Goal: Task Accomplishment & Management: Manage account settings

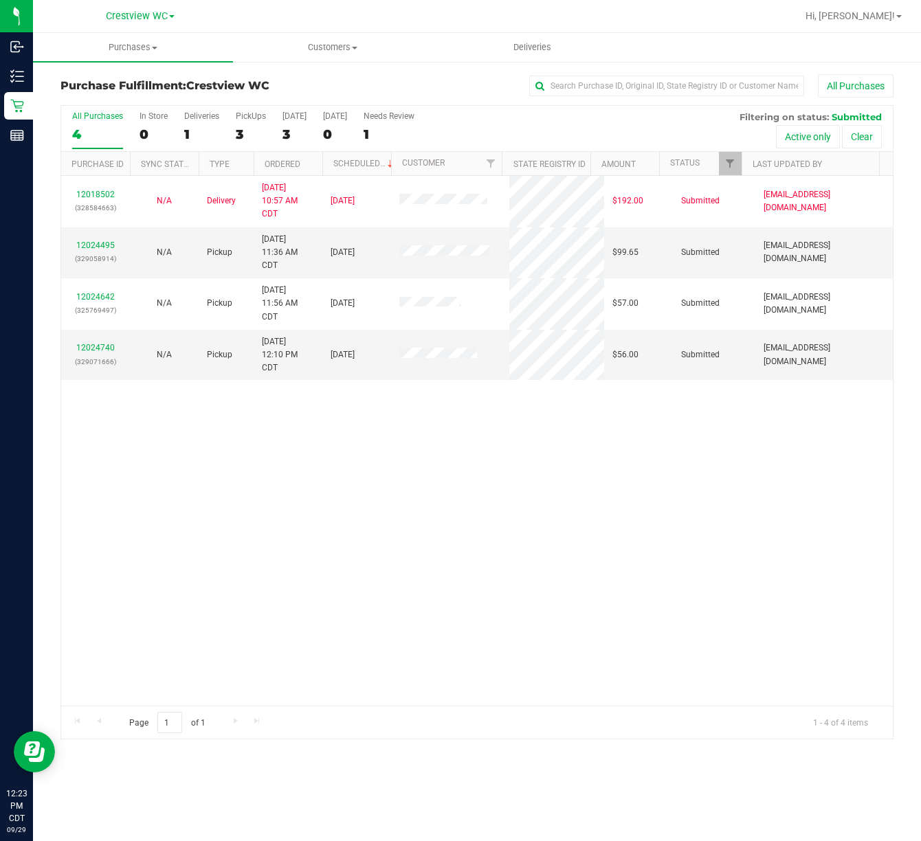
click at [302, 655] on div "12018502 (328584663) N/A Delivery [DATE] 10:57 AM CDT 10/2/2025 $192.00 Submitt…" at bounding box center [477, 441] width 832 height 530
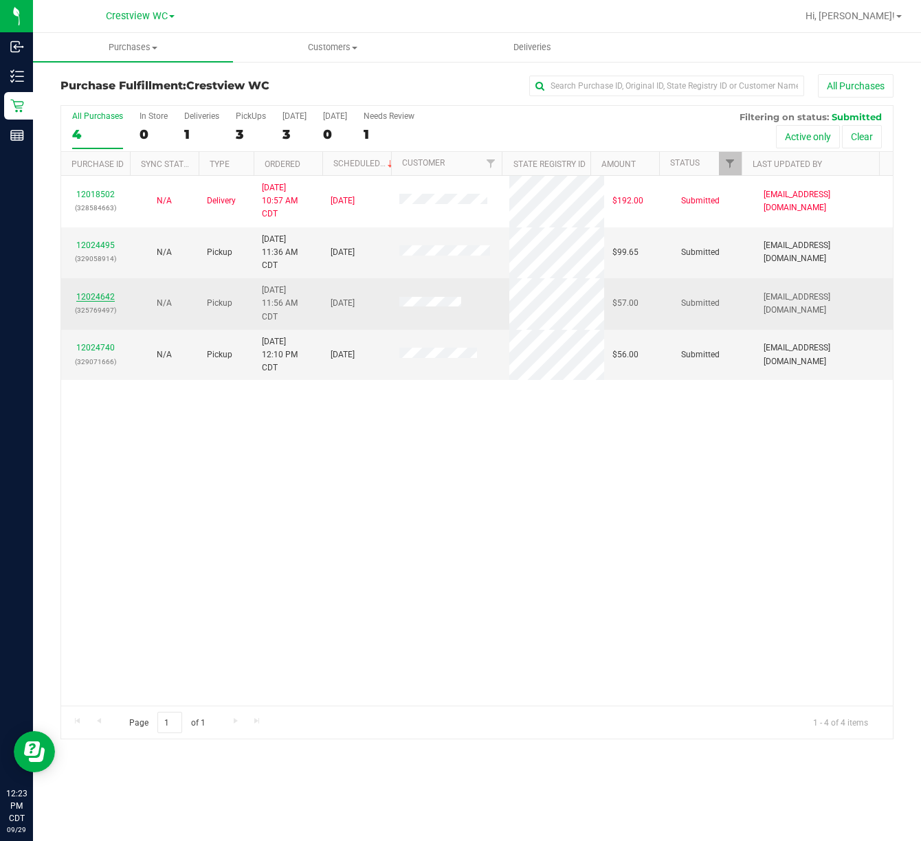
click at [98, 298] on link "12024642" at bounding box center [95, 297] width 38 height 10
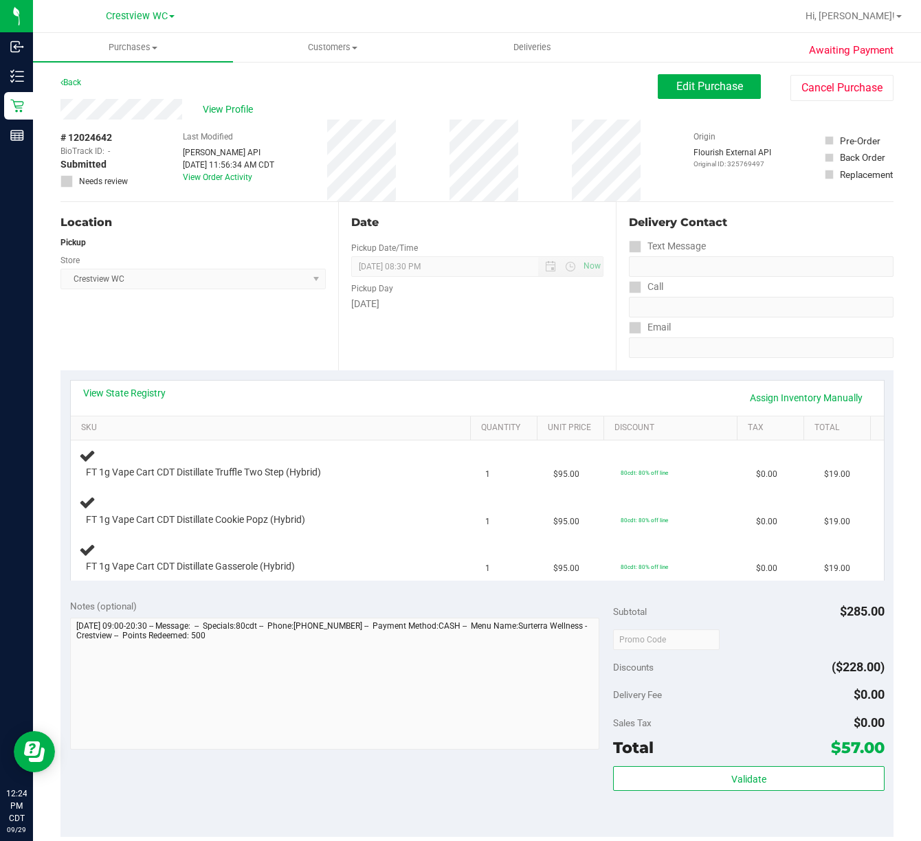
click at [289, 603] on div "Notes (optional)" at bounding box center [341, 606] width 543 height 14
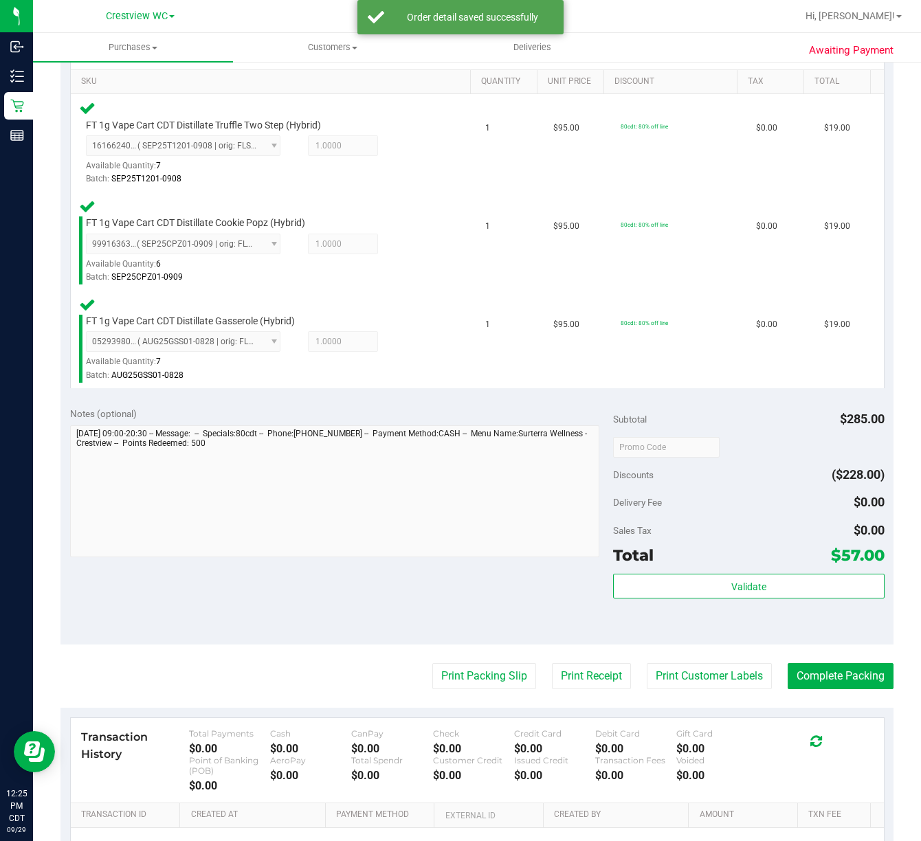
scroll to position [344, 0]
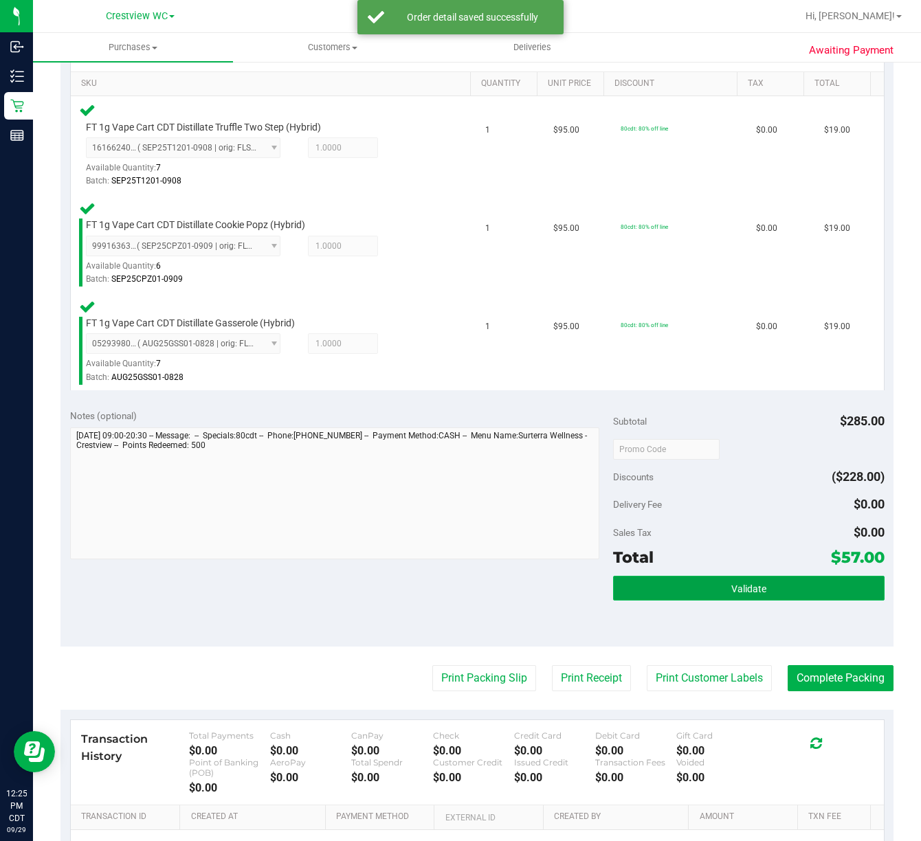
click at [748, 584] on span "Validate" at bounding box center [748, 589] width 35 height 11
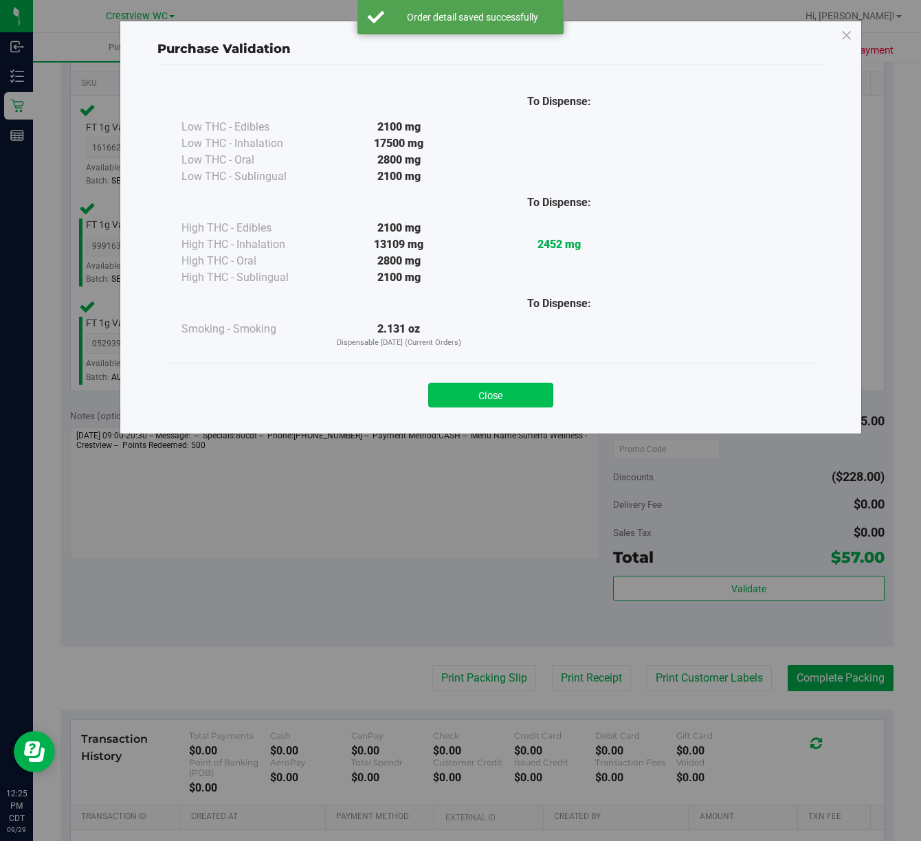
click at [487, 397] on button "Close" at bounding box center [490, 395] width 125 height 25
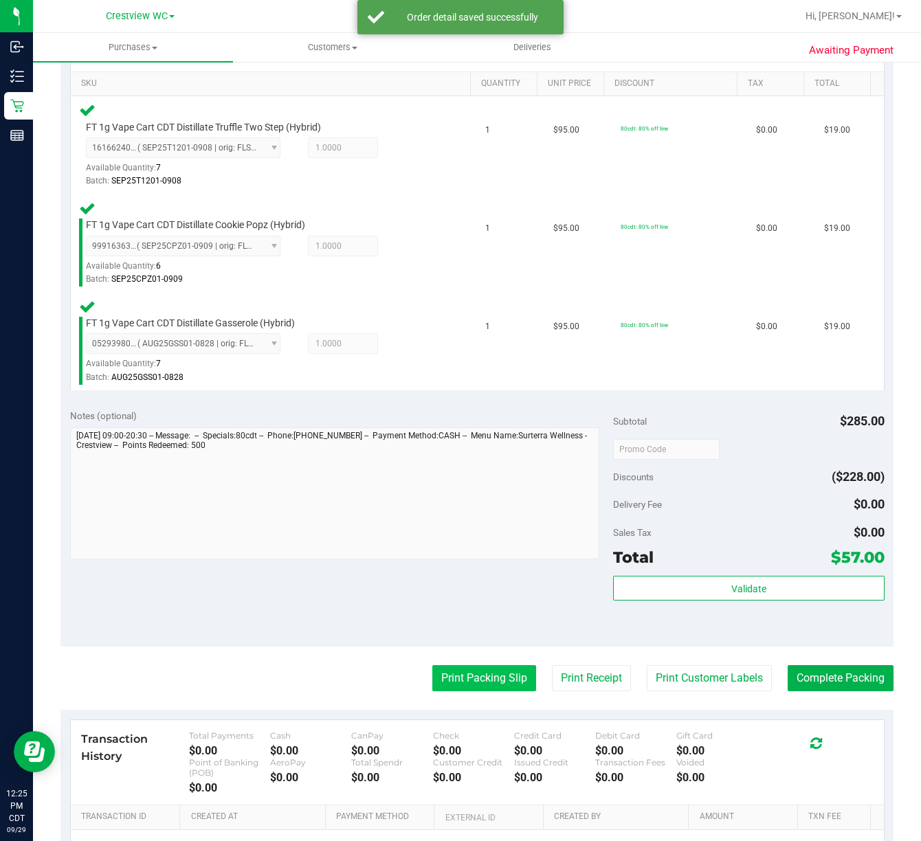
click at [469, 665] on button "Print Packing Slip" at bounding box center [484, 678] width 104 height 26
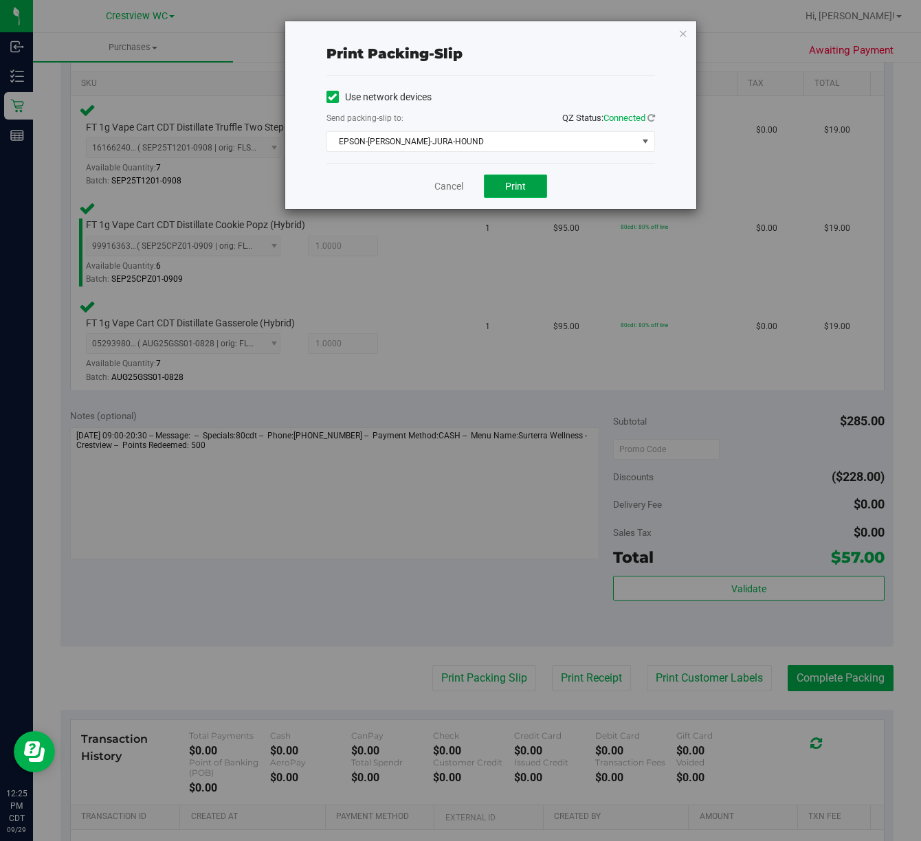
click at [536, 179] on button "Print" at bounding box center [515, 186] width 63 height 23
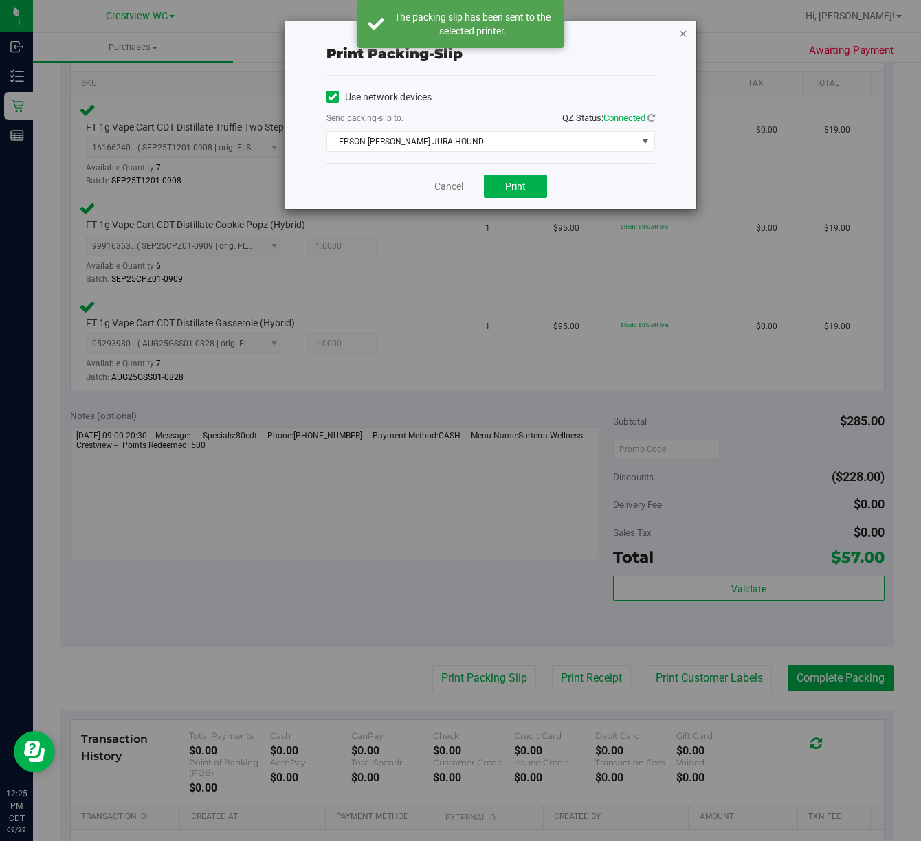
click at [686, 38] on icon "button" at bounding box center [684, 33] width 10 height 16
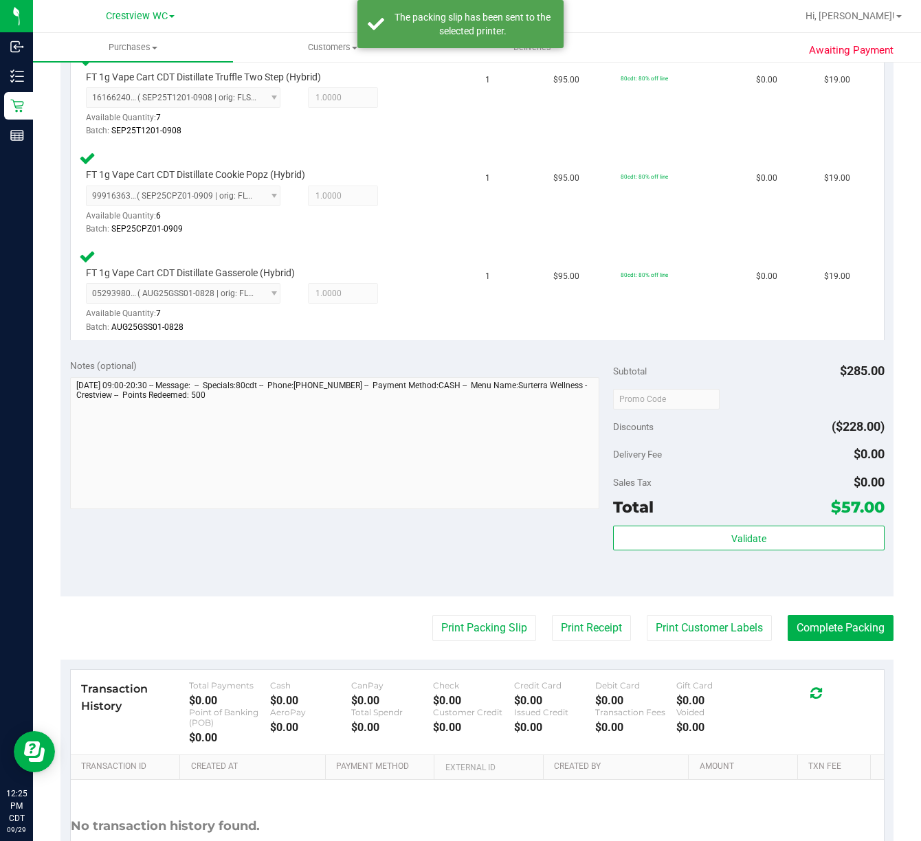
scroll to position [455, 0]
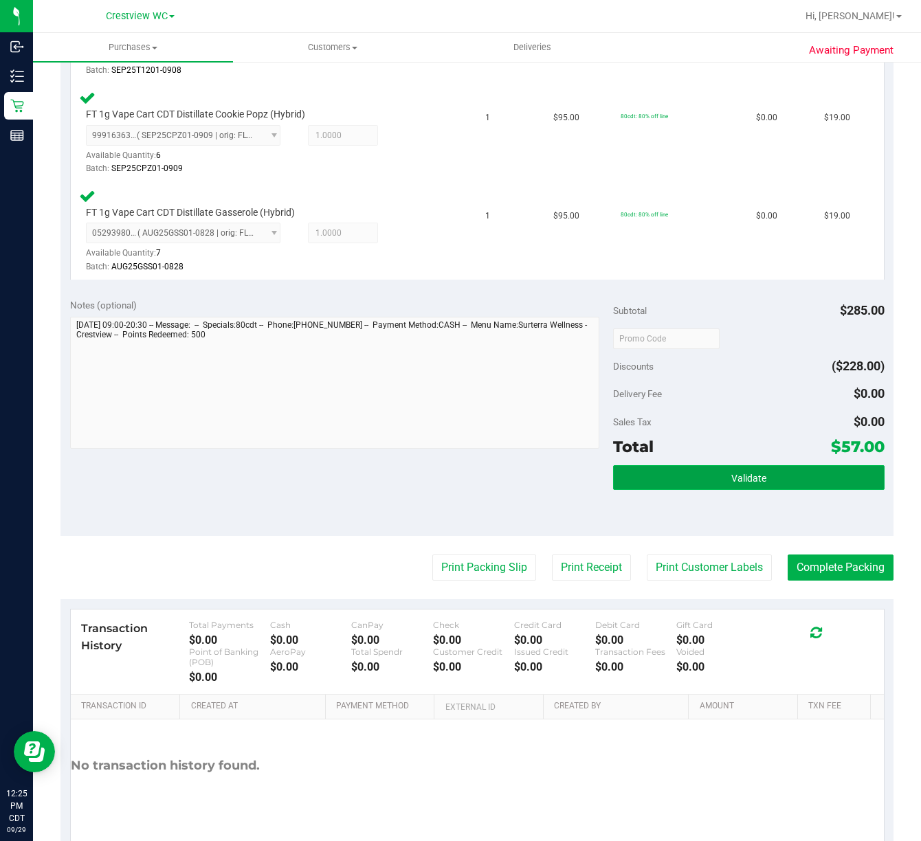
click at [760, 465] on button "Validate" at bounding box center [749, 477] width 272 height 25
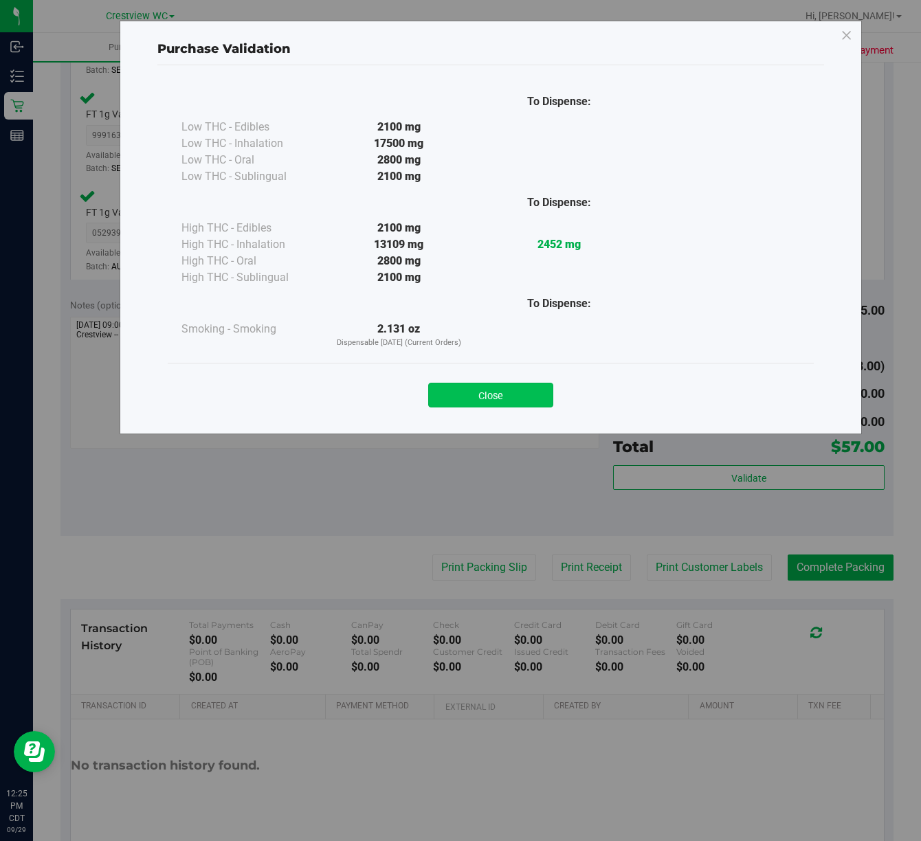
click at [494, 403] on button "Close" at bounding box center [490, 395] width 125 height 25
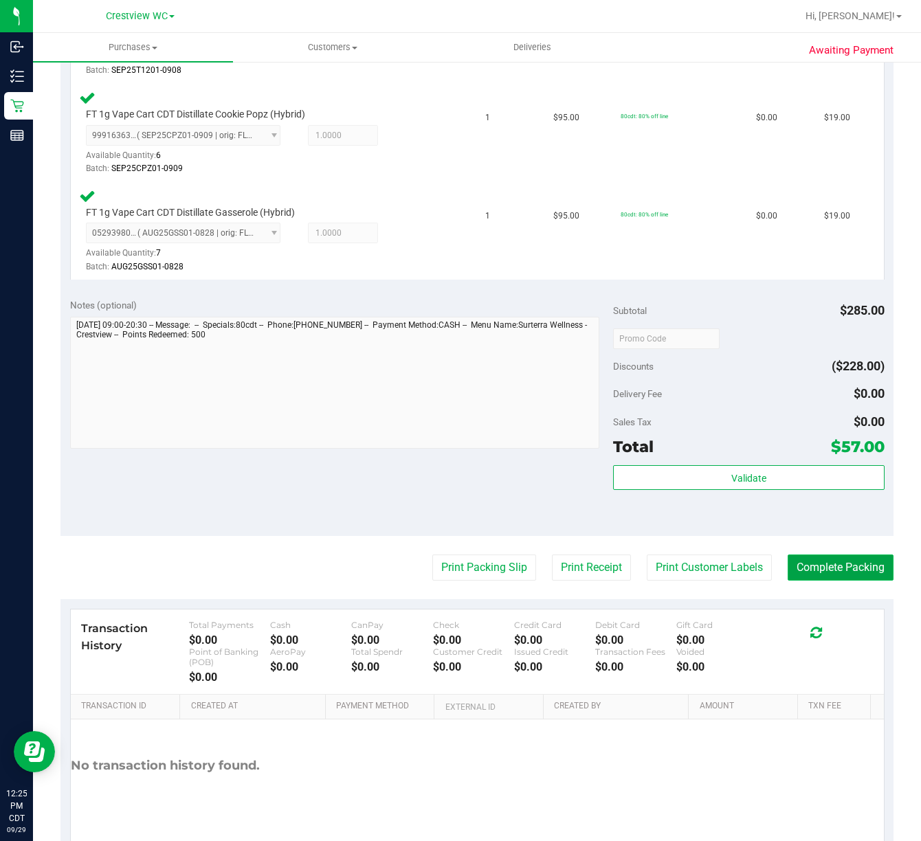
click at [840, 555] on button "Complete Packing" at bounding box center [841, 568] width 106 height 26
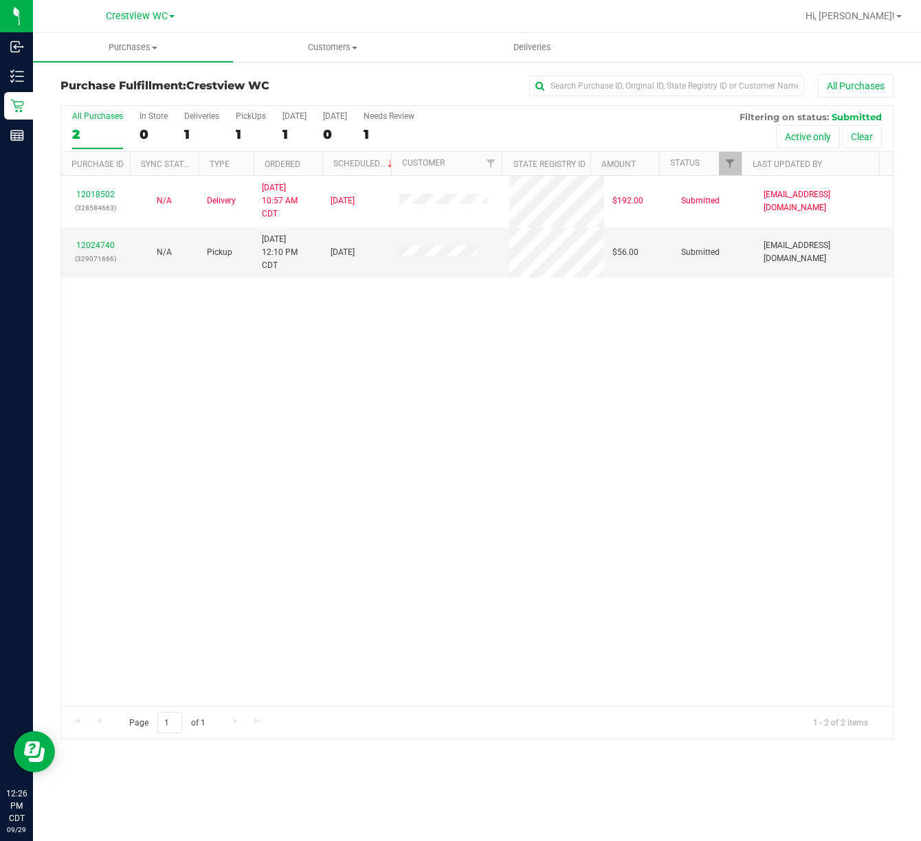
click at [269, 505] on div "12018502 (328584663) N/A Delivery [DATE] 10:57 AM CDT 10/2/2025 $192.00 Submitt…" at bounding box center [477, 441] width 832 height 530
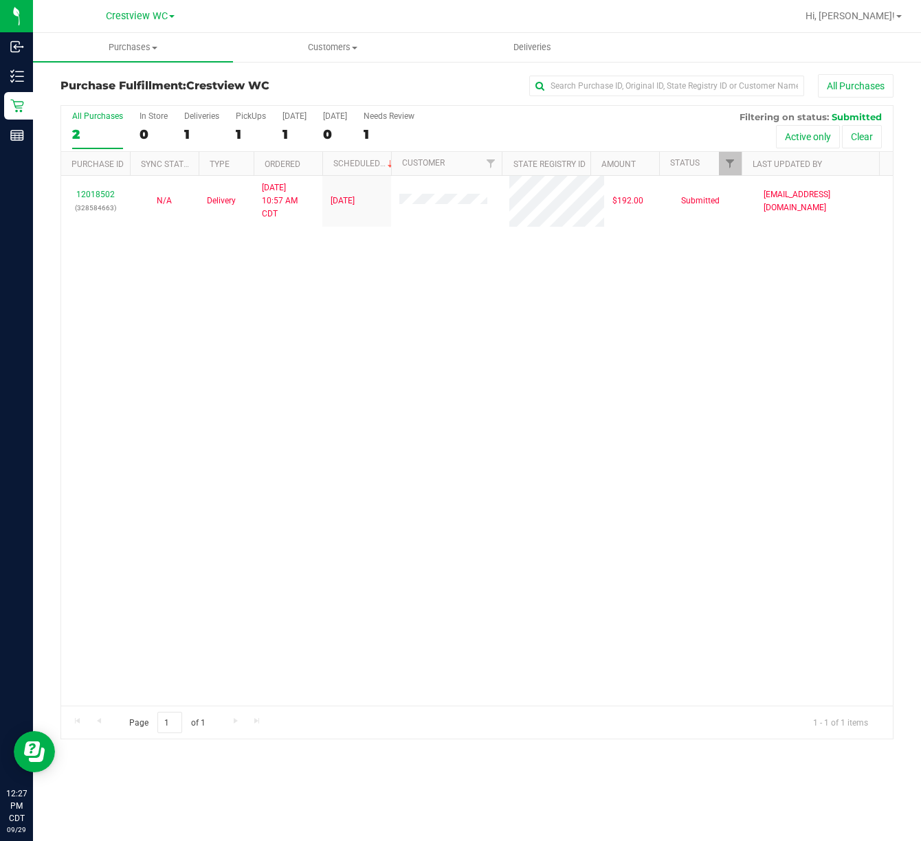
click at [248, 386] on div "12018502 (328584663) N/A Delivery [DATE] 10:57 AM CDT 10/2/2025 $192.00 Submitt…" at bounding box center [477, 441] width 832 height 530
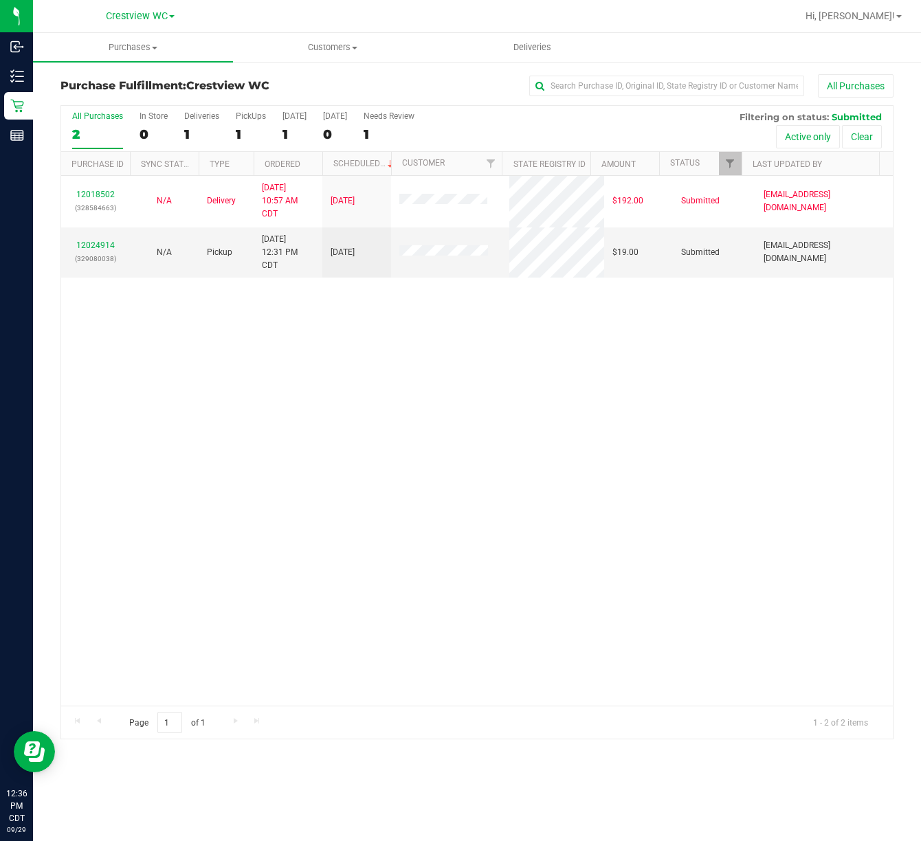
click at [402, 525] on div "12018502 (328584663) N/A Delivery [DATE] 10:57 AM CDT 10/2/2025 $192.00 Submitt…" at bounding box center [477, 441] width 832 height 530
click at [109, 249] on link "12024914" at bounding box center [95, 246] width 38 height 10
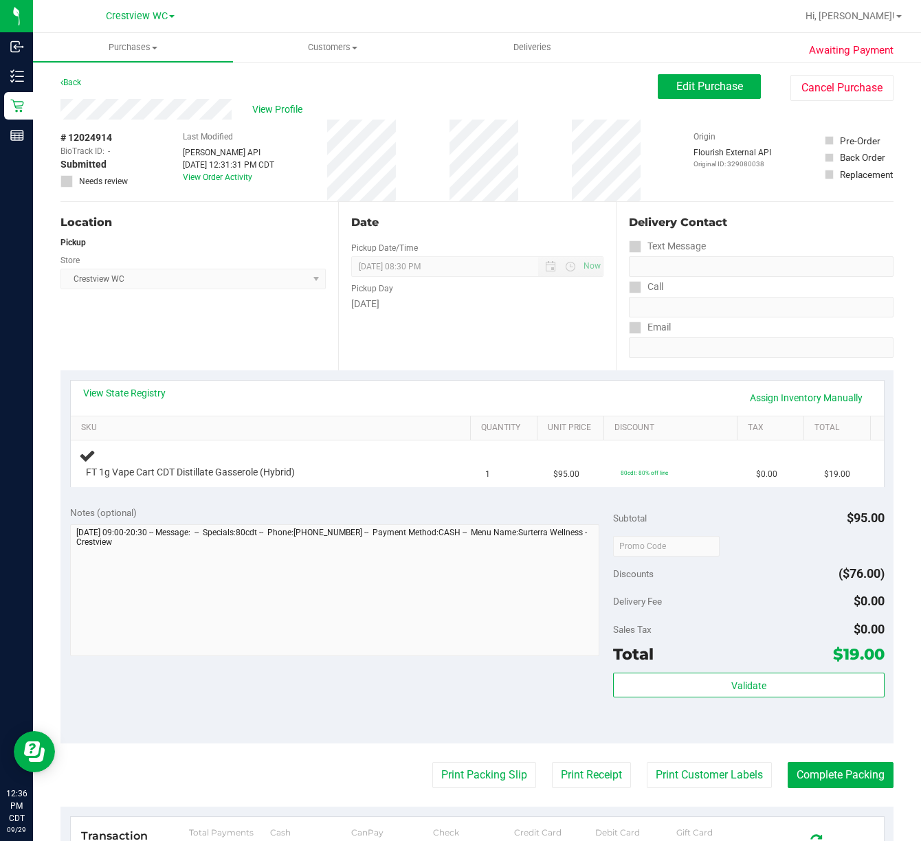
click at [294, 515] on div "Notes (optional)" at bounding box center [341, 513] width 543 height 14
click at [367, 510] on div "Notes (optional)" at bounding box center [341, 513] width 543 height 14
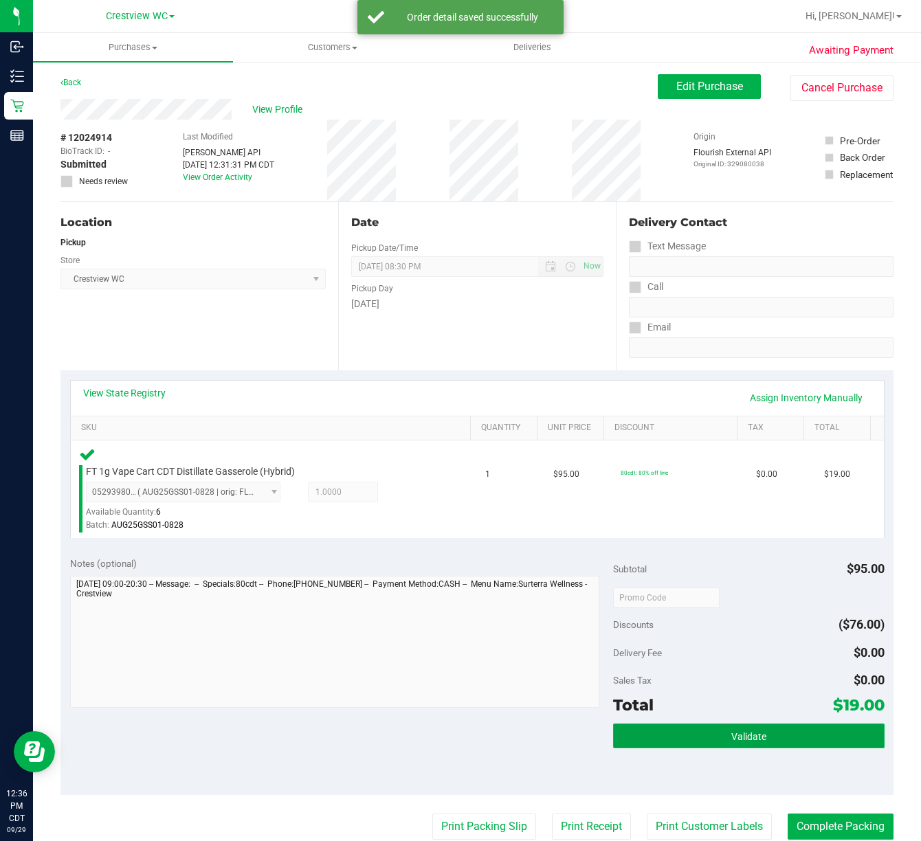
click at [738, 731] on span "Validate" at bounding box center [748, 736] width 35 height 11
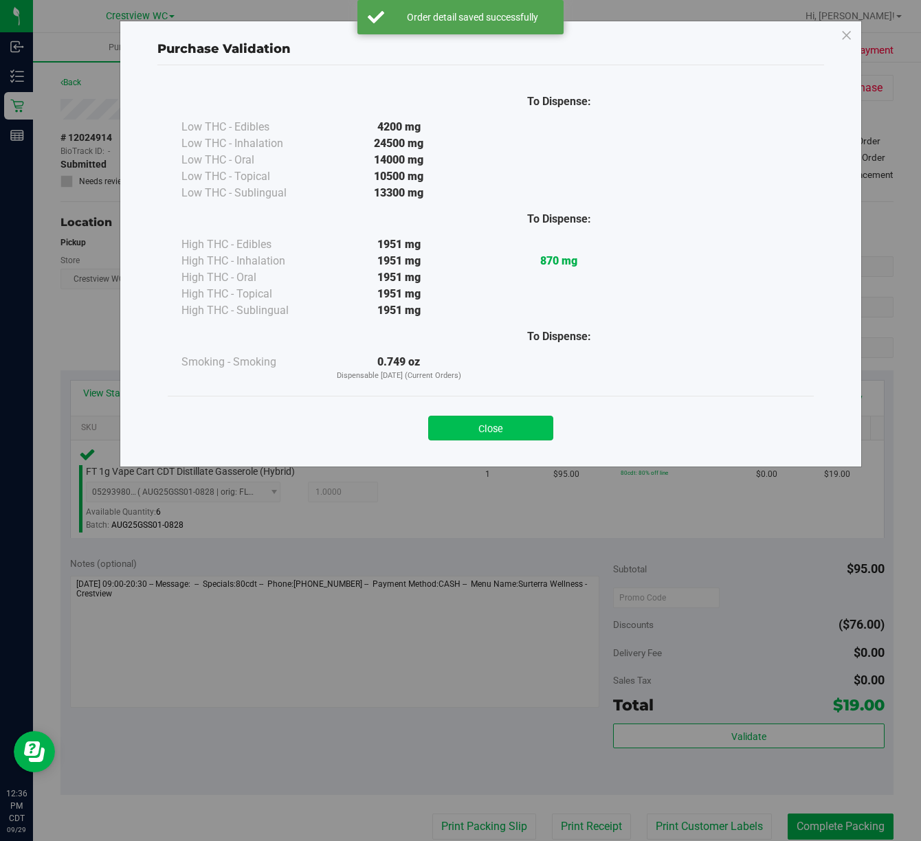
click at [501, 426] on button "Close" at bounding box center [490, 428] width 125 height 25
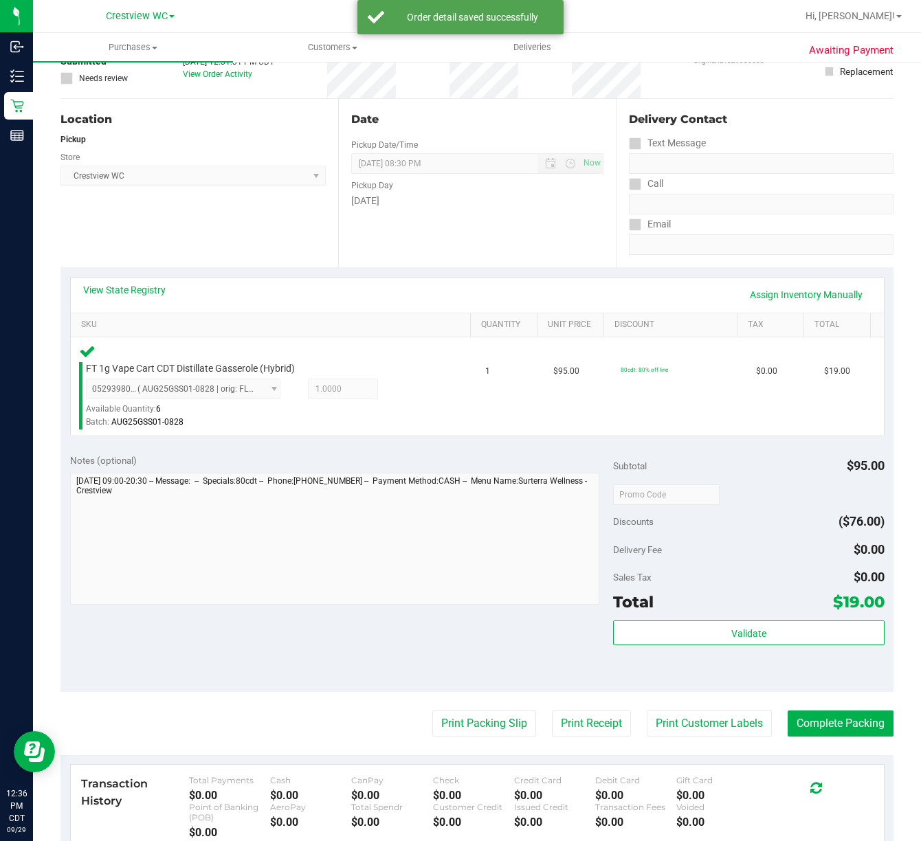
scroll to position [113, 0]
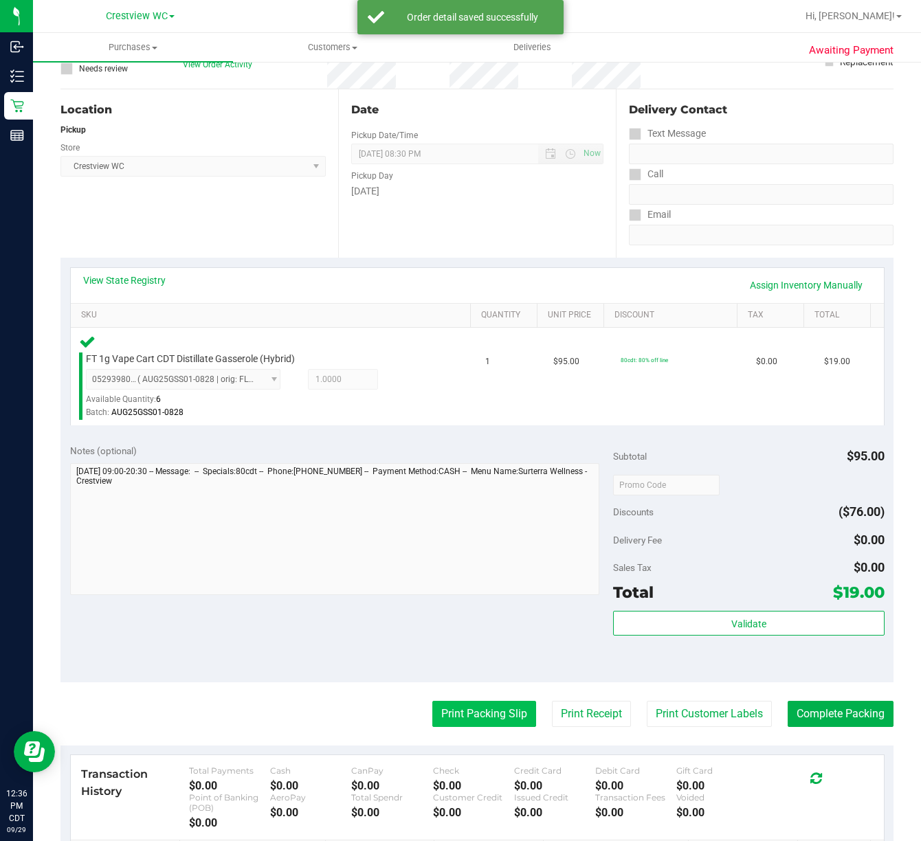
click at [476, 701] on button "Print Packing Slip" at bounding box center [484, 714] width 104 height 26
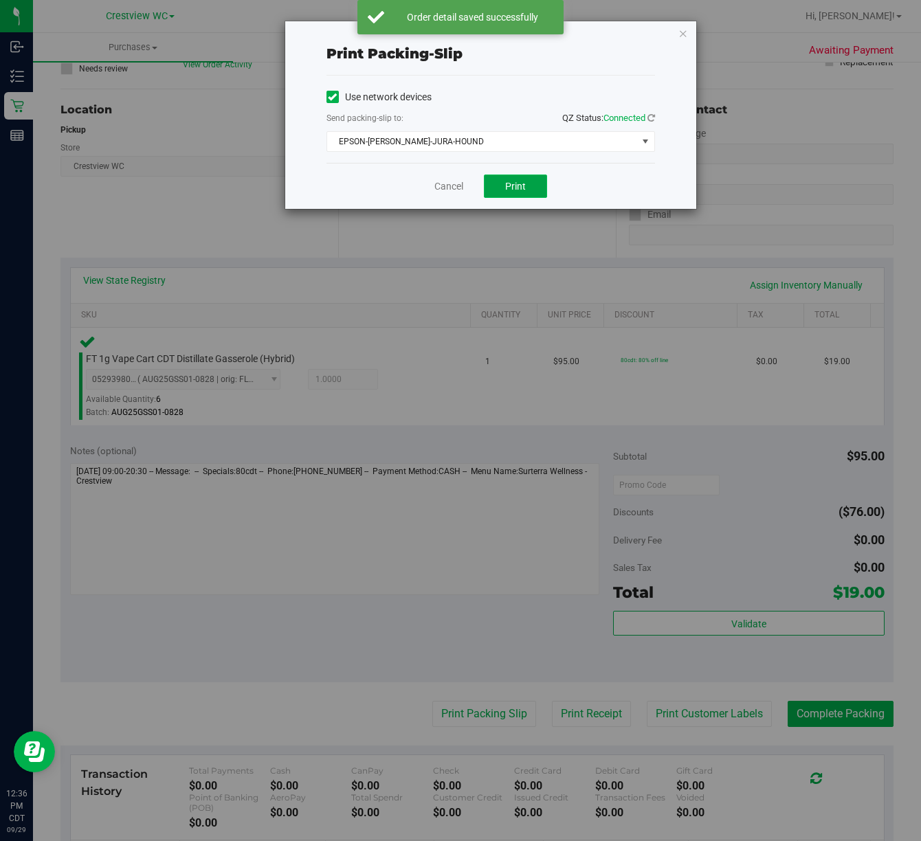
click at [531, 184] on button "Print" at bounding box center [515, 186] width 63 height 23
click at [686, 38] on icon "button" at bounding box center [684, 33] width 10 height 16
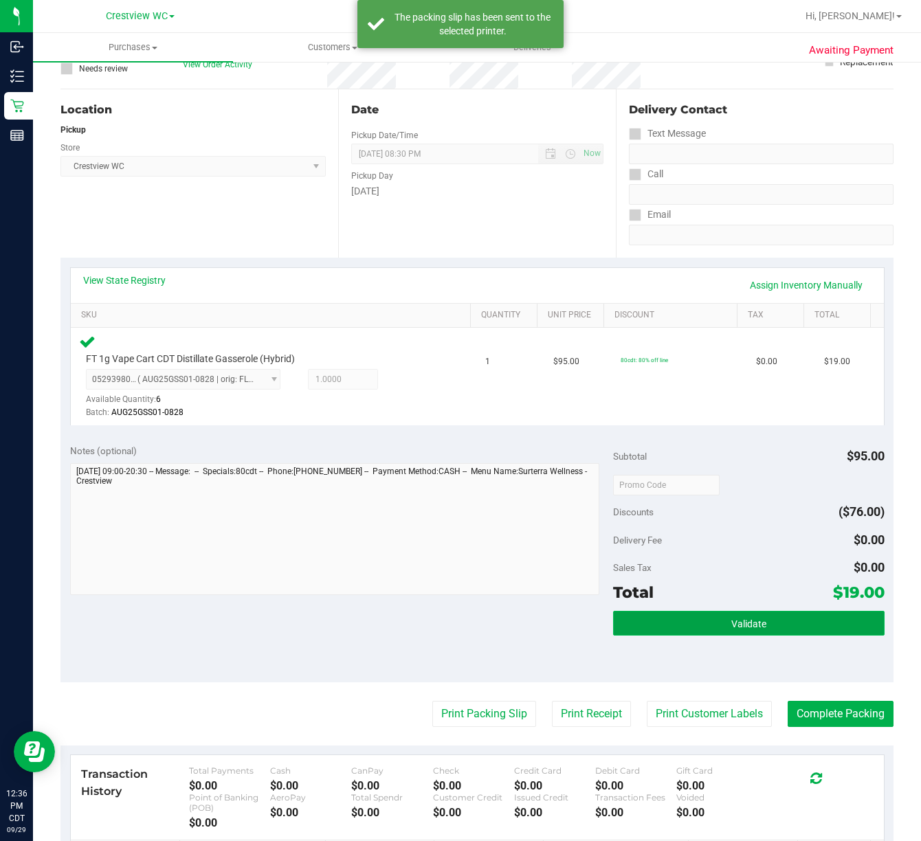
click at [760, 611] on button "Validate" at bounding box center [749, 623] width 272 height 25
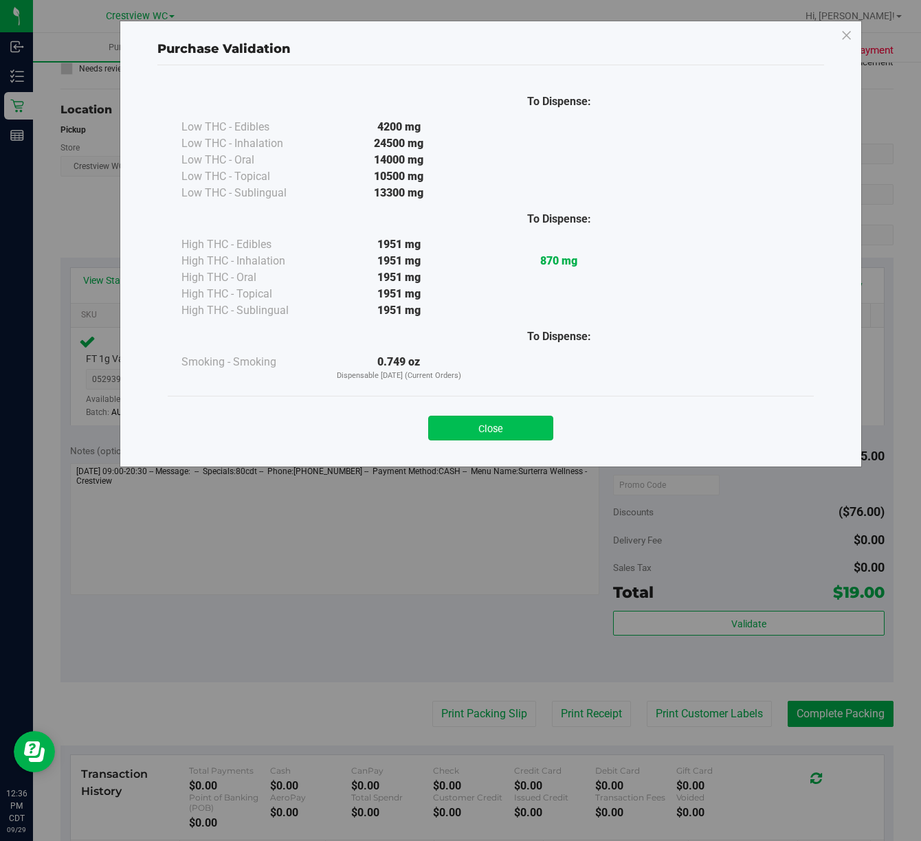
click at [529, 440] on button "Close" at bounding box center [490, 428] width 125 height 25
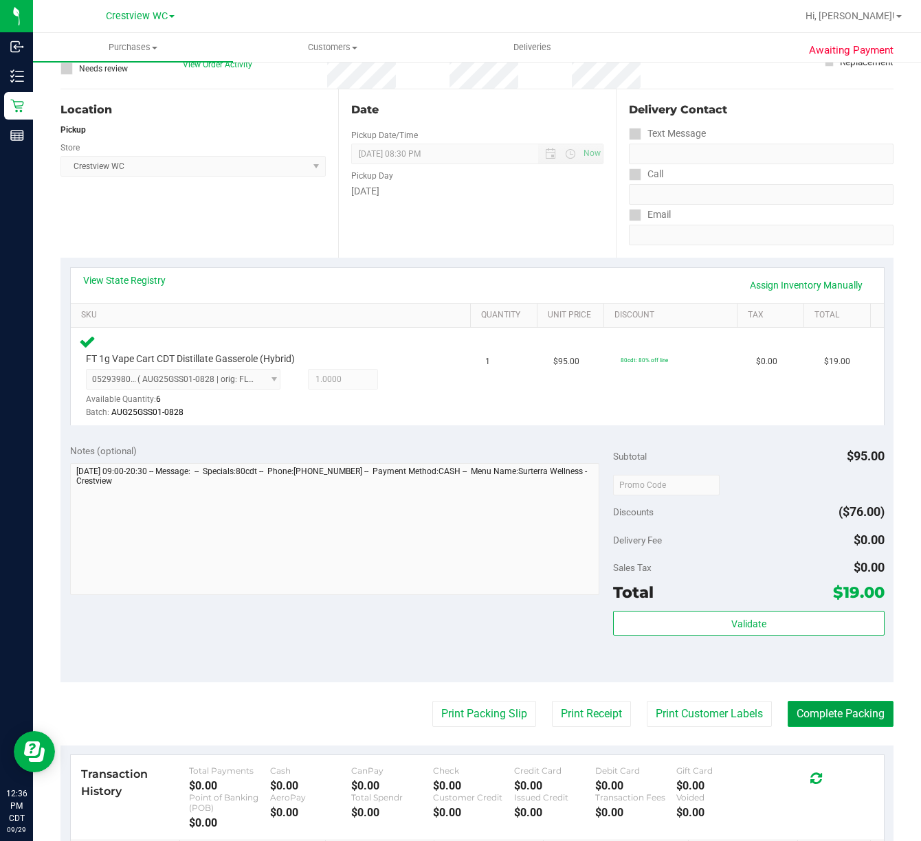
click at [839, 701] on button "Complete Packing" at bounding box center [841, 714] width 106 height 26
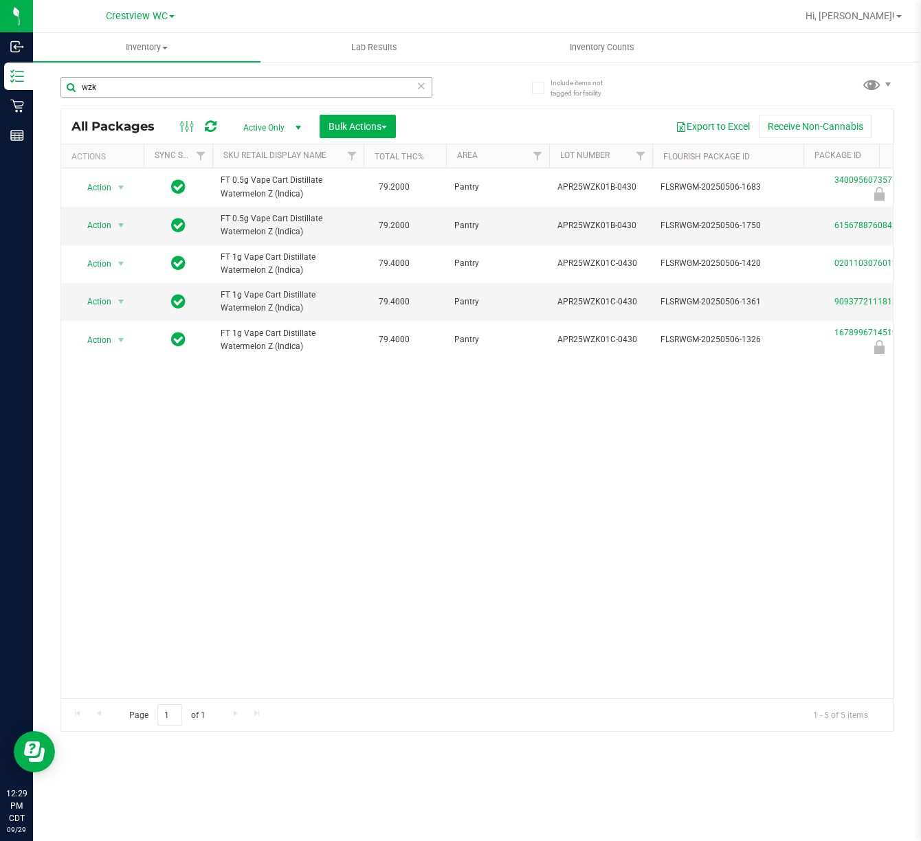
scroll to position [0, 232]
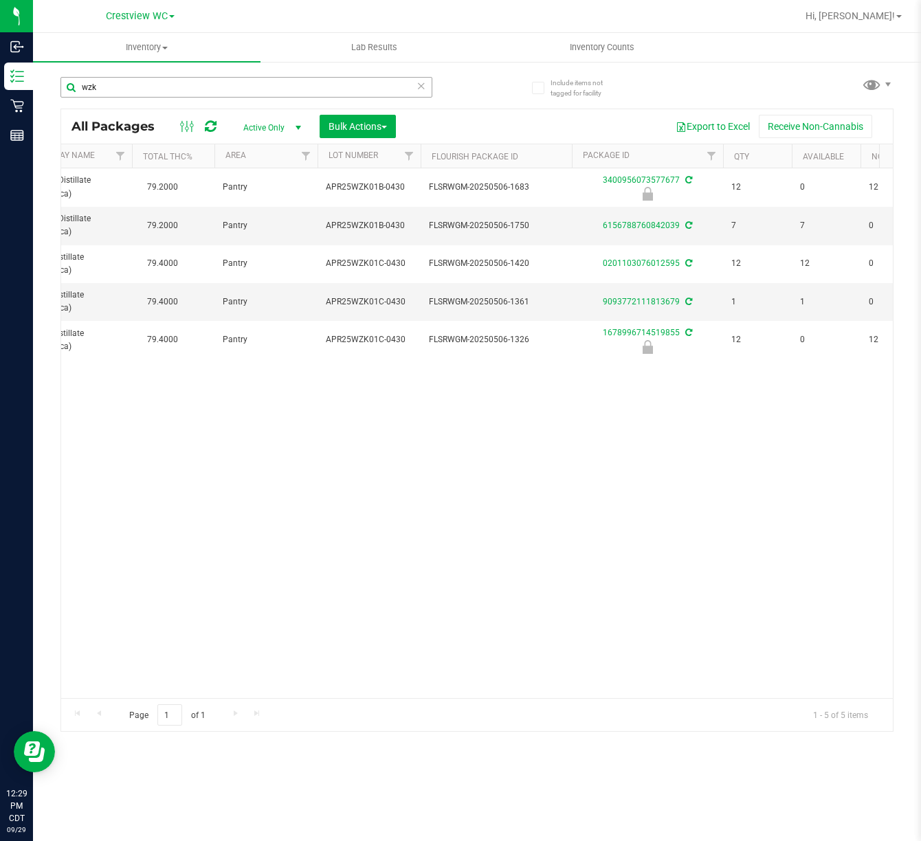
click at [201, 80] on input "wzk" at bounding box center [246, 87] width 372 height 21
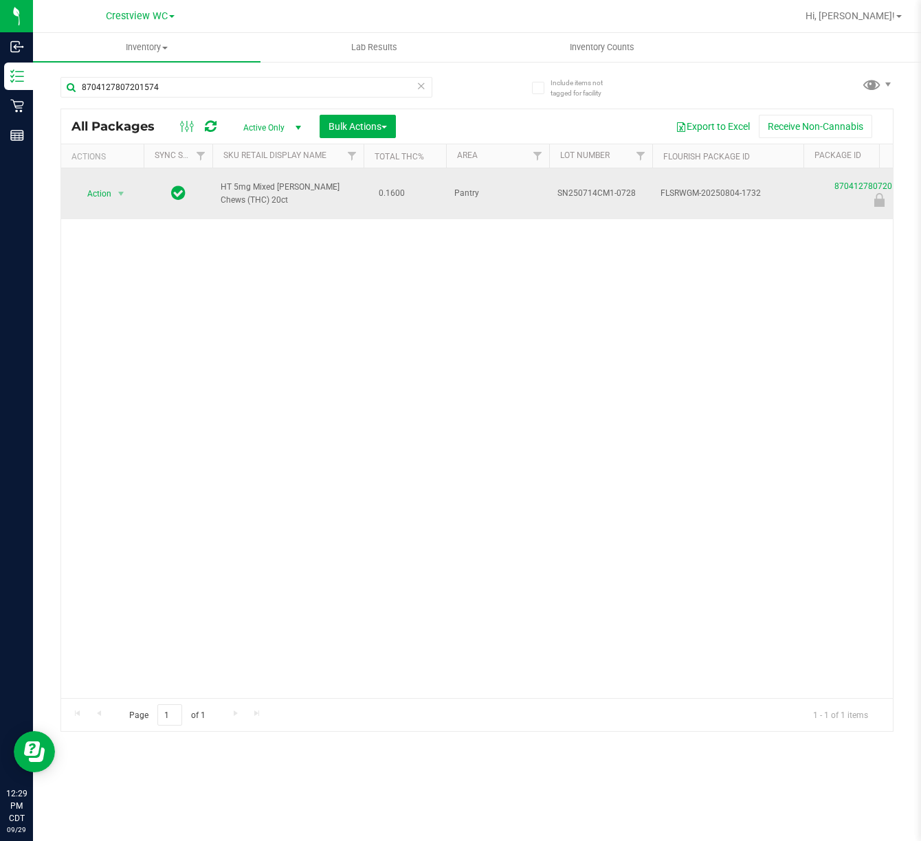
type input "8704127807201574"
click at [98, 184] on span "Action" at bounding box center [93, 193] width 37 height 19
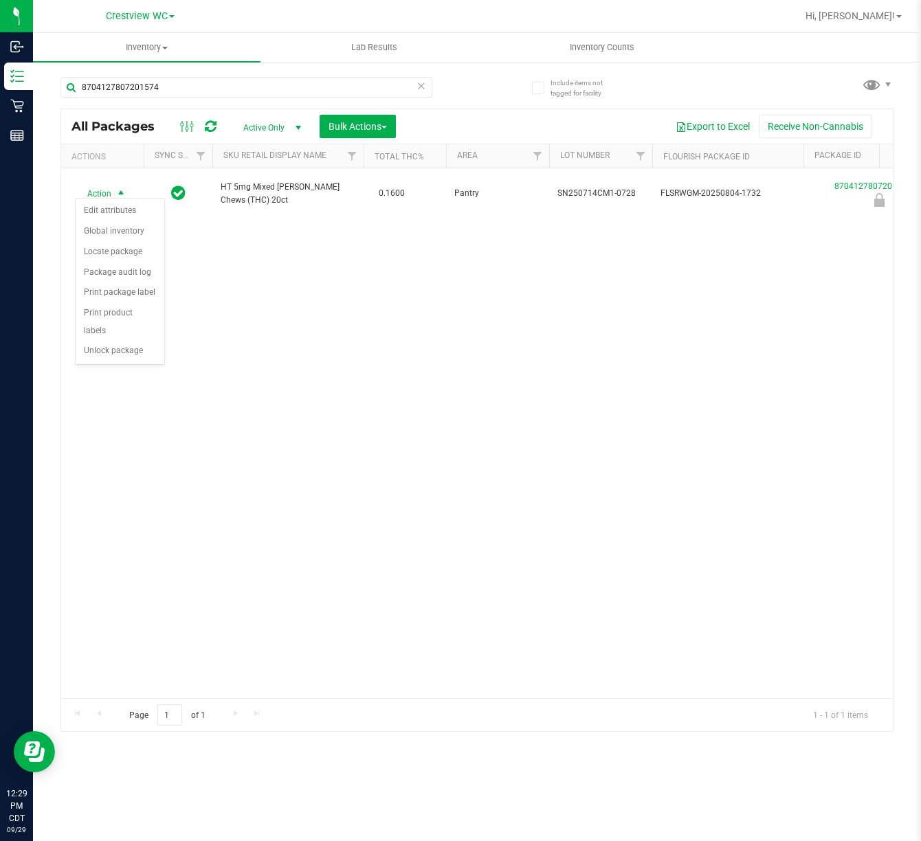
click at [192, 375] on div "Action Action Edit attributes Global inventory Locate package Package audit log…" at bounding box center [477, 433] width 832 height 530
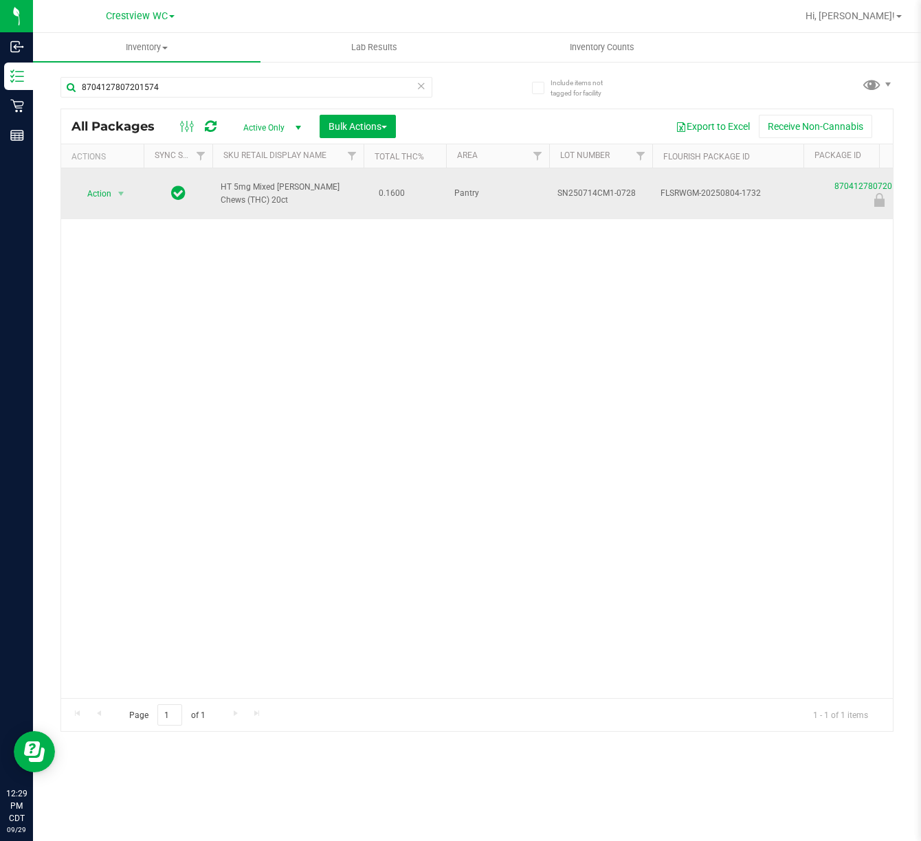
click at [89, 191] on span "Action" at bounding box center [93, 193] width 37 height 19
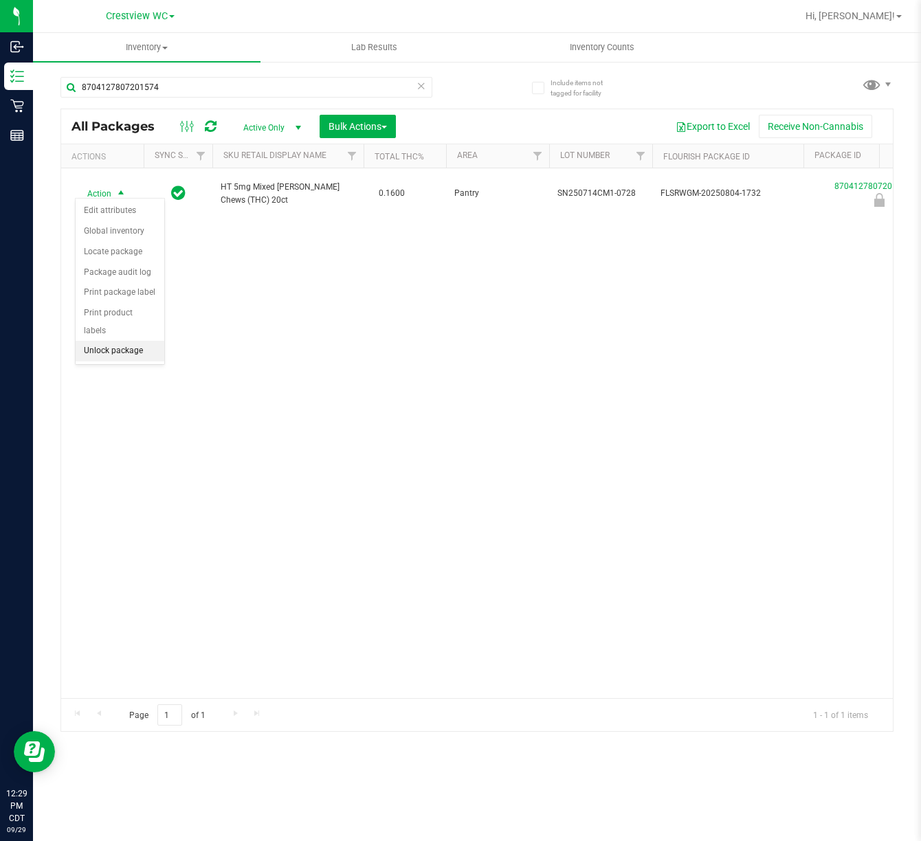
click at [133, 355] on li "Unlock package" at bounding box center [120, 351] width 89 height 21
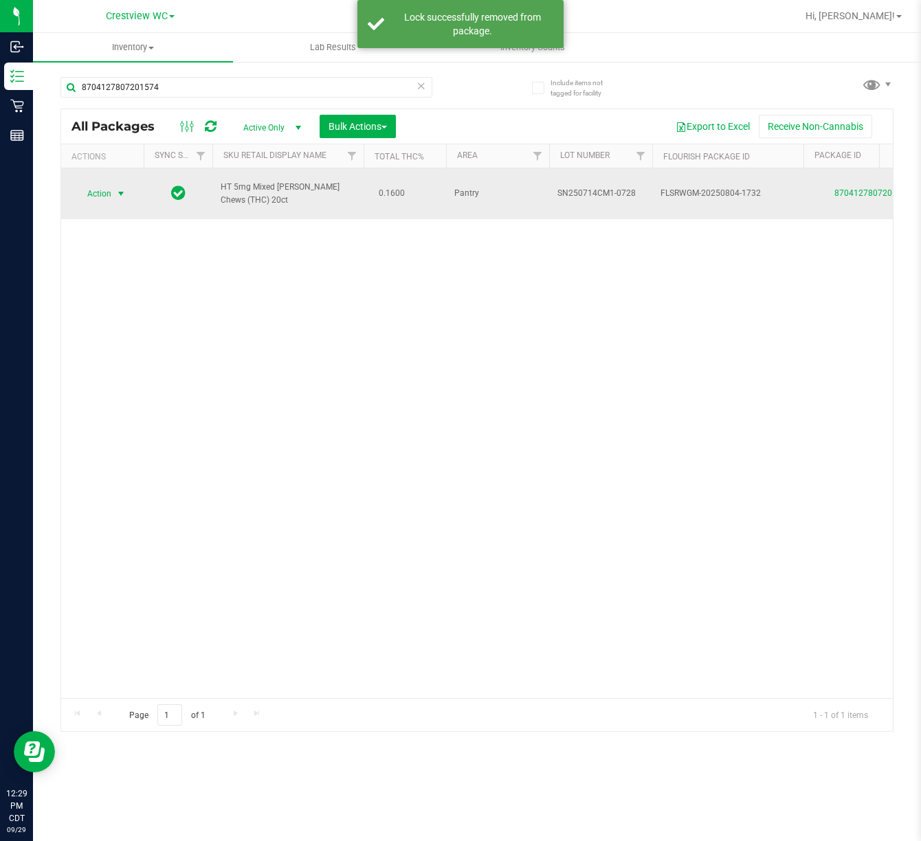
click at [120, 188] on span "select" at bounding box center [120, 193] width 11 height 11
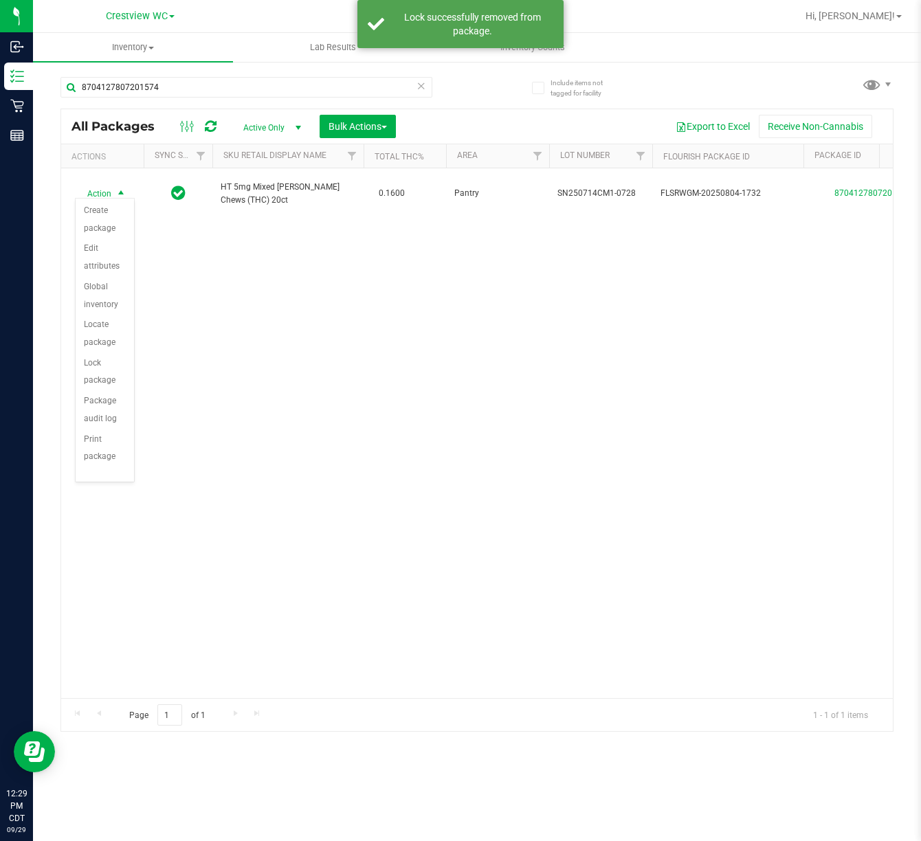
click at [298, 594] on div "Action Action Create package Edit attributes Global inventory Locate package Lo…" at bounding box center [477, 433] width 832 height 530
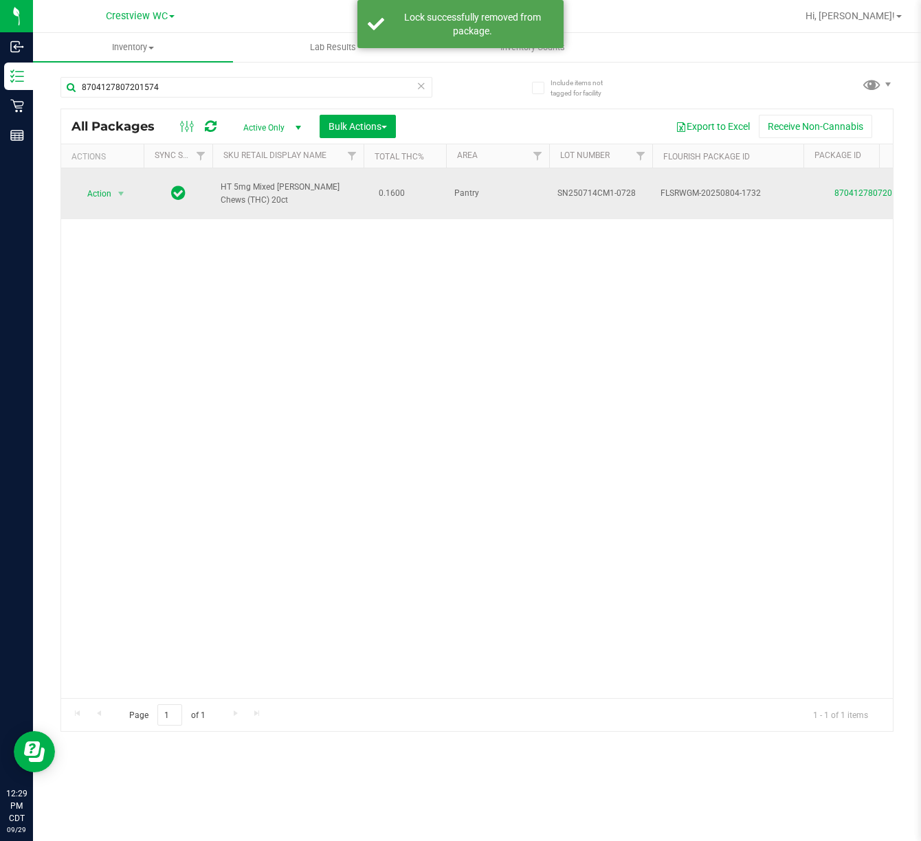
click at [99, 188] on span "Action" at bounding box center [93, 193] width 37 height 19
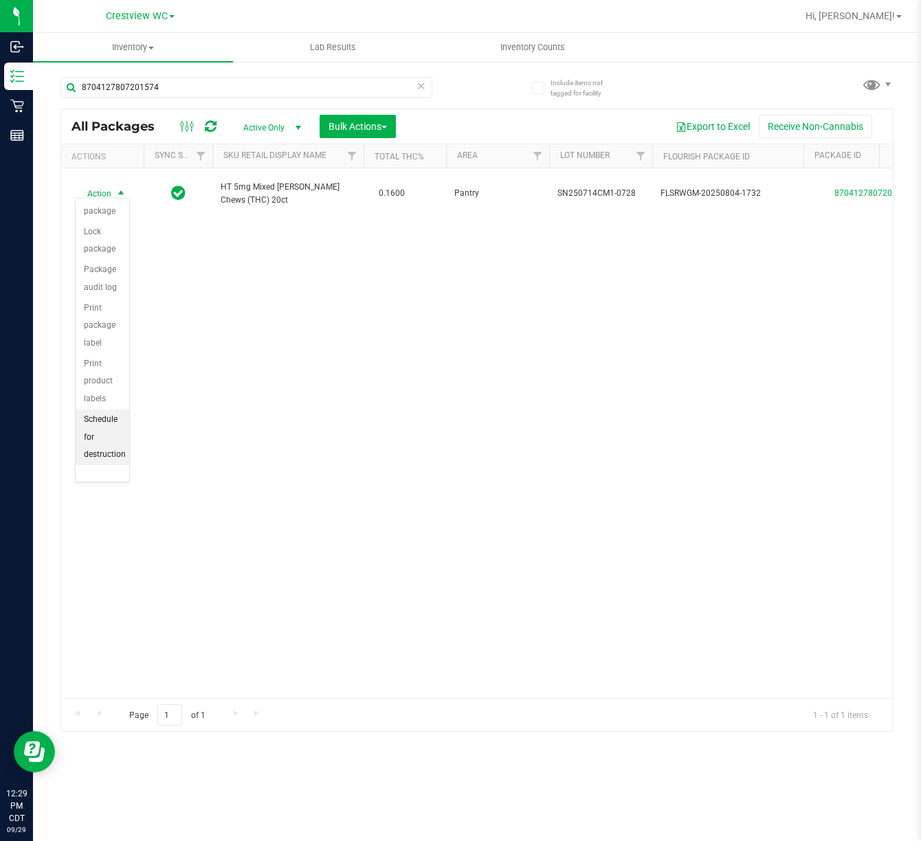
scroll to position [153, 0]
click at [100, 336] on li "Print package label" at bounding box center [103, 326] width 54 height 56
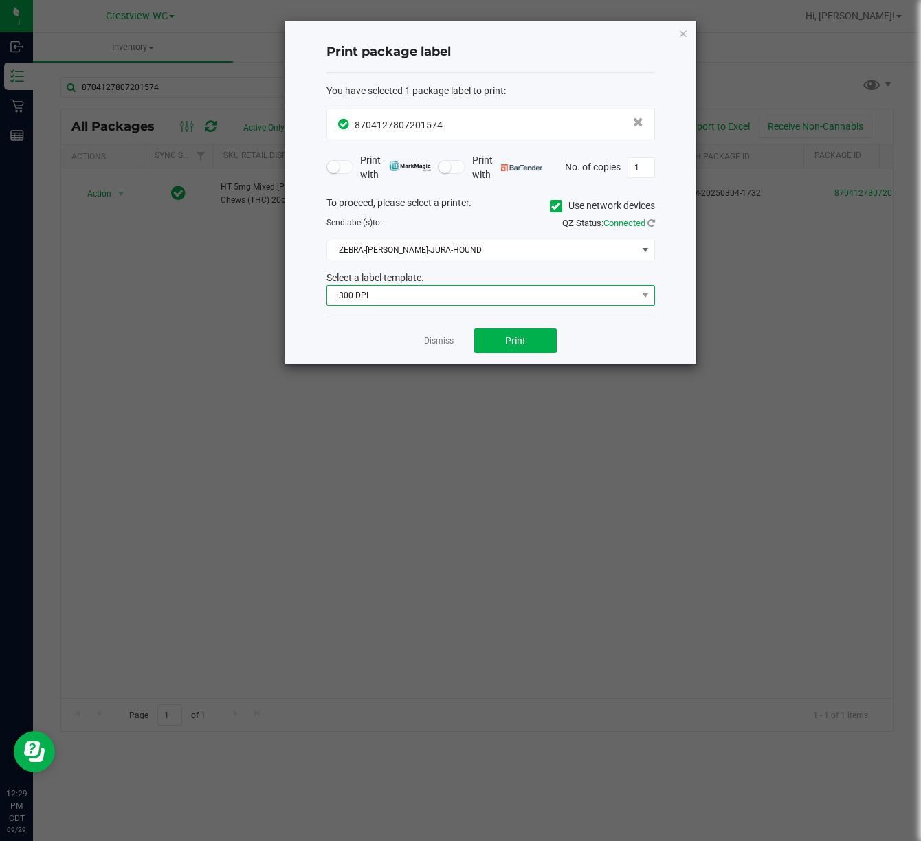
click at [518, 297] on span "300 DPI" at bounding box center [482, 295] width 310 height 19
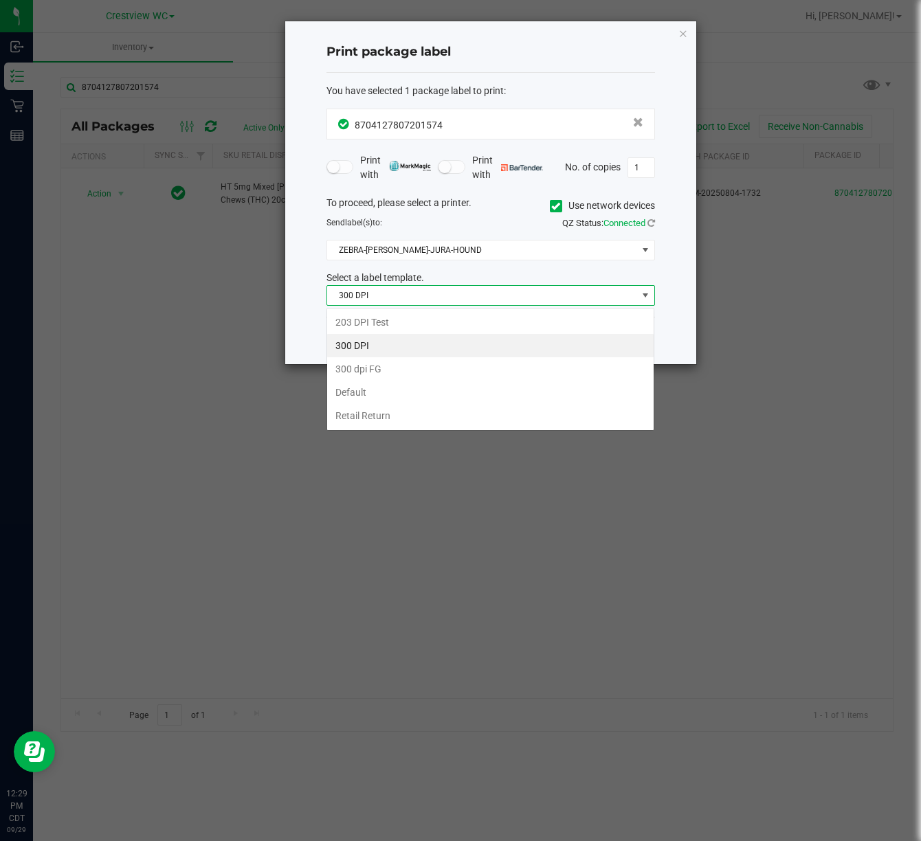
scroll to position [21, 328]
click at [407, 312] on li "203 DPI Test" at bounding box center [490, 322] width 327 height 23
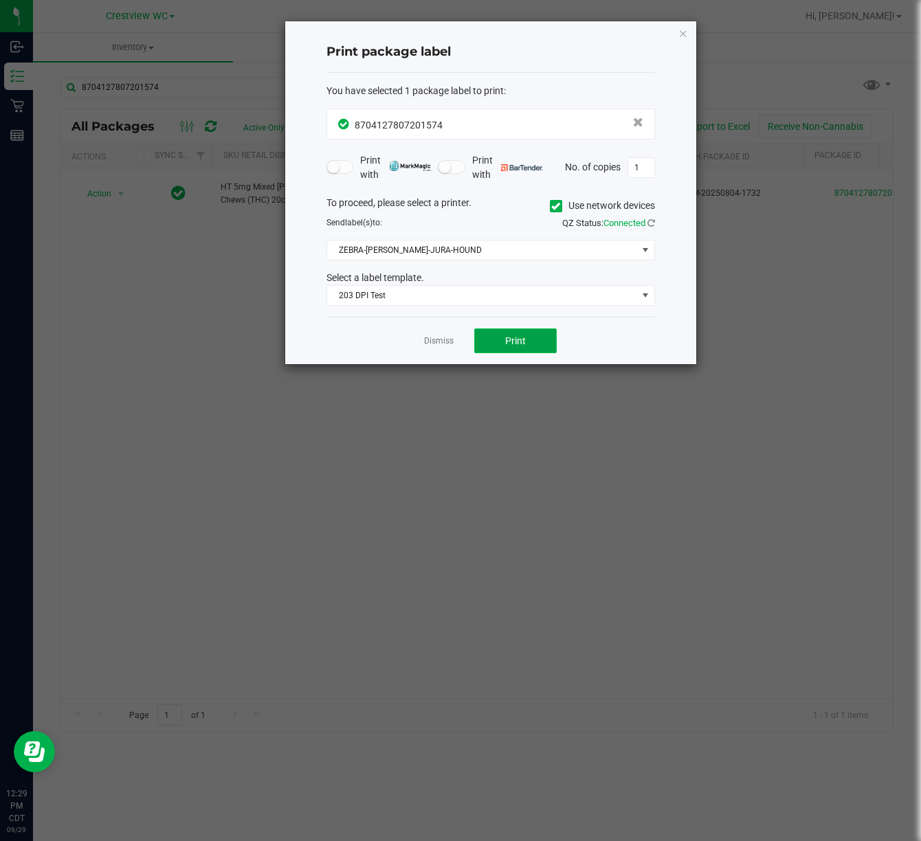
click at [529, 336] on button "Print" at bounding box center [515, 341] width 82 height 25
click at [685, 25] on icon "button" at bounding box center [684, 33] width 10 height 16
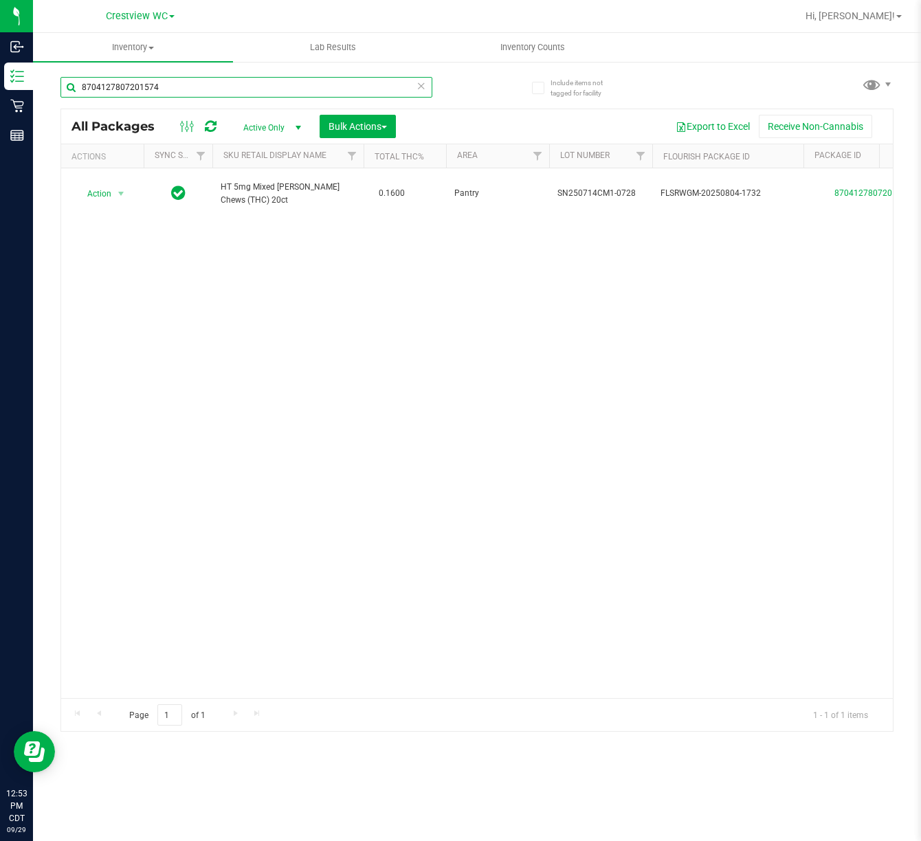
click at [339, 86] on input "8704127807201574" at bounding box center [246, 87] width 372 height 21
type input "2351515603695977"
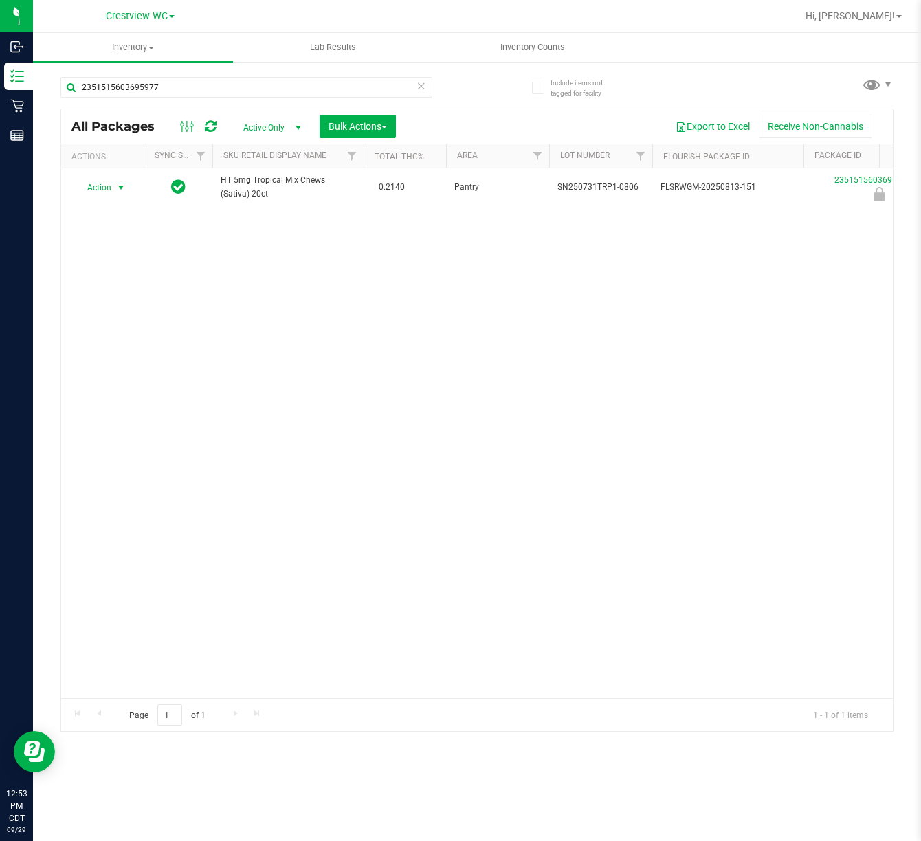
click at [115, 191] on span "select" at bounding box center [120, 187] width 11 height 11
click at [118, 353] on li "Unlock package" at bounding box center [120, 351] width 89 height 21
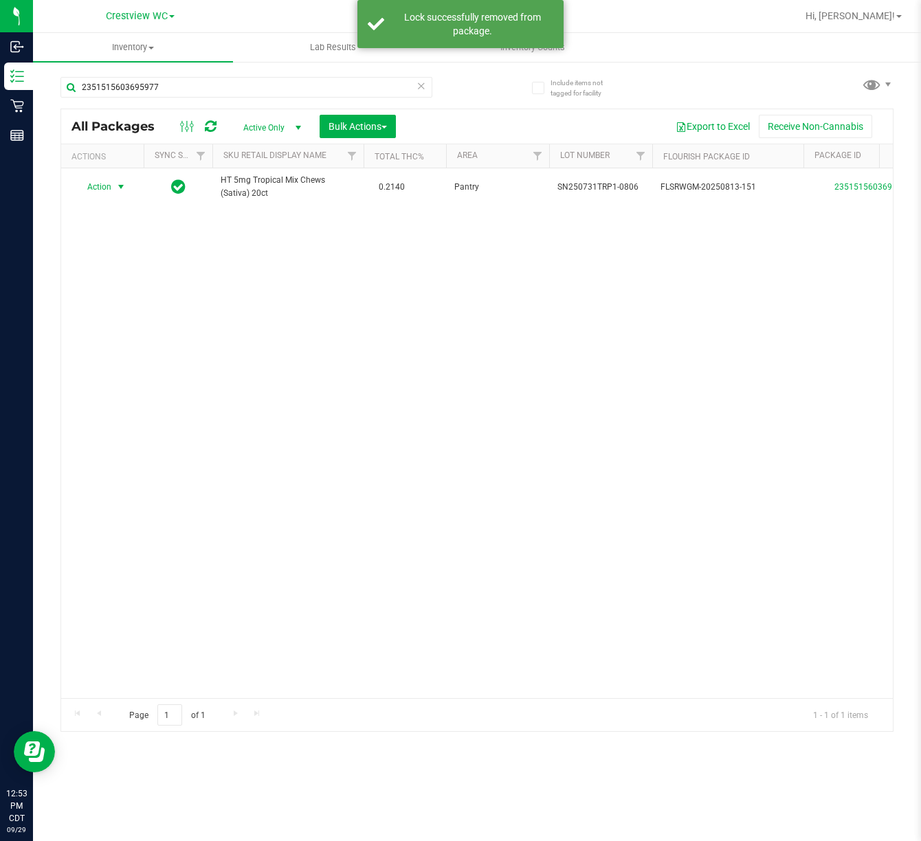
click at [118, 185] on span "select" at bounding box center [120, 186] width 11 height 11
click at [151, 340] on li "Print package label" at bounding box center [129, 333] width 107 height 21
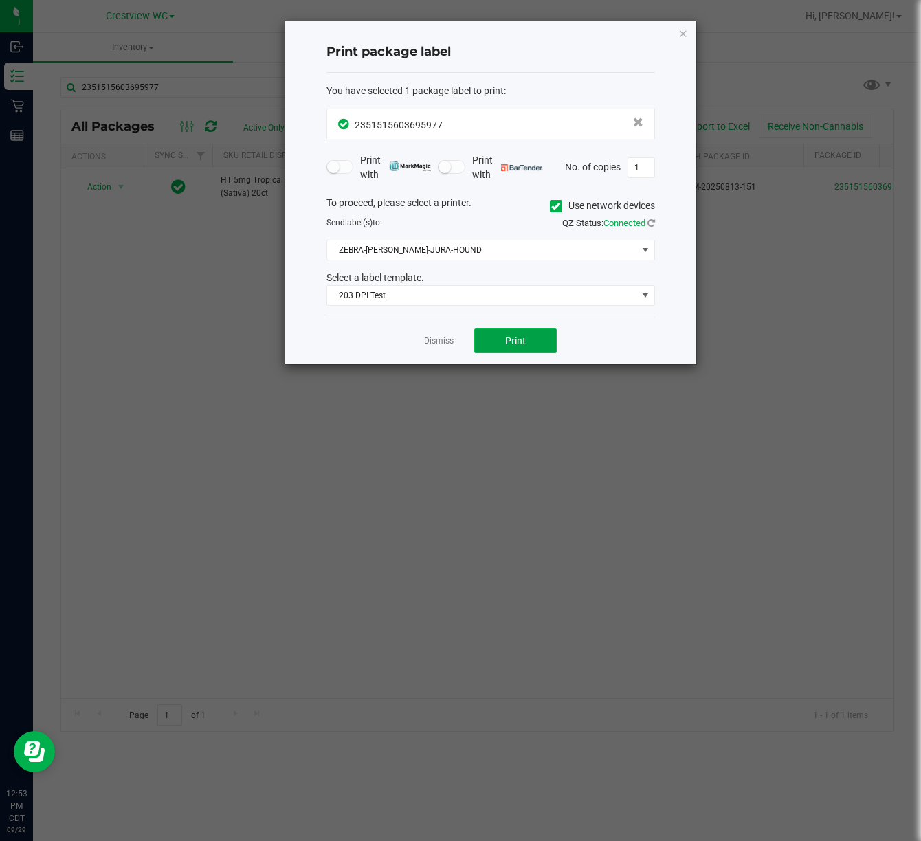
click at [522, 334] on button "Print" at bounding box center [515, 341] width 82 height 25
drag, startPoint x: 680, startPoint y: 33, endPoint x: 495, endPoint y: 100, distance: 196.8
click at [680, 33] on icon "button" at bounding box center [684, 33] width 10 height 16
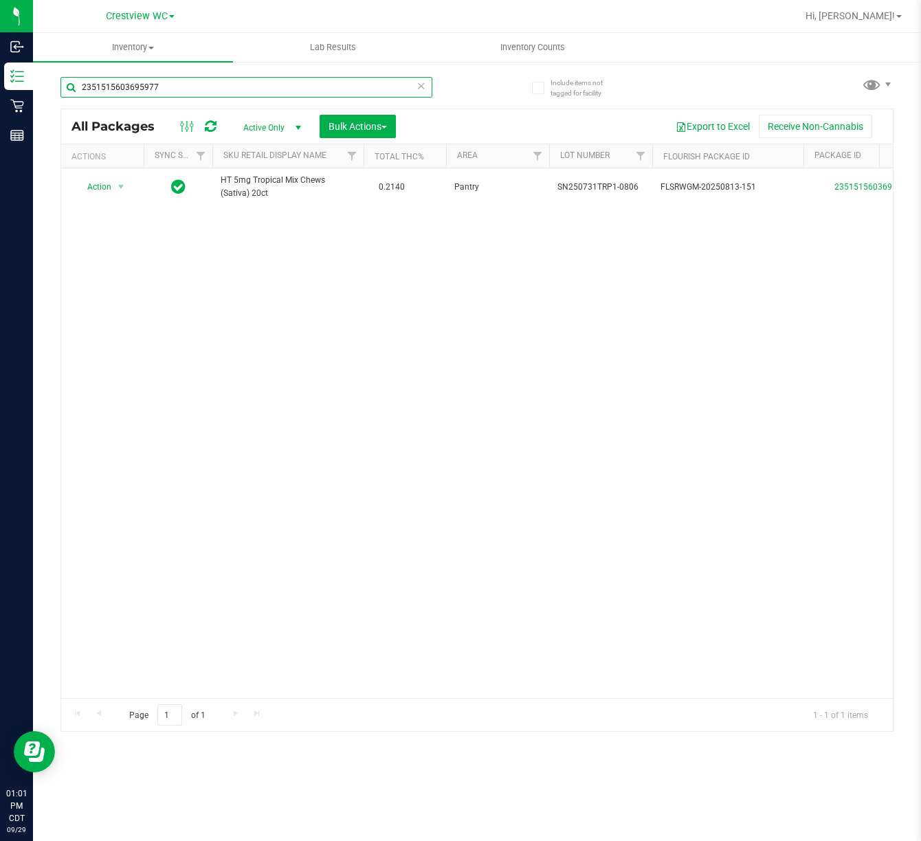
click at [286, 86] on input "2351515603695977" at bounding box center [246, 87] width 372 height 21
click at [246, 87] on input "2114221835158402" at bounding box center [246, 87] width 372 height 21
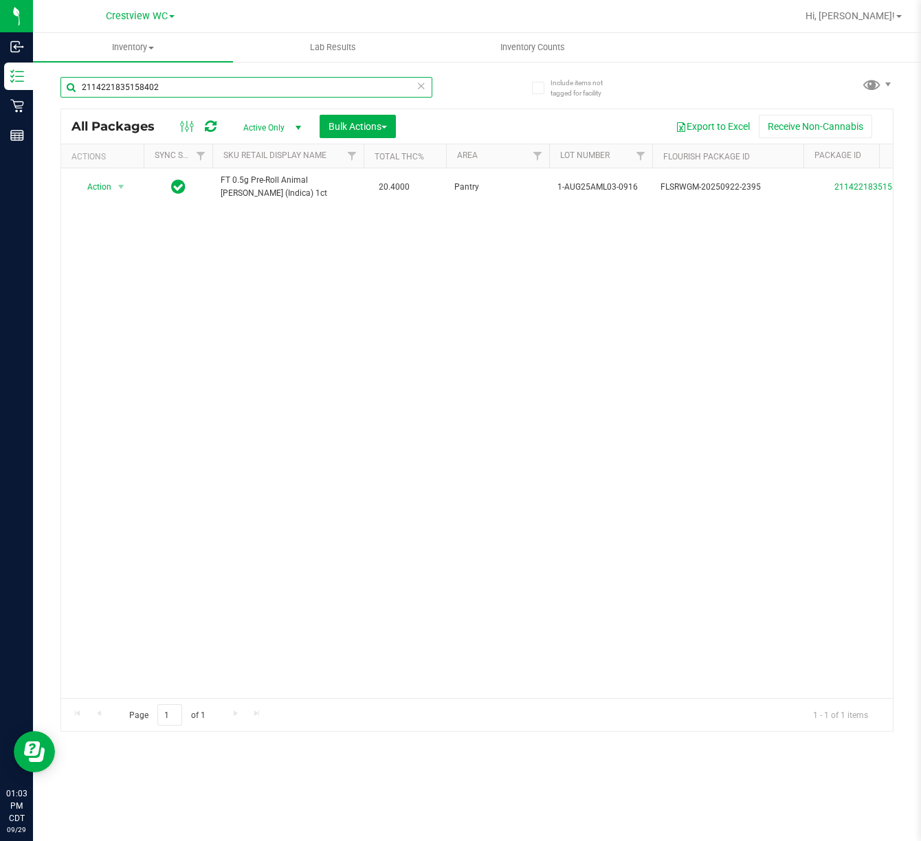
click at [246, 87] on input "2114221835158402" at bounding box center [246, 87] width 372 height 21
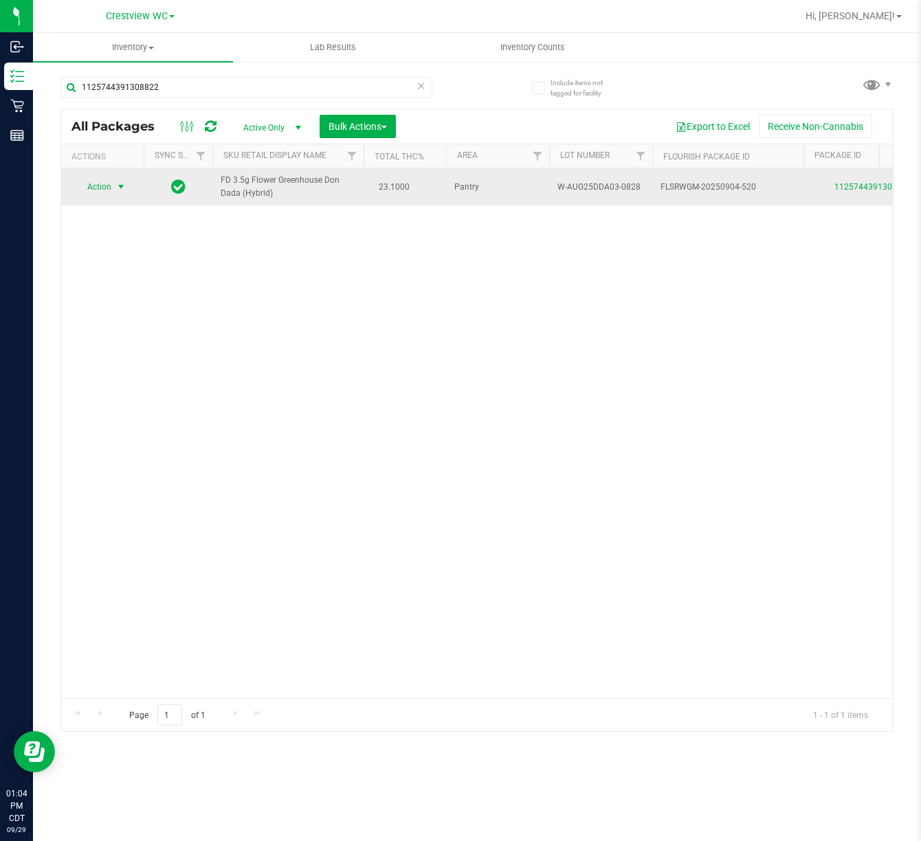
click at [120, 185] on span "select" at bounding box center [120, 186] width 11 height 11
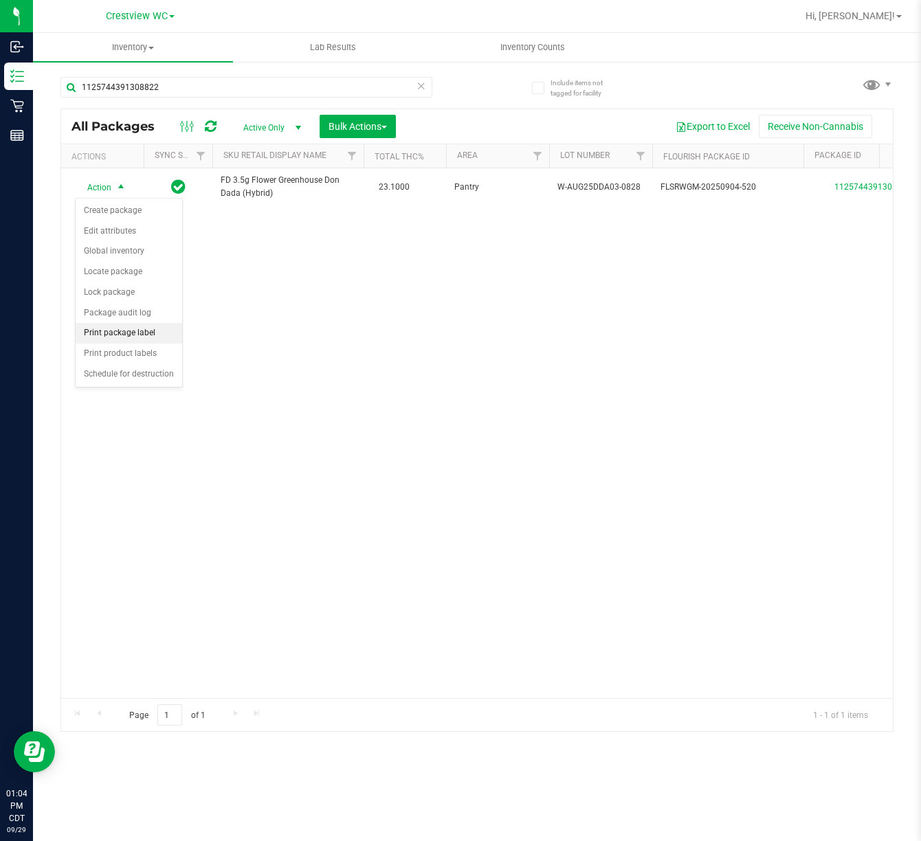
click at [139, 334] on li "Print package label" at bounding box center [129, 333] width 107 height 21
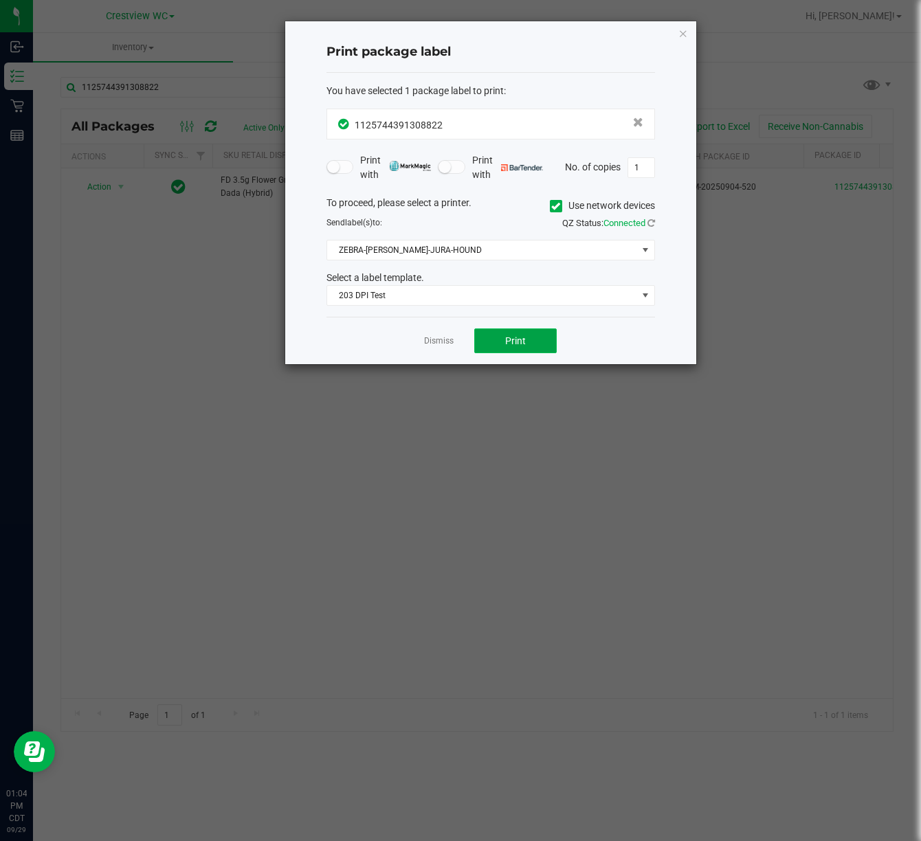
click at [481, 338] on button "Print" at bounding box center [515, 341] width 82 height 25
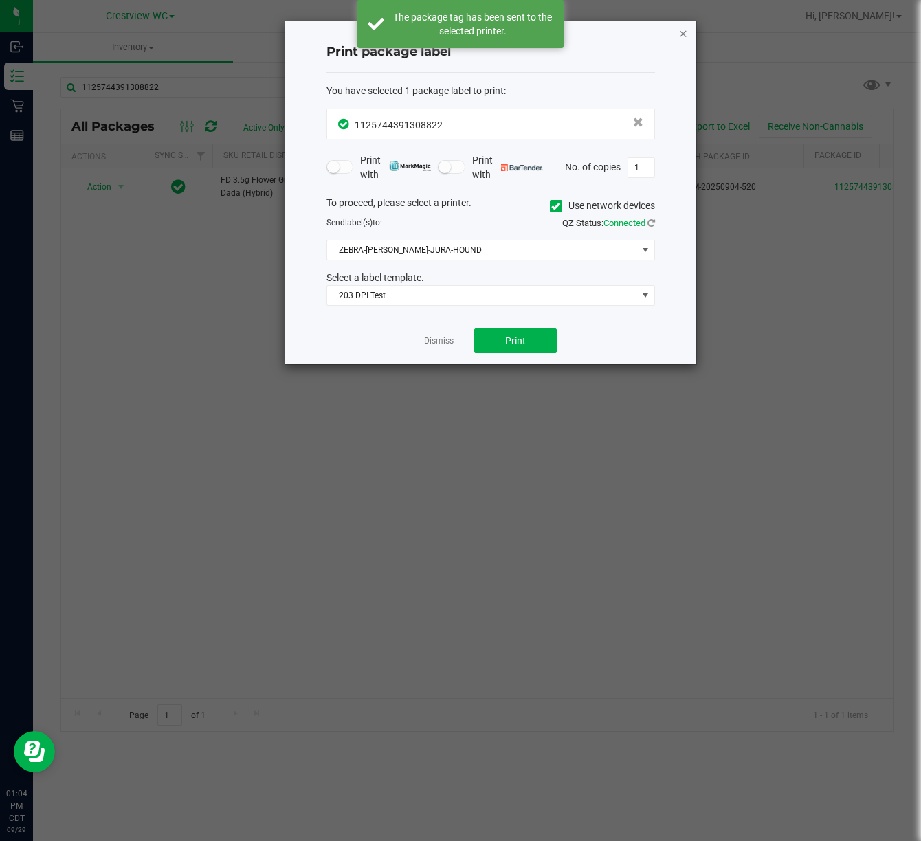
click at [685, 36] on icon "button" at bounding box center [684, 33] width 10 height 16
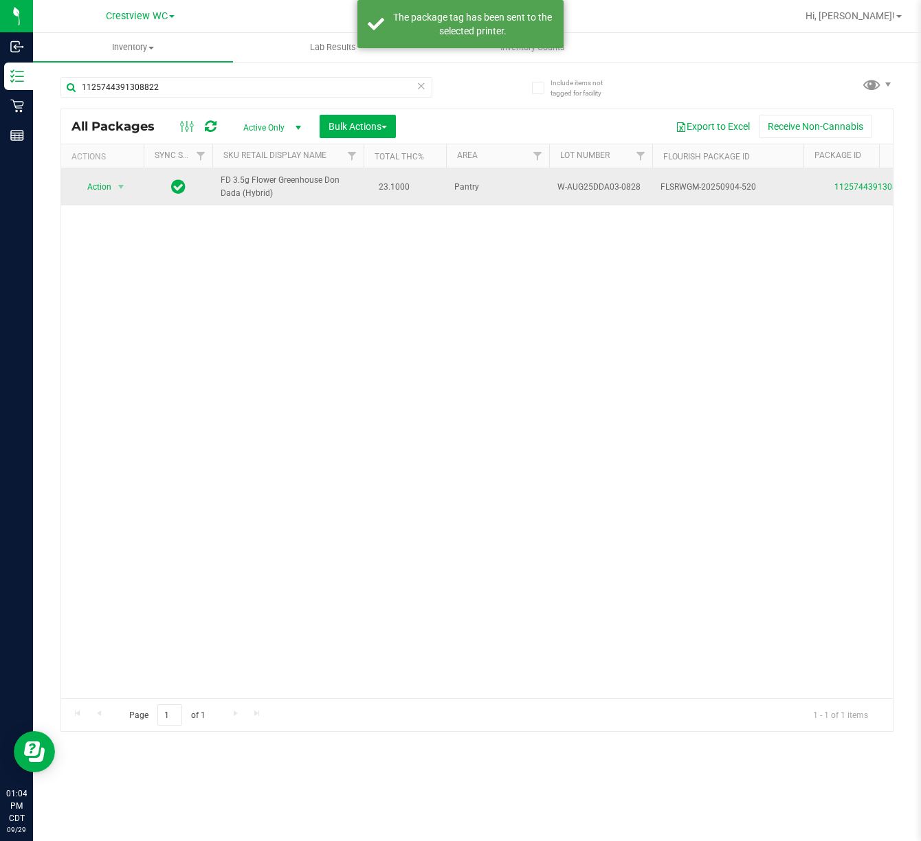
drag, startPoint x: 283, startPoint y: 198, endPoint x: 210, endPoint y: 179, distance: 76.0
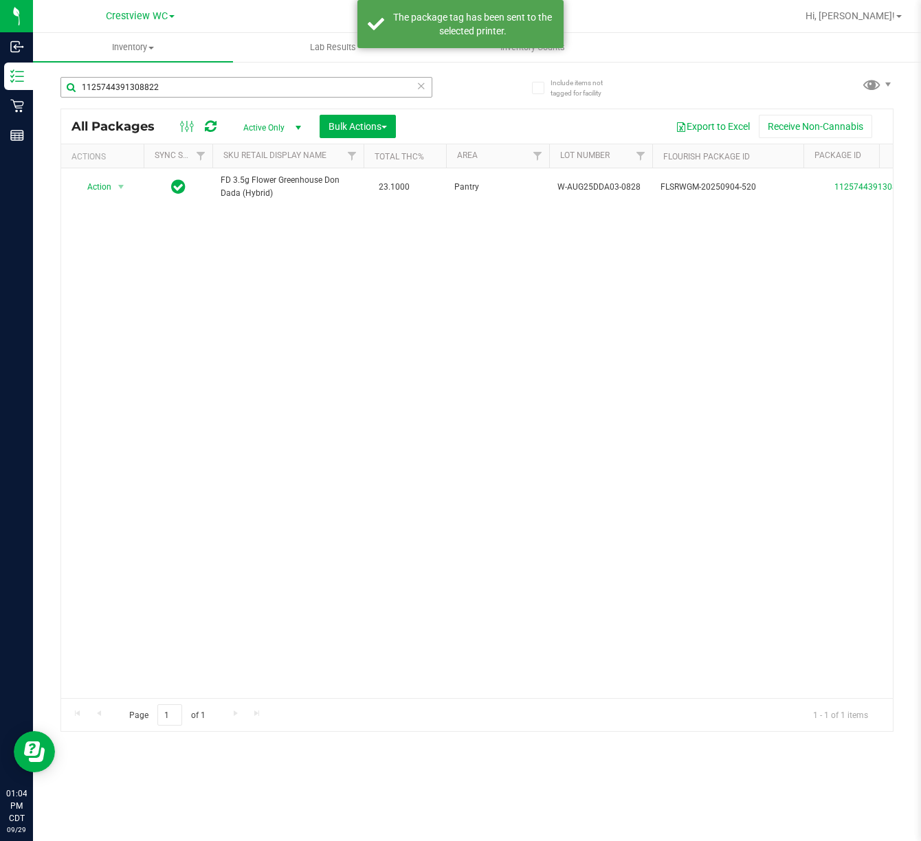
copy tr "FD 3.5g Flower Greenhouse Don Dada (Hybrid)"
click at [241, 91] on input "1125744391308822" at bounding box center [246, 87] width 372 height 21
paste input "FD 3.5g Flower Greenhouse Don Dada (Hybrid)"
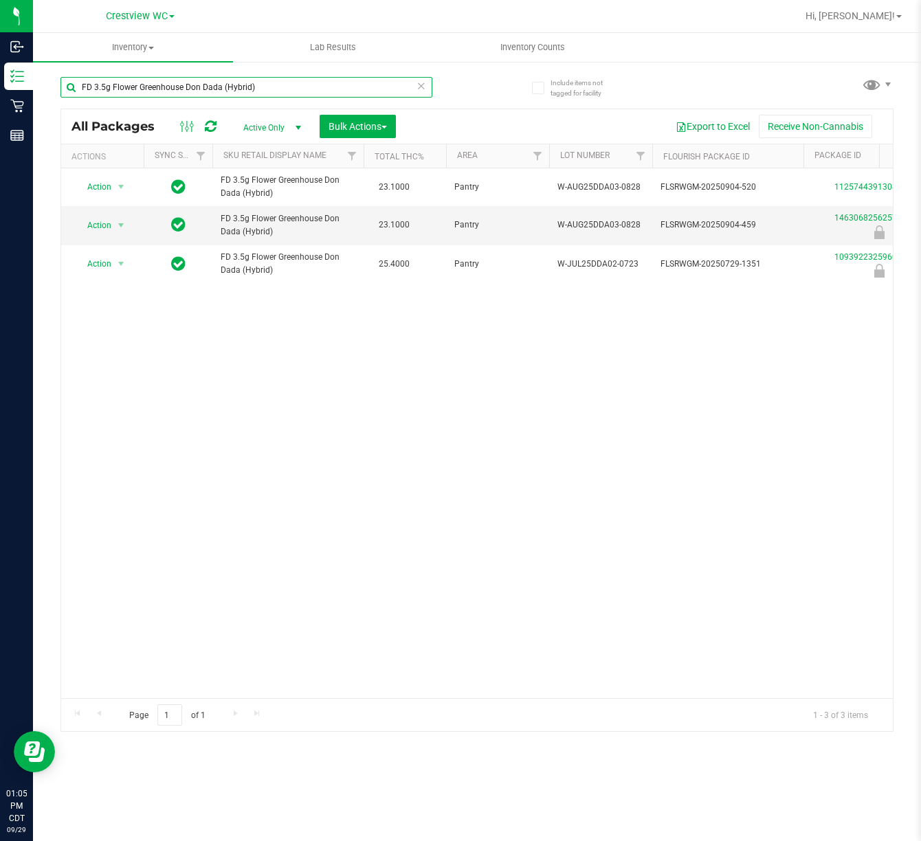
click at [333, 80] on input "FD 3.5g Flower Greenhouse Don Dada (Hybrid)" at bounding box center [246, 87] width 372 height 21
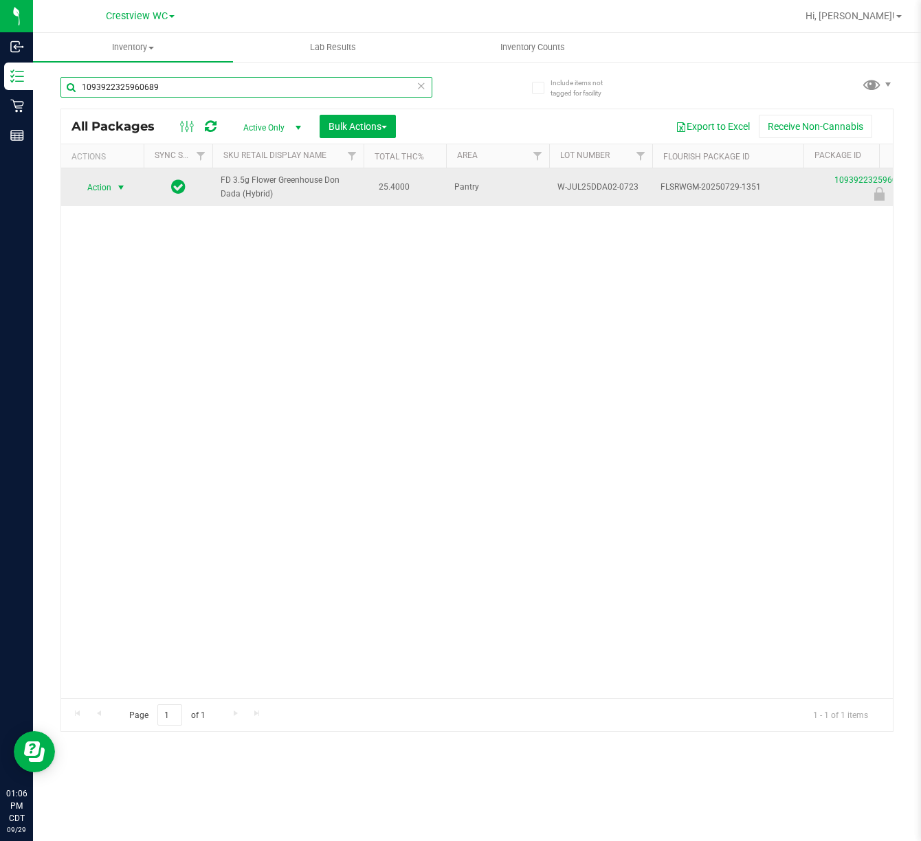
type input "1093922325960689"
click at [120, 190] on span "select" at bounding box center [120, 187] width 11 height 11
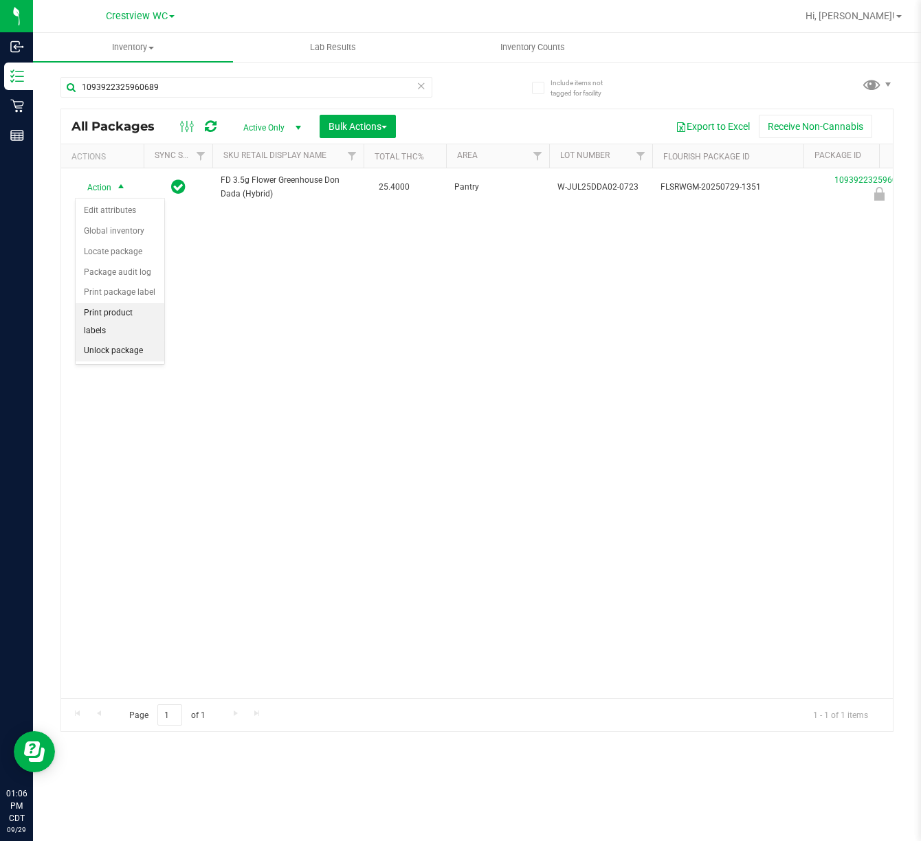
click at [116, 350] on li "Unlock package" at bounding box center [120, 351] width 89 height 21
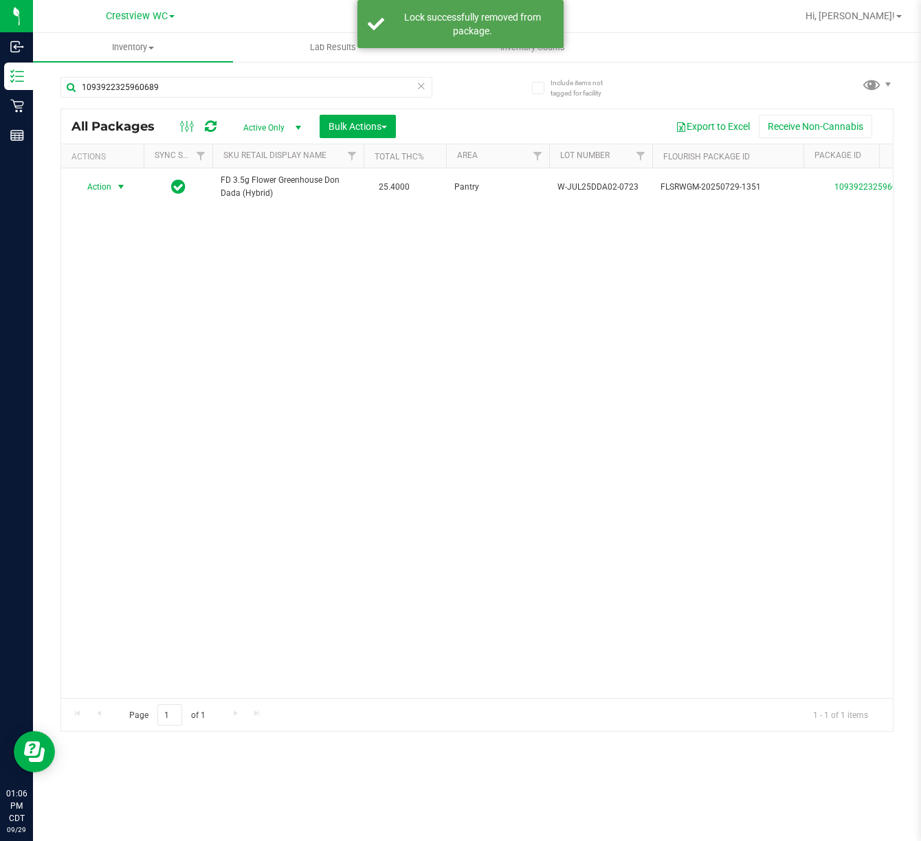
click at [110, 190] on span "Action" at bounding box center [93, 186] width 37 height 19
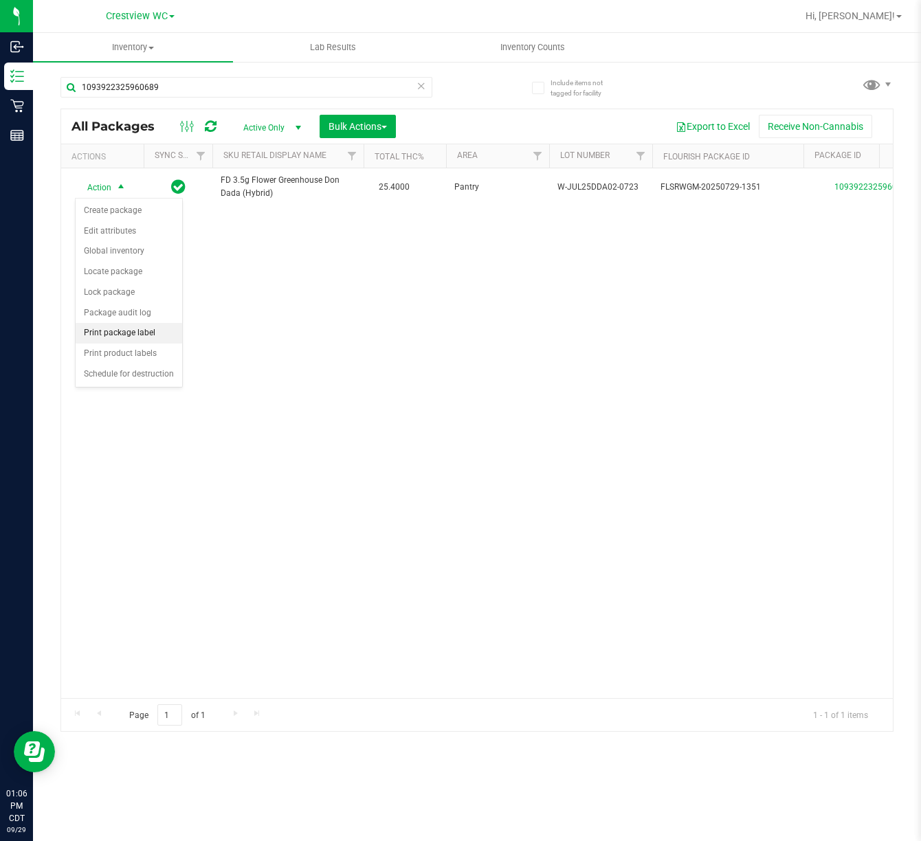
click at [148, 340] on li "Print package label" at bounding box center [129, 333] width 107 height 21
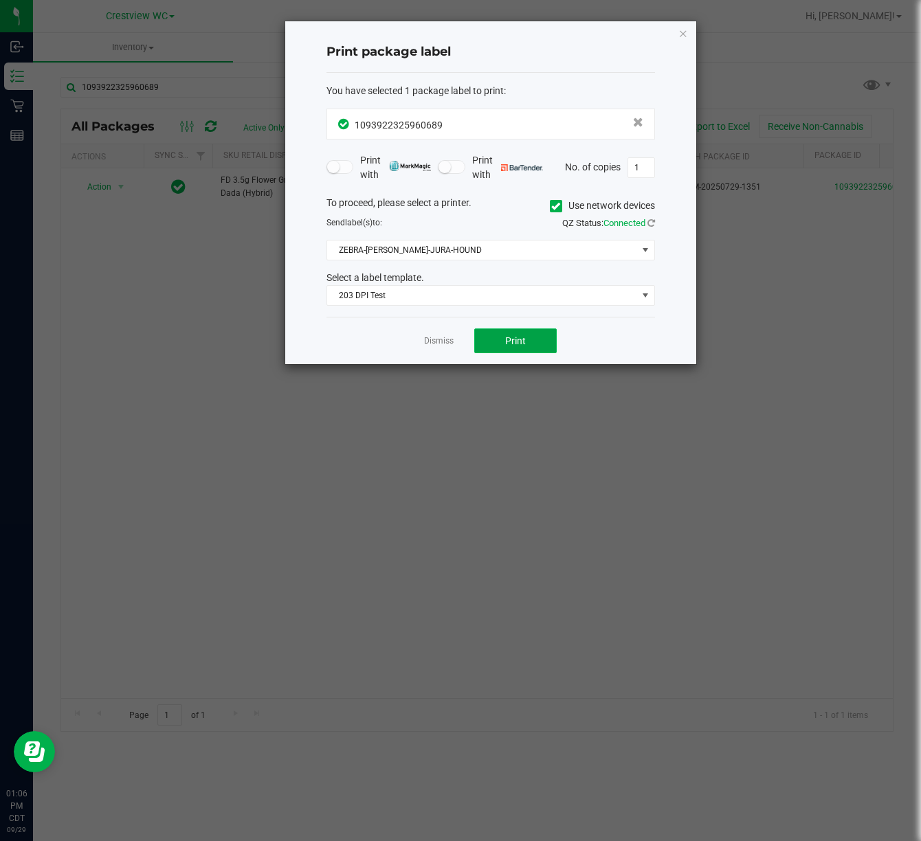
click at [509, 346] on span "Print" at bounding box center [515, 340] width 21 height 11
click at [685, 34] on icon "button" at bounding box center [684, 33] width 10 height 16
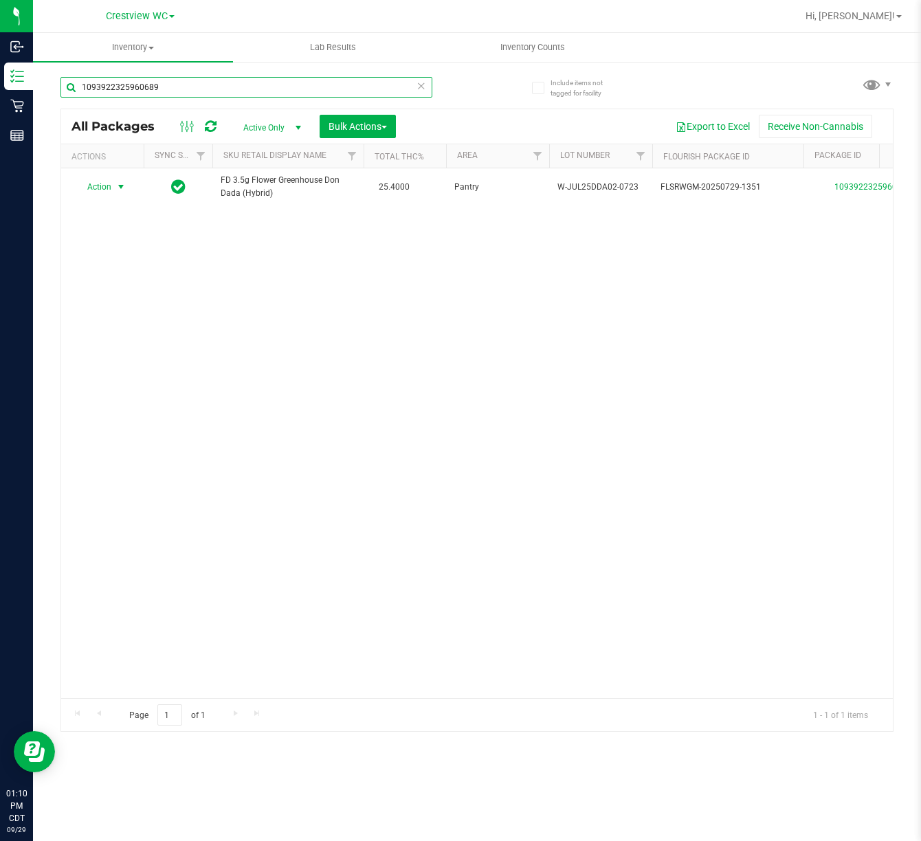
click at [240, 94] on input "1093922325960689" at bounding box center [246, 87] width 372 height 21
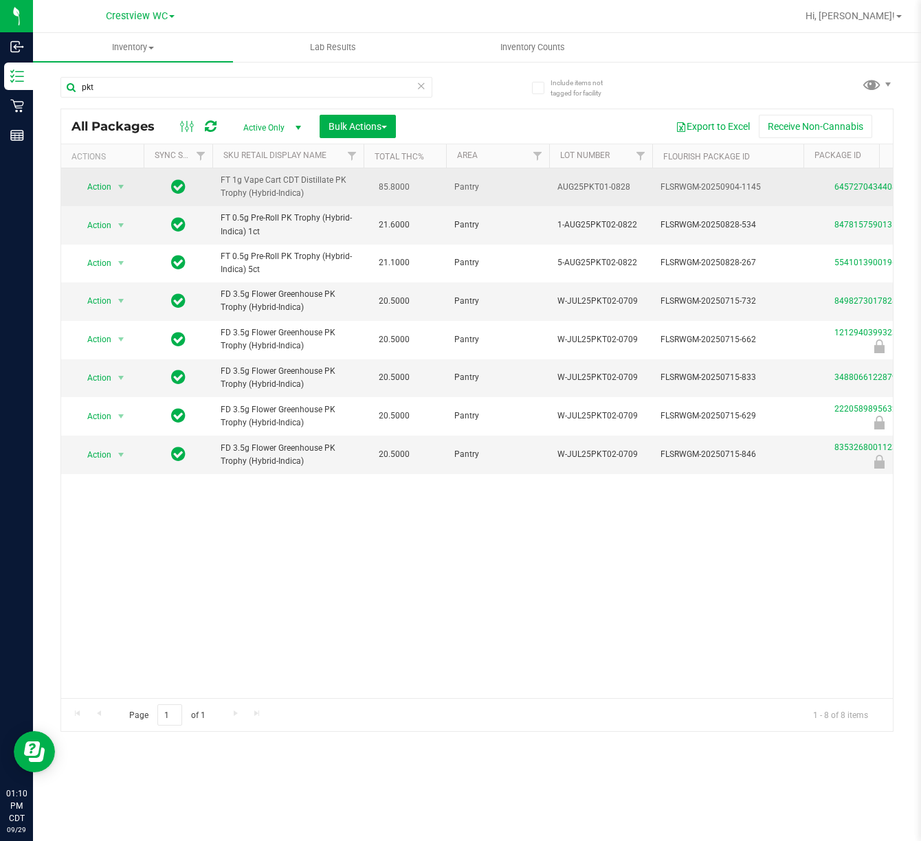
drag, startPoint x: 273, startPoint y: 204, endPoint x: 216, endPoint y: 197, distance: 57.6
click at [216, 197] on td "FT 1g Vape Cart CDT Distillate PK Trophy (Hybrid-Indica)" at bounding box center [287, 187] width 151 height 38
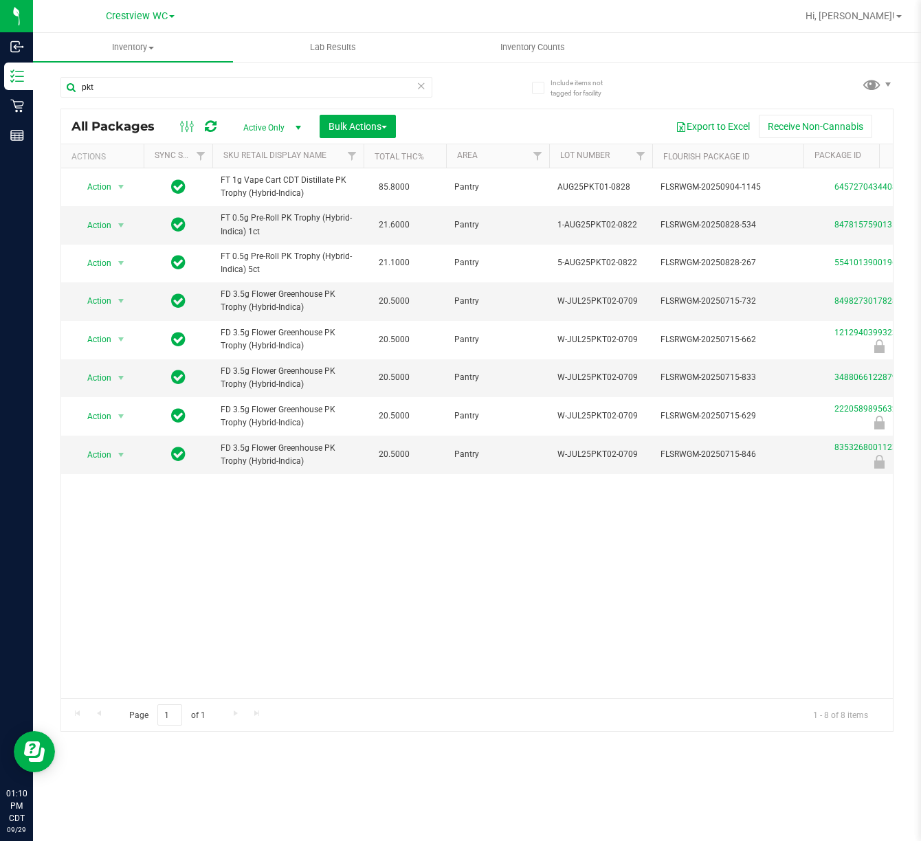
copy span "FT 1g Vape Cart CDT Distillate PK Trophy (Hybrid-Indica)"
click at [149, 86] on input "pkt" at bounding box center [246, 87] width 372 height 21
paste input "FT 1g Vape Cart CDT Distillate PK Trophy (Hybrid-Indica)"
click at [317, 98] on div "pktFT 1g Vape Cart CDT Distillate PK Trophy (Hybrid-Indica)" at bounding box center [246, 93] width 372 height 32
click at [329, 84] on input "pktFT 1g Vape Cart CDT Distillate PK Trophy (Hybrid-Indica)" at bounding box center [246, 87] width 372 height 21
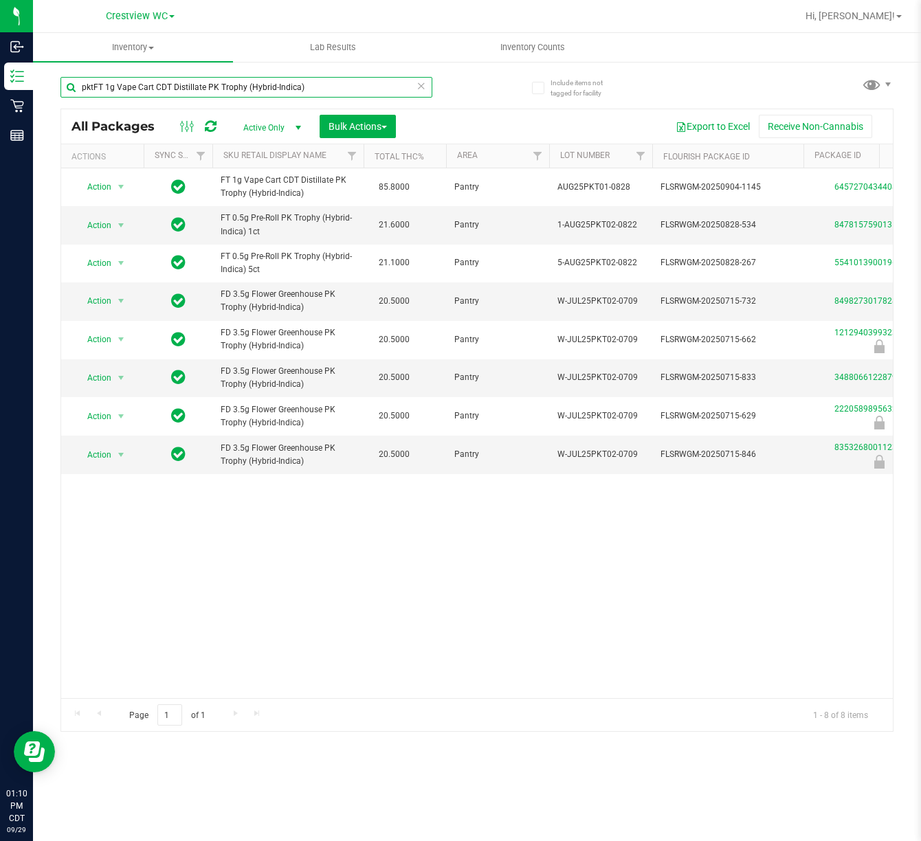
click at [329, 84] on input "pktFT 1g Vape Cart CDT Distillate PK Trophy (Hybrid-Indica)" at bounding box center [246, 87] width 372 height 21
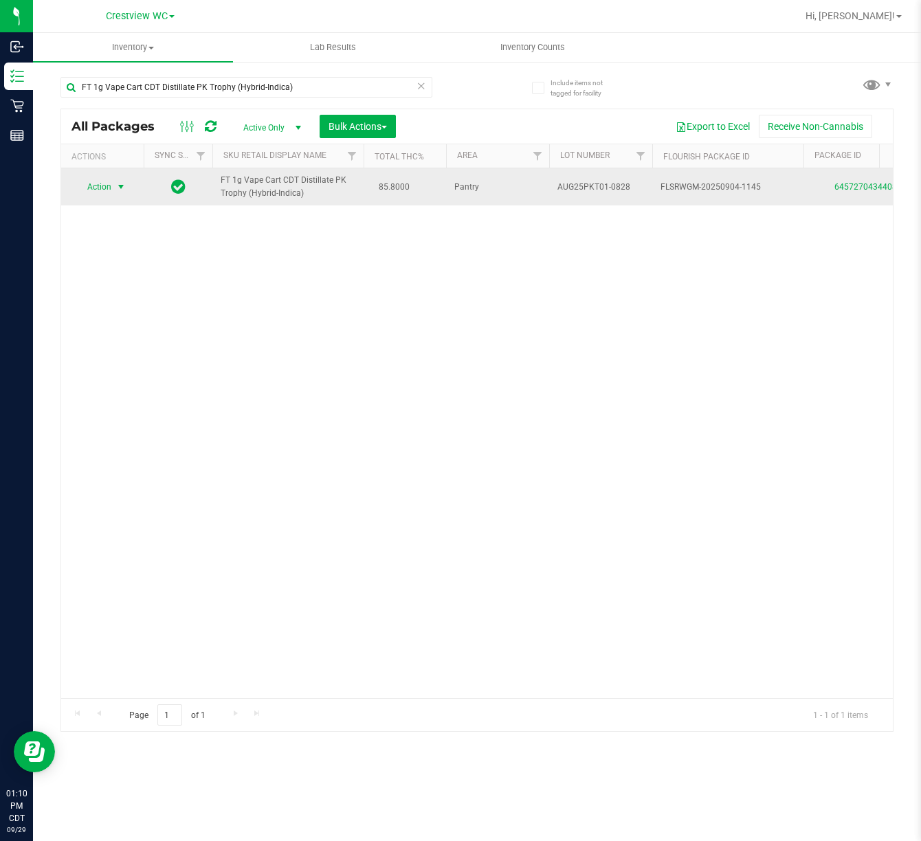
click at [110, 188] on span "Action" at bounding box center [93, 186] width 37 height 19
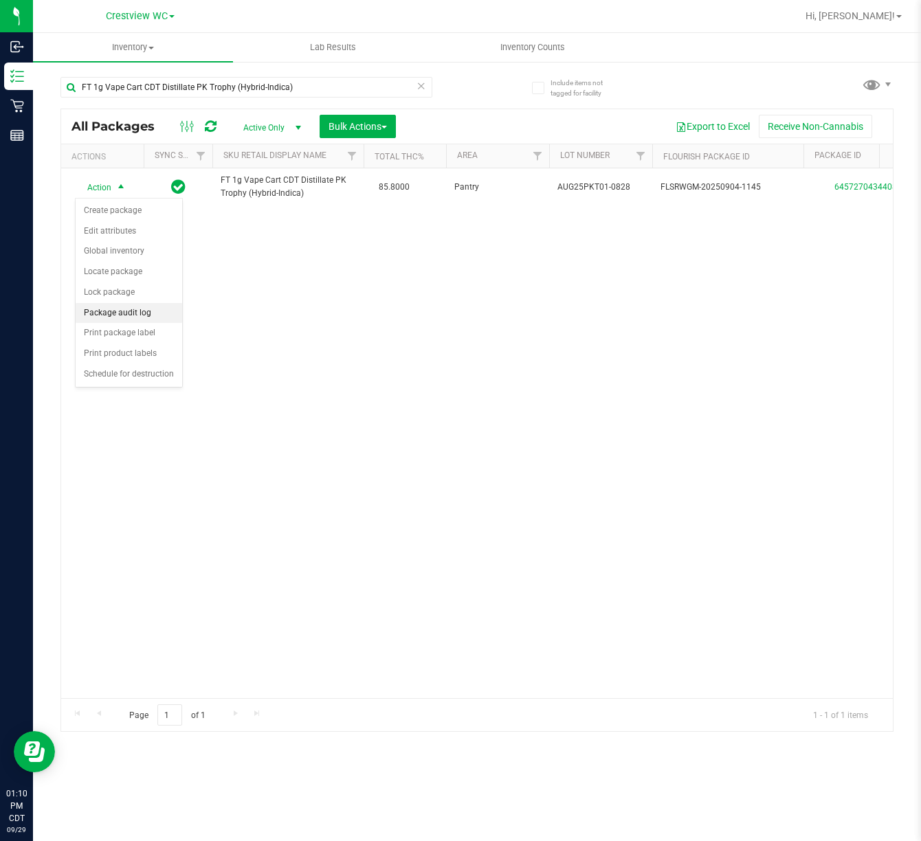
click at [144, 322] on li "Package audit log" at bounding box center [129, 313] width 107 height 21
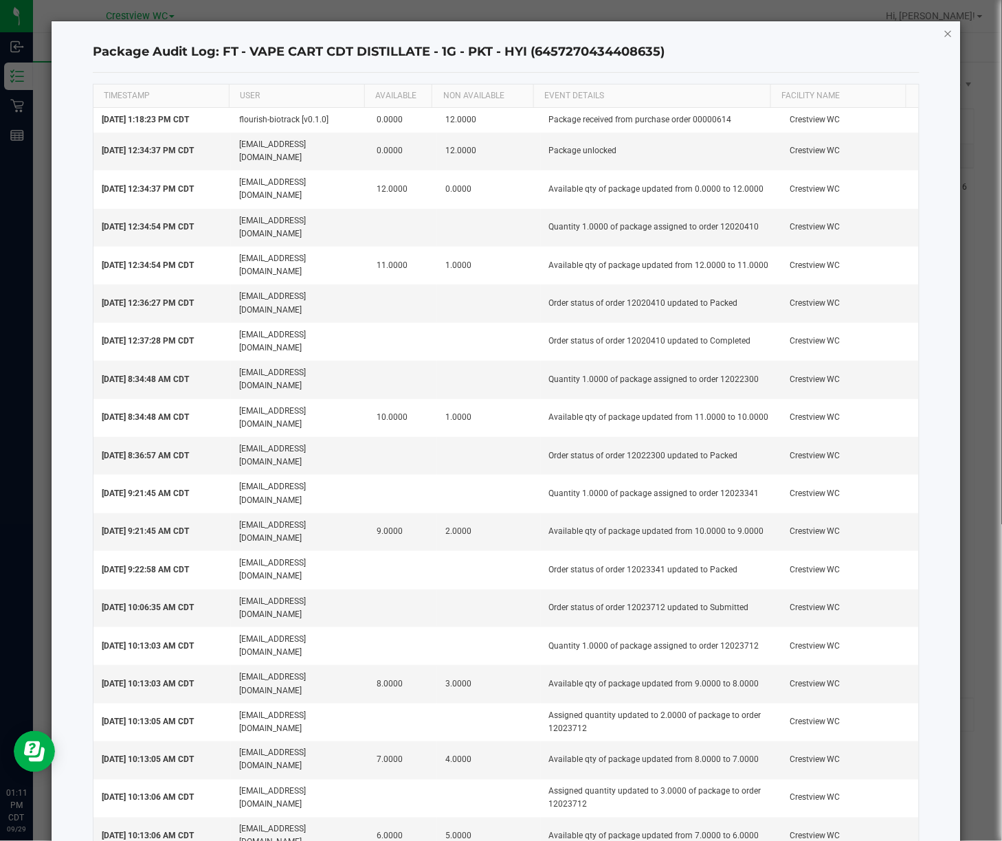
click at [921, 28] on icon "button" at bounding box center [949, 33] width 10 height 16
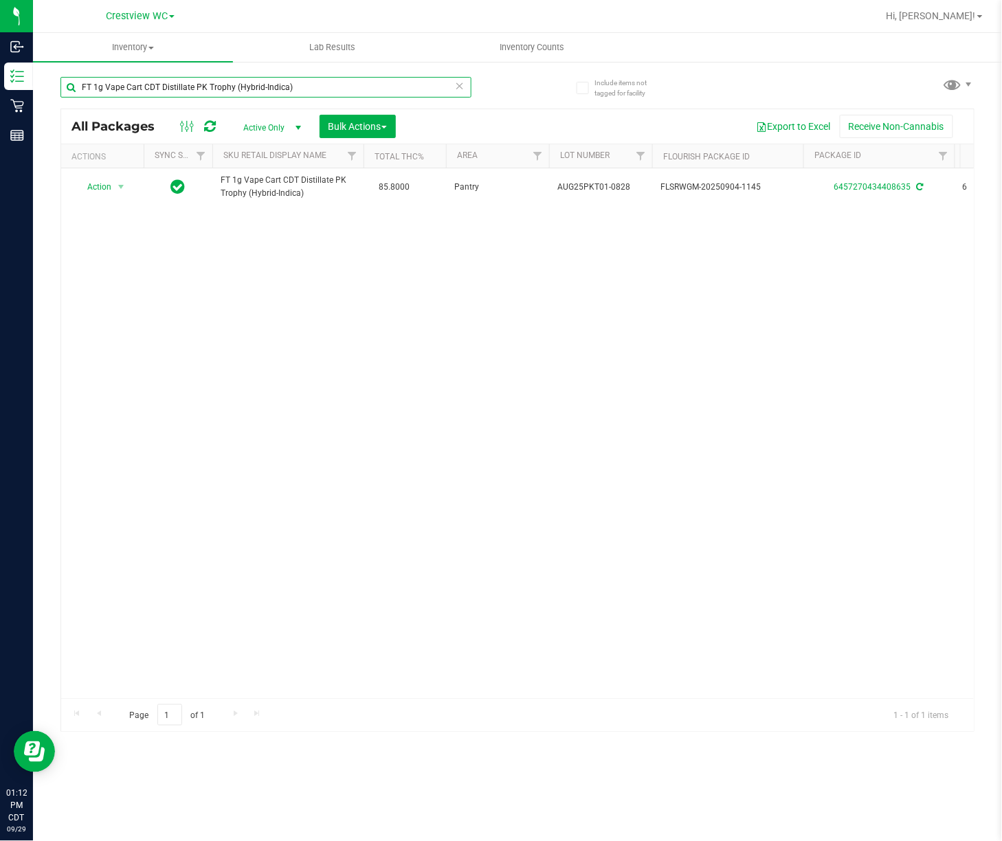
click at [378, 88] on input "FT 1g Vape Cart CDT Distillate PK Trophy (Hybrid-Indica)" at bounding box center [265, 87] width 411 height 21
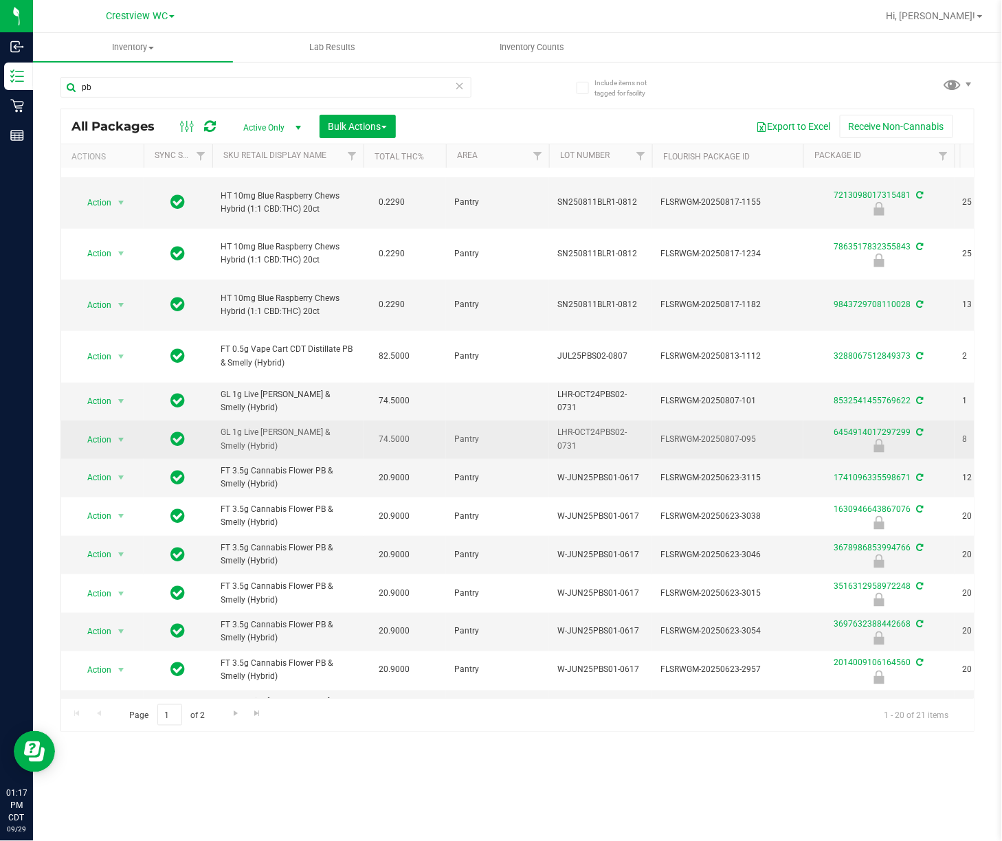
scroll to position [366, 0]
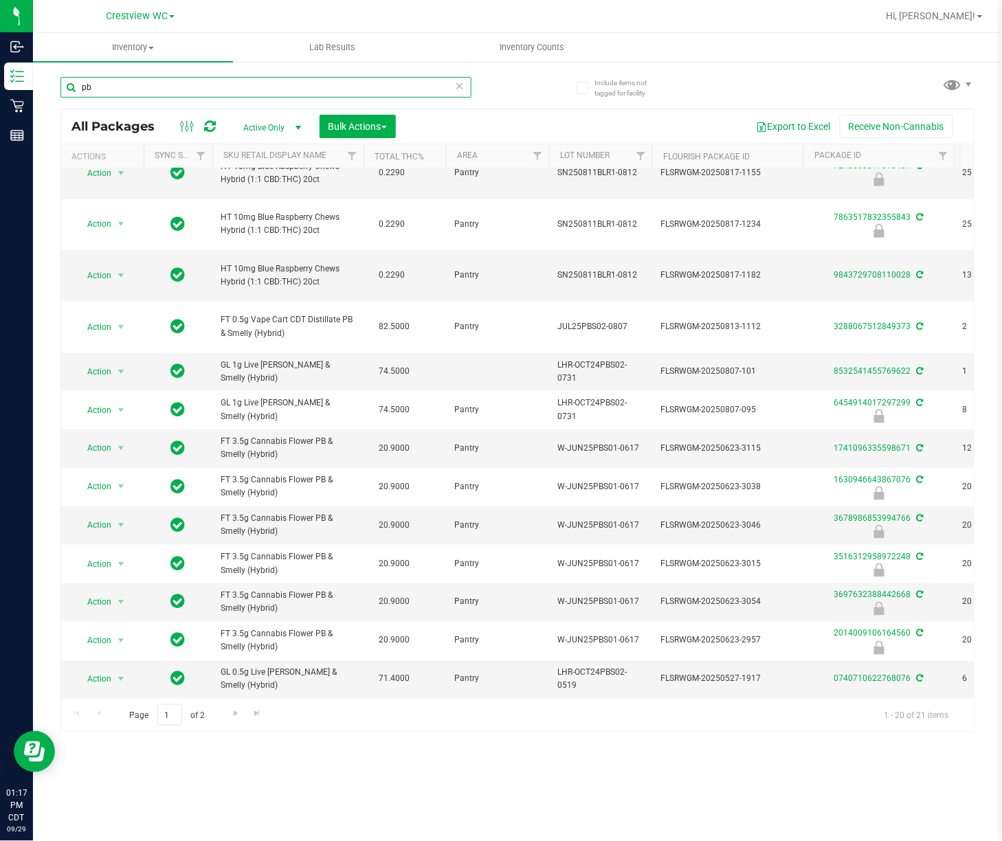
click at [190, 84] on input "pb" at bounding box center [265, 87] width 411 height 21
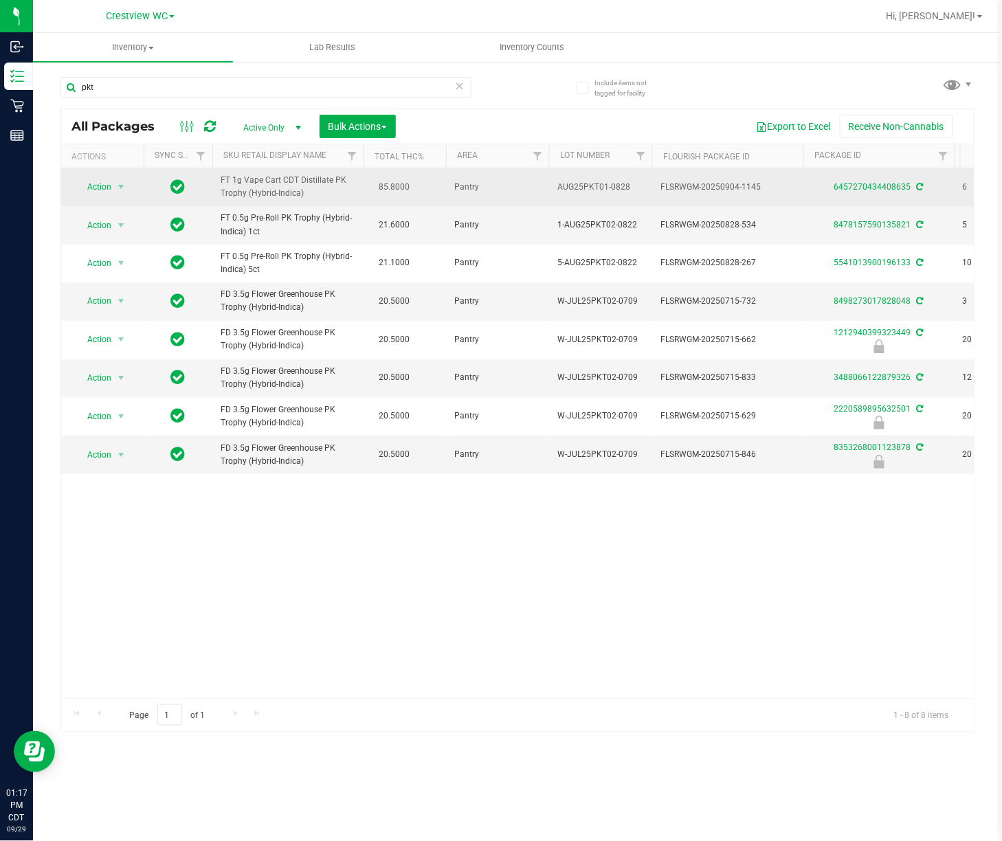
drag, startPoint x: 322, startPoint y: 194, endPoint x: 207, endPoint y: 176, distance: 116.2
copy tr "FT 1g Vape Cart CDT Distillate PK Trophy (Hybrid-Indica)"
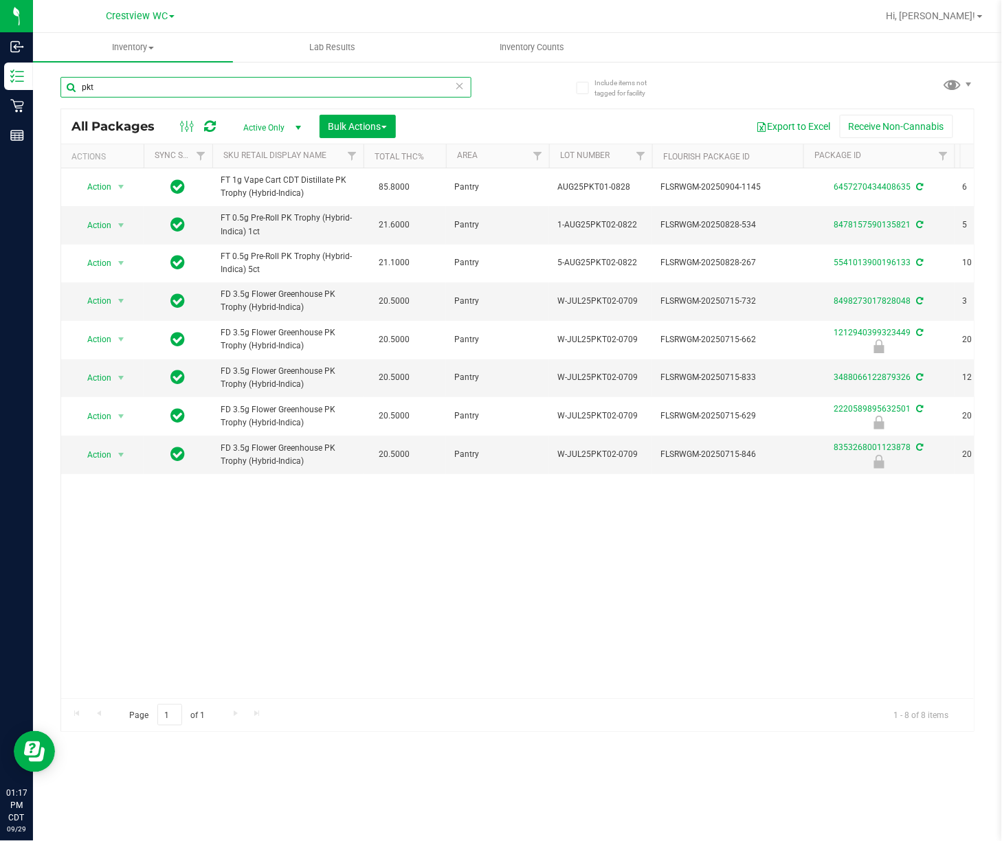
click at [193, 89] on input "pkt" at bounding box center [265, 87] width 411 height 21
paste input "FT 1g Vape Cart CDT Distillate PK Trophy (Hybrid-Indica)"
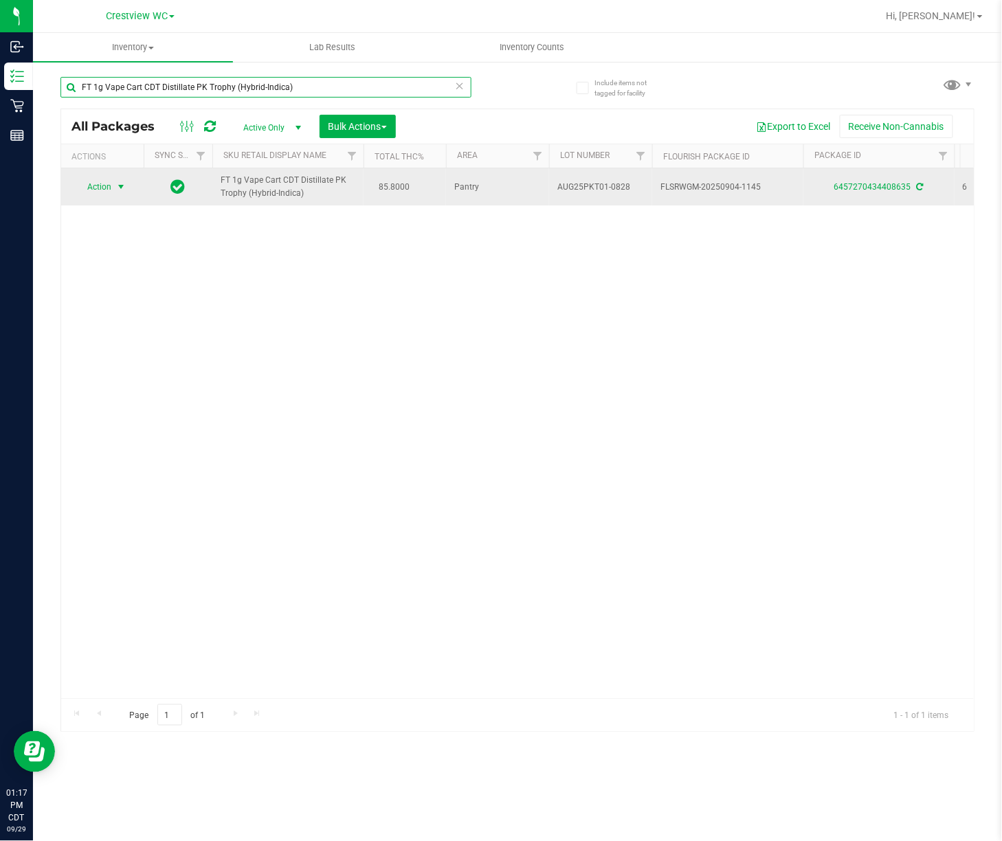
type input "FT 1g Vape Cart CDT Distillate PK Trophy (Hybrid-Indica)"
click at [94, 182] on span "Action" at bounding box center [93, 186] width 37 height 19
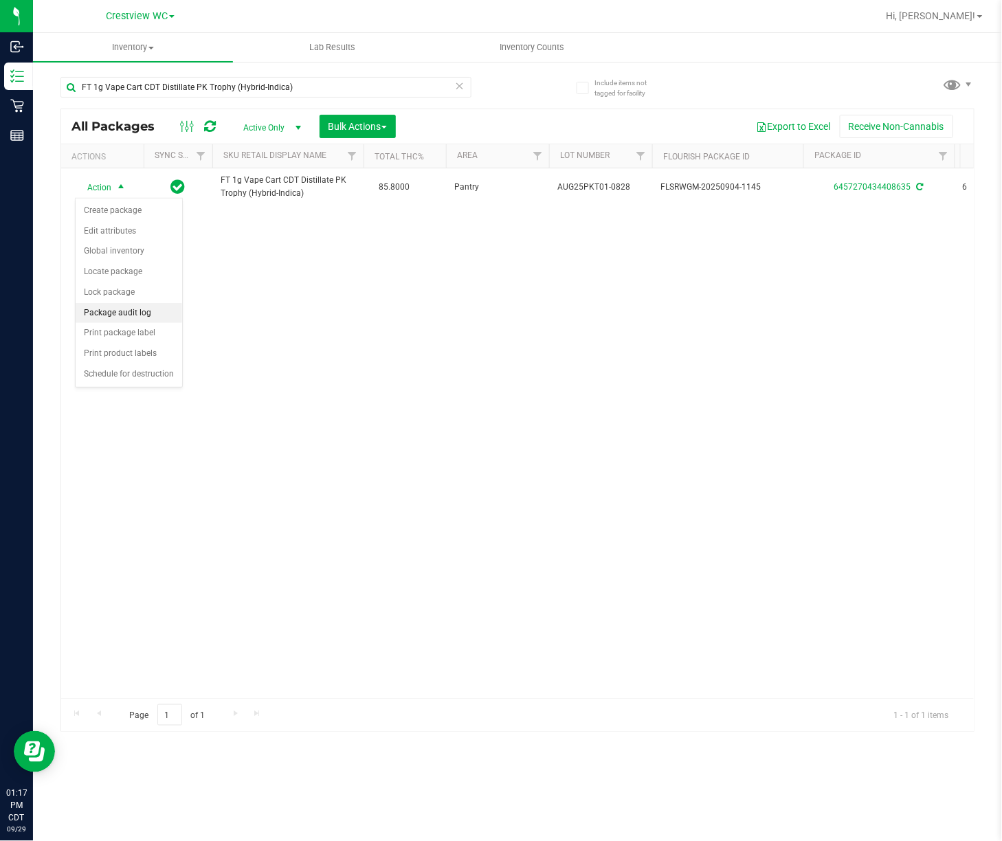
click at [146, 323] on li "Package audit log" at bounding box center [129, 313] width 107 height 21
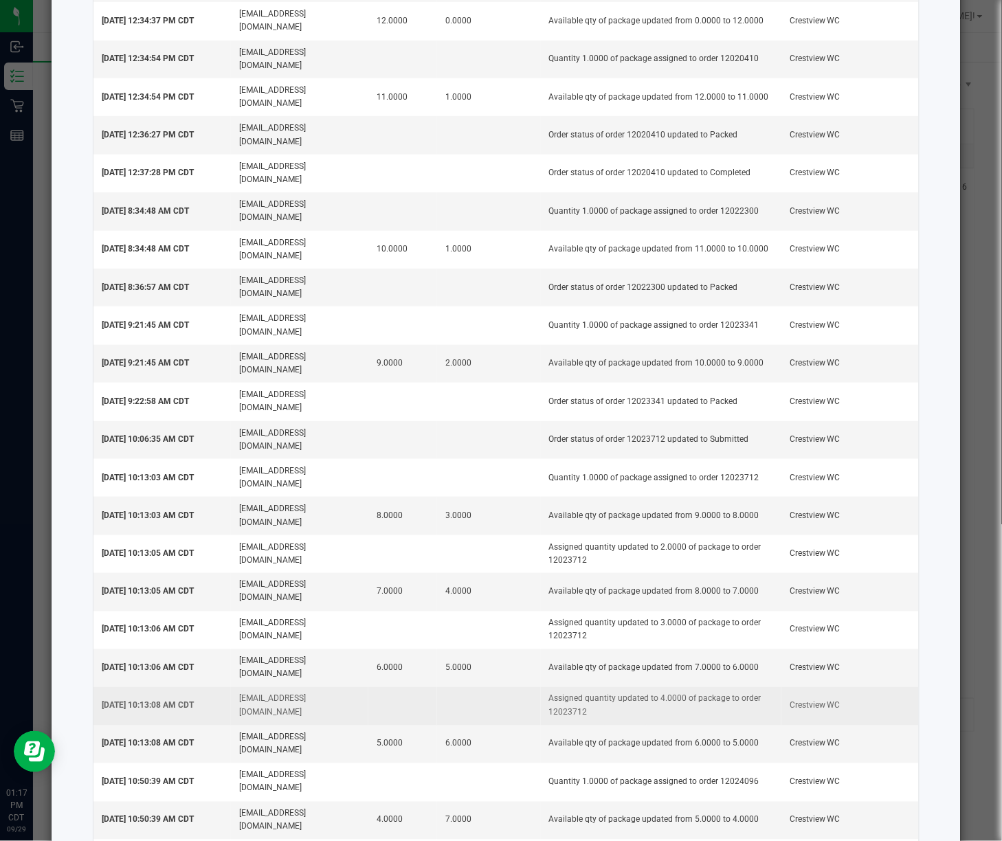
scroll to position [269, 0]
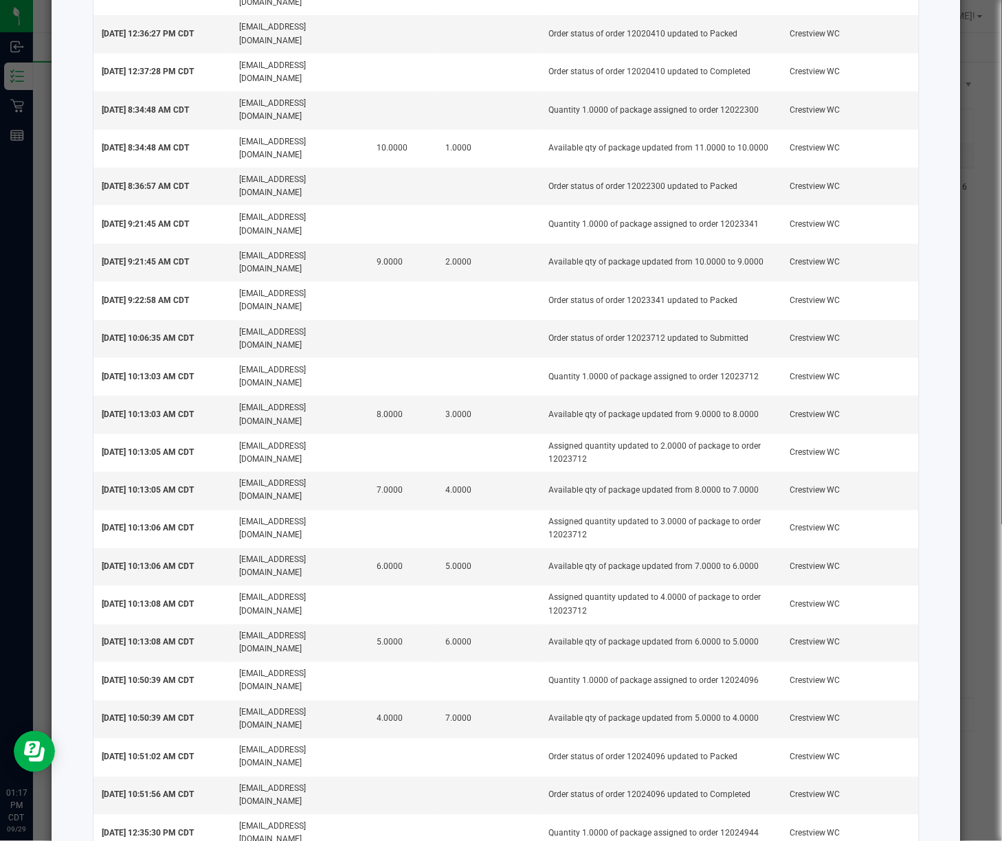
drag, startPoint x: 648, startPoint y: 791, endPoint x: 614, endPoint y: 795, distance: 34.0
copy td "12025110"
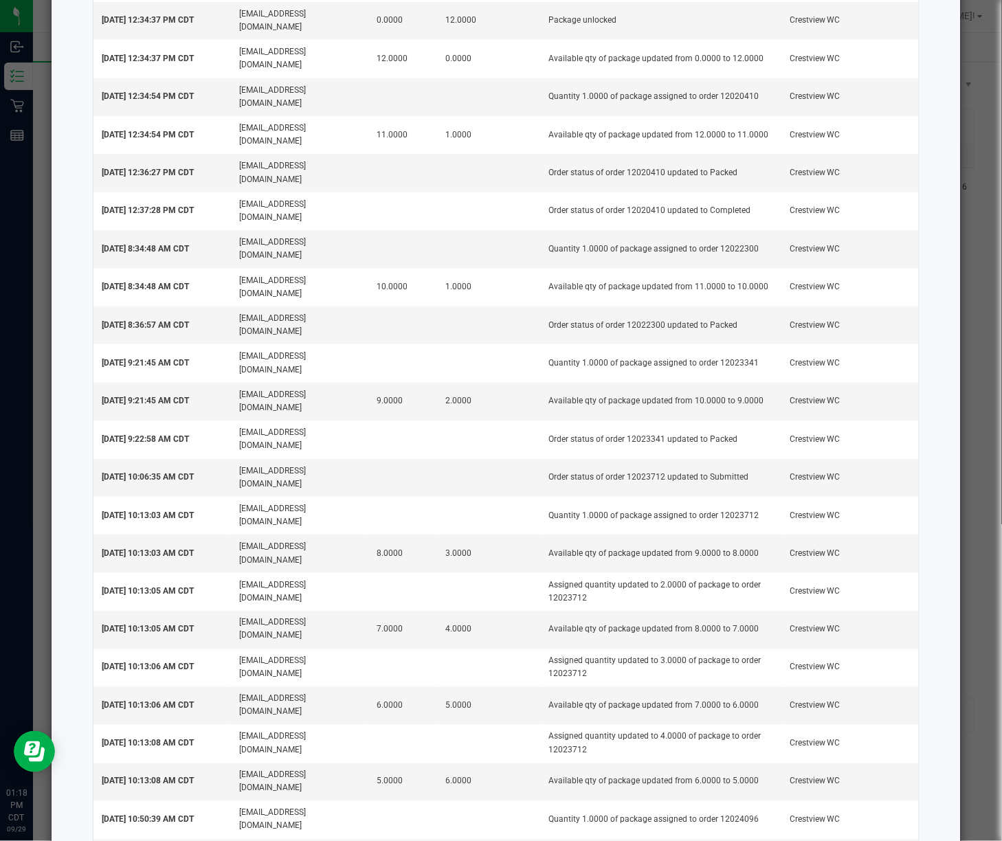
scroll to position [0, 0]
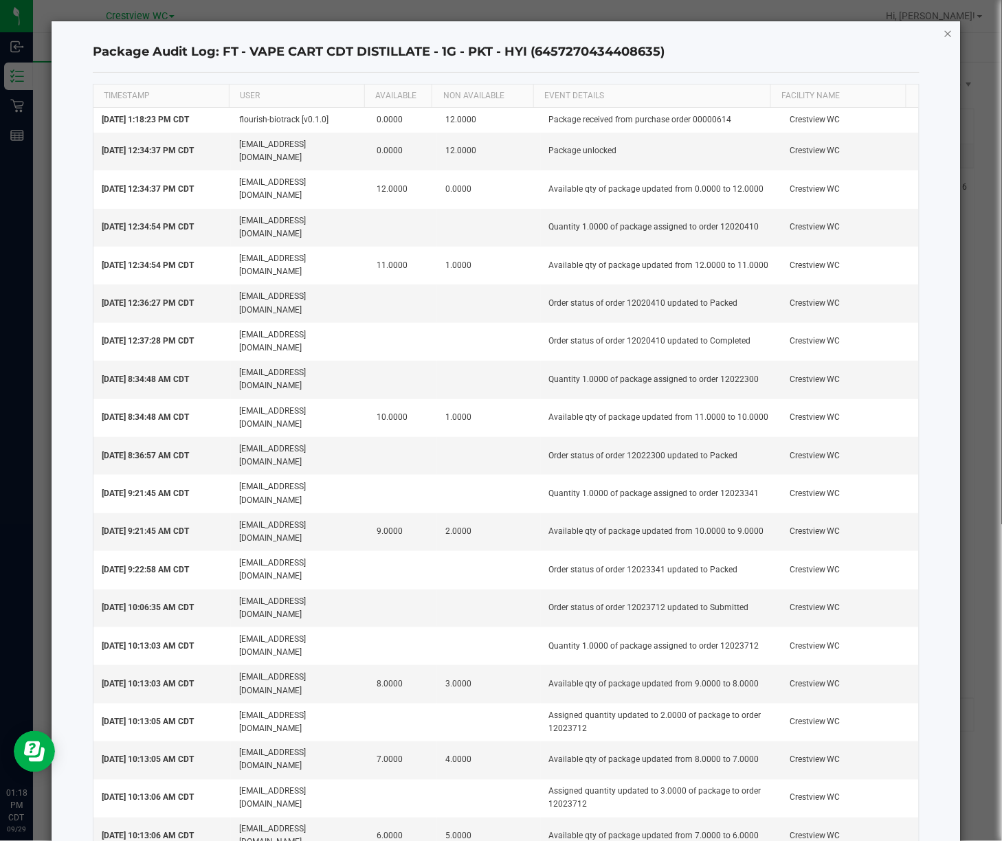
click at [921, 34] on icon "button" at bounding box center [949, 33] width 10 height 16
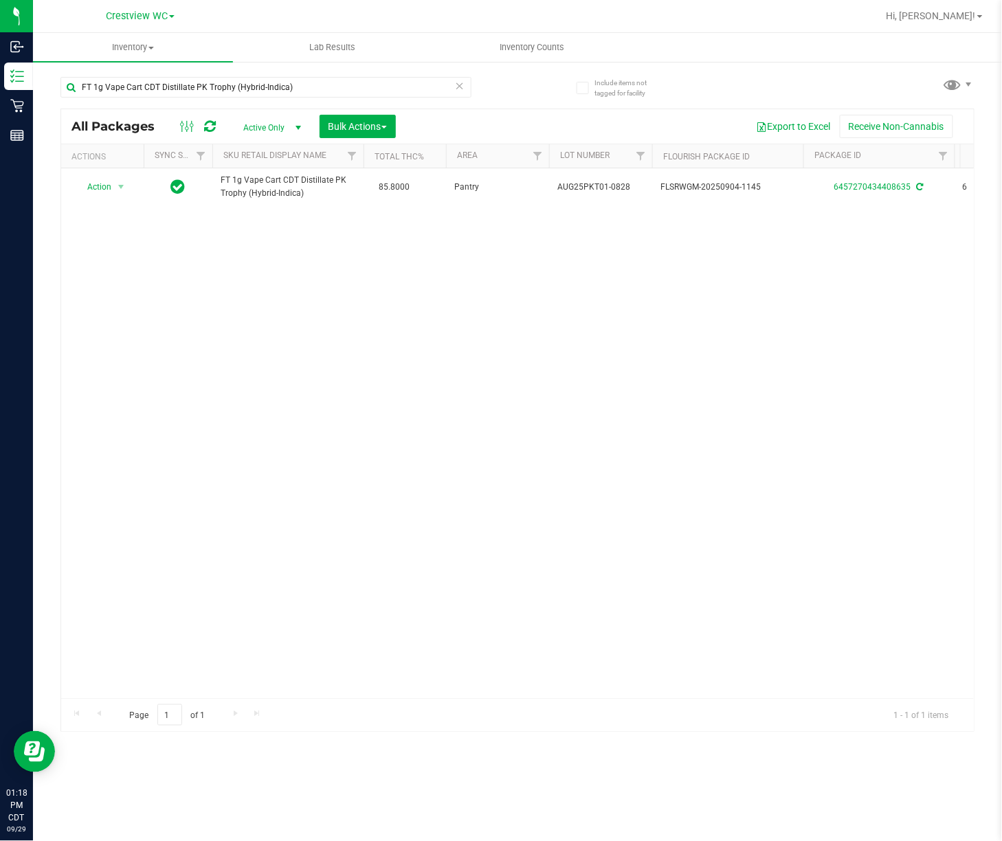
click at [406, 402] on div "Action Action Create package Edit attributes Global inventory Locate package Lo…" at bounding box center [517, 433] width 913 height 530
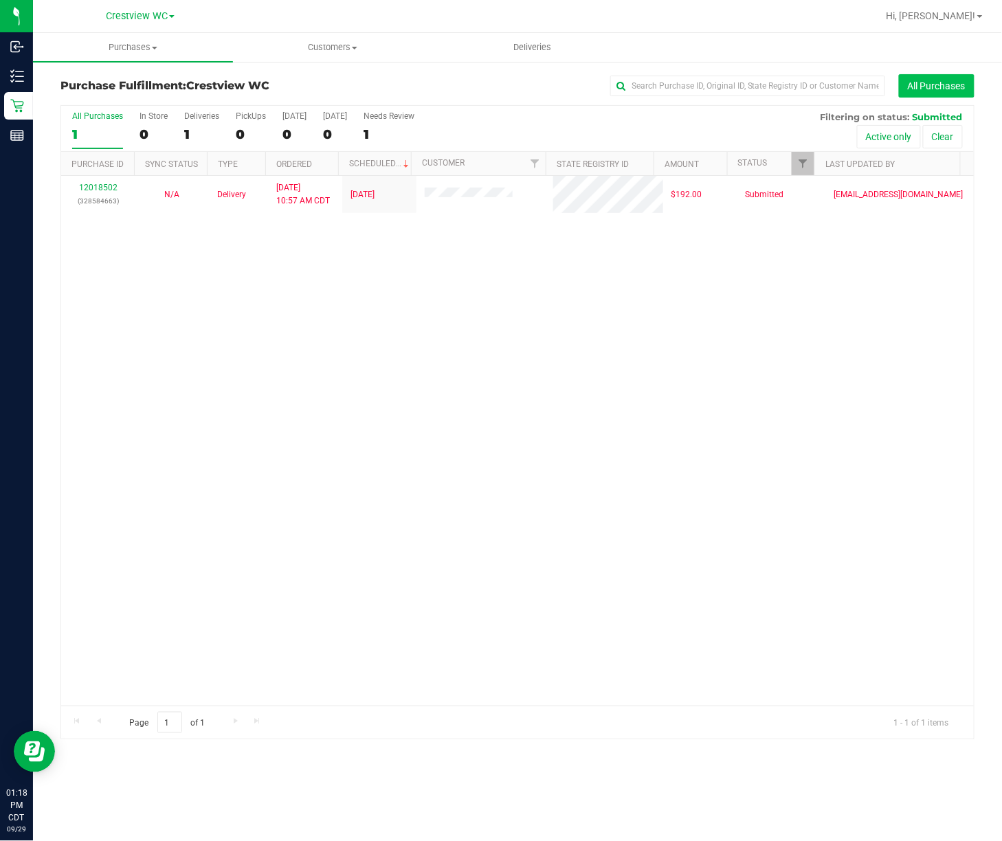
click at [925, 83] on button "All Purchases" at bounding box center [937, 85] width 76 height 23
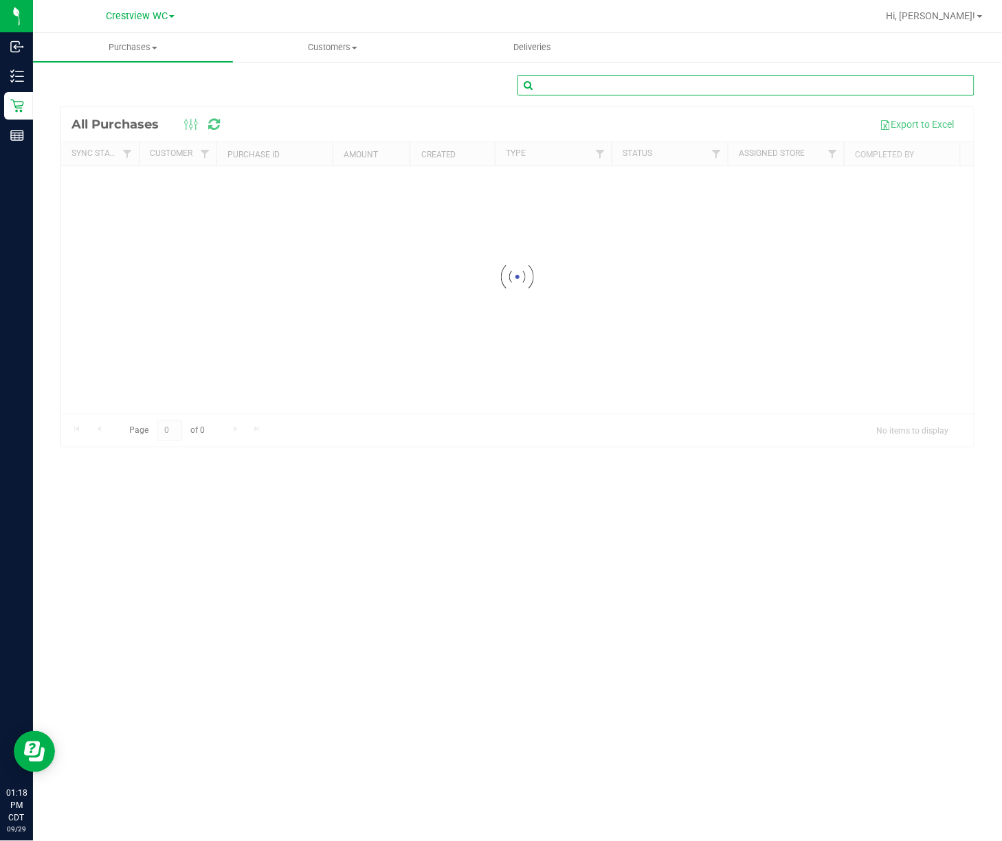
click at [641, 89] on input "text" at bounding box center [746, 85] width 457 height 21
paste input "12025110"
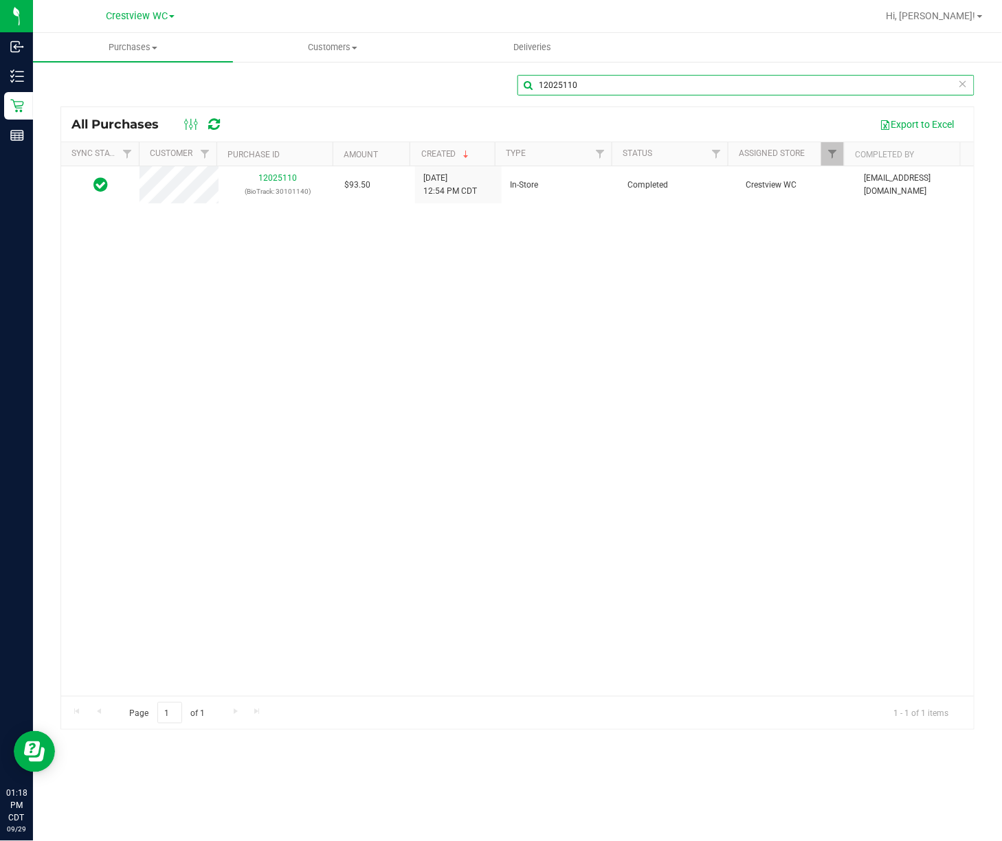
type input "12025110"
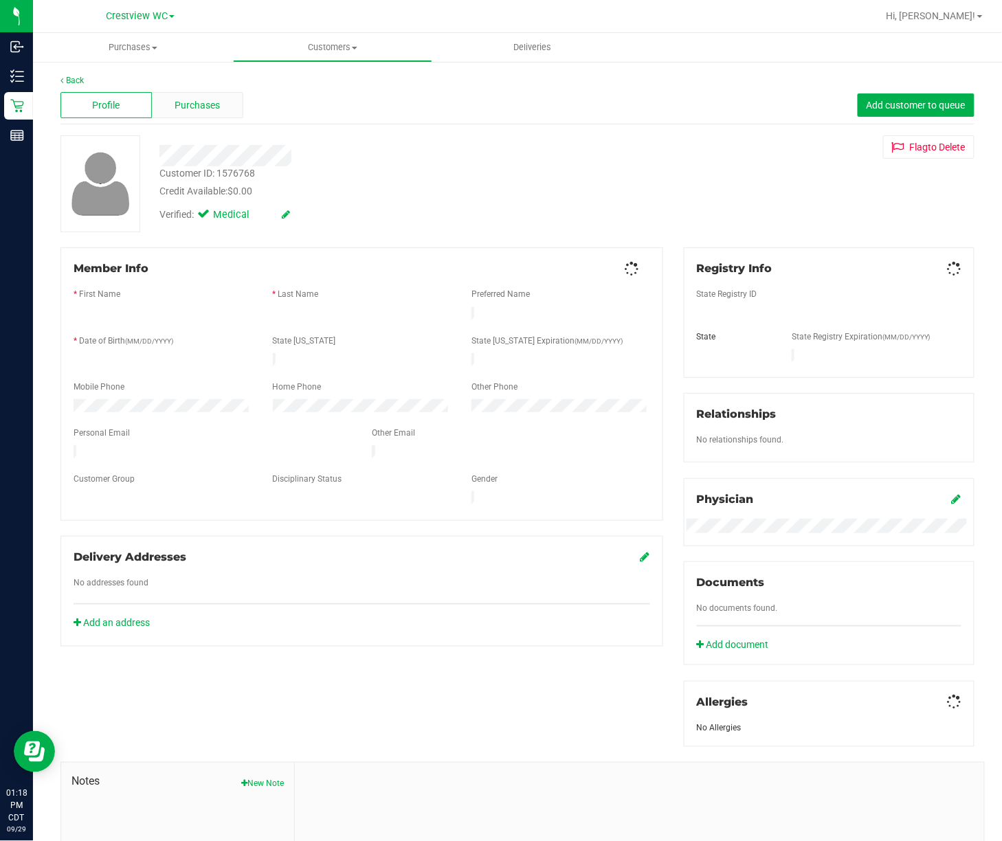
click at [210, 105] on span "Purchases" at bounding box center [197, 105] width 45 height 14
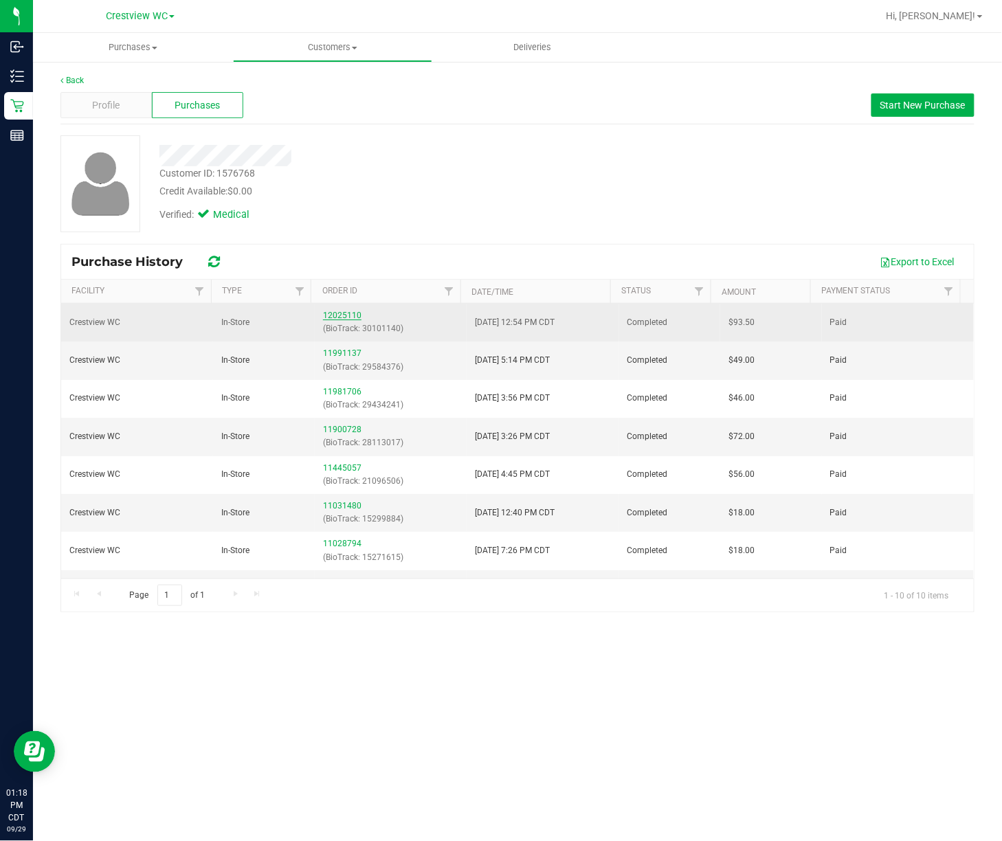
click at [341, 315] on link "12025110" at bounding box center [342, 316] width 38 height 10
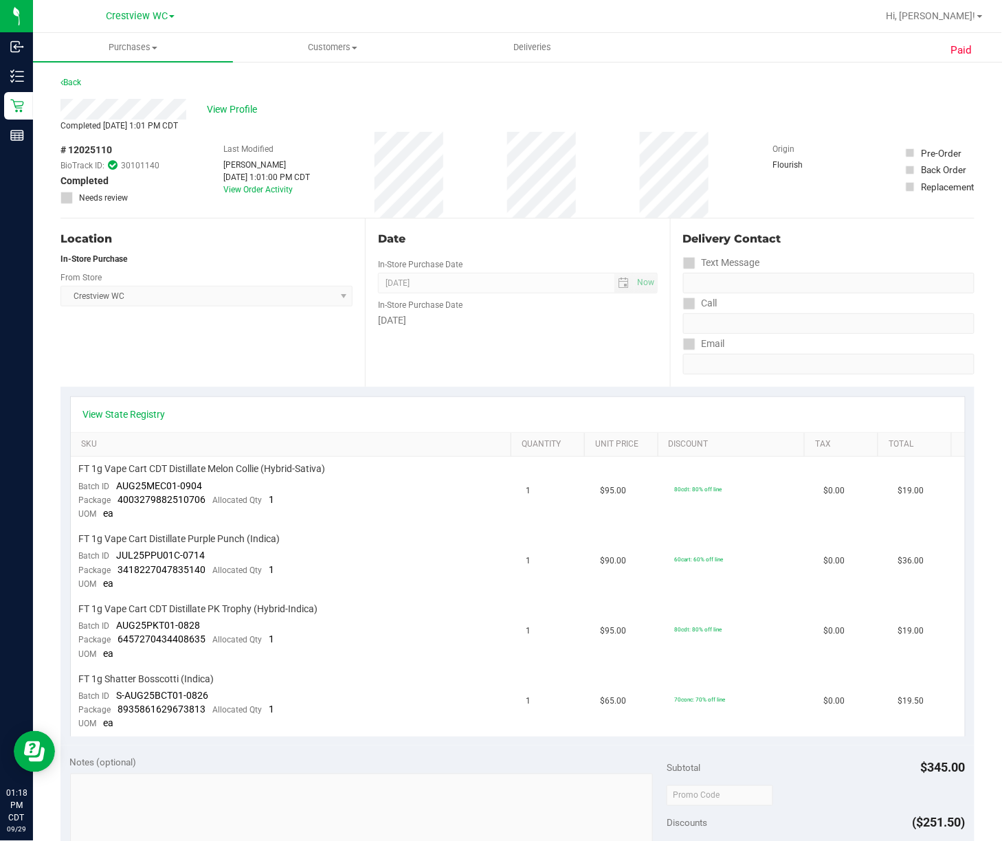
click at [119, 75] on div "Back" at bounding box center [517, 86] width 914 height 25
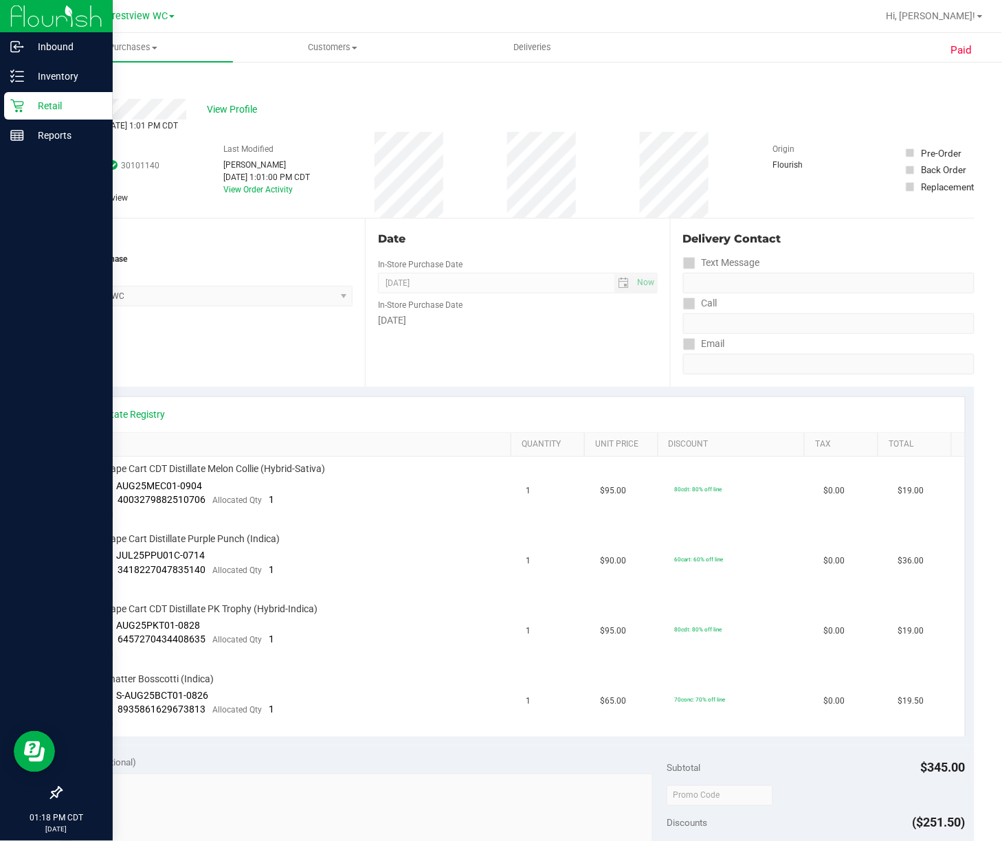
click at [30, 107] on p "Retail" at bounding box center [65, 106] width 82 height 16
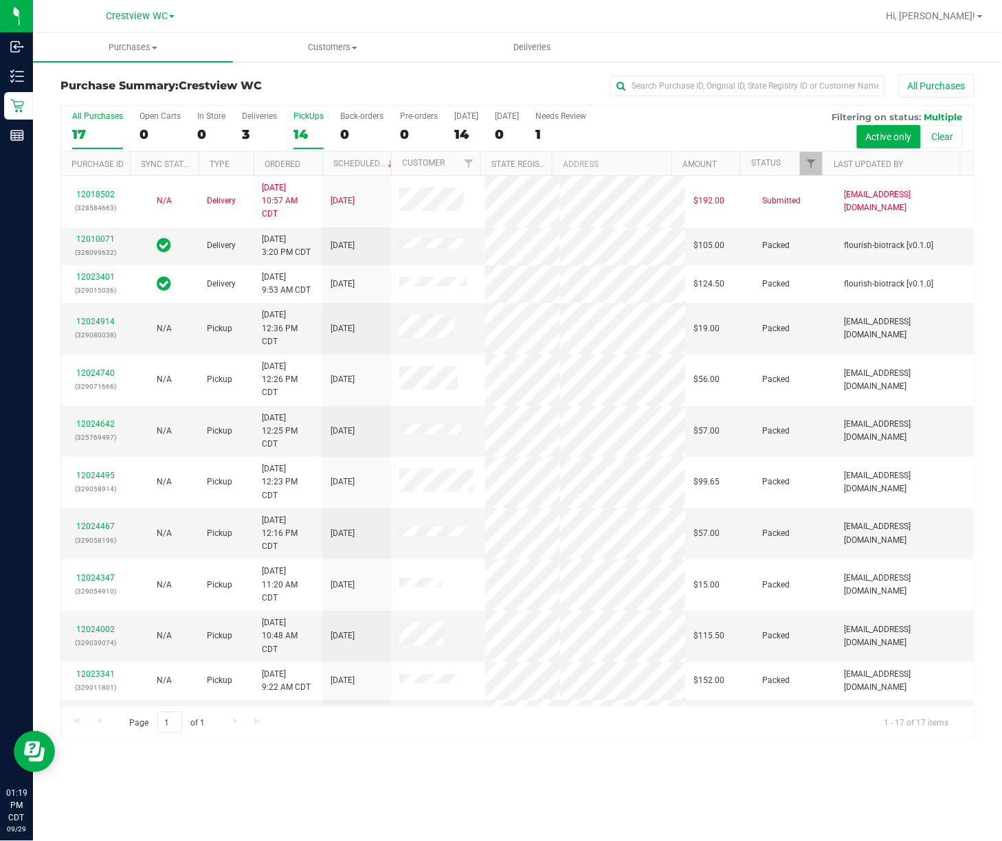
click at [301, 139] on div "14" at bounding box center [309, 134] width 30 height 16
click at [0, 0] on input "PickUps 14" at bounding box center [0, 0] width 0 height 0
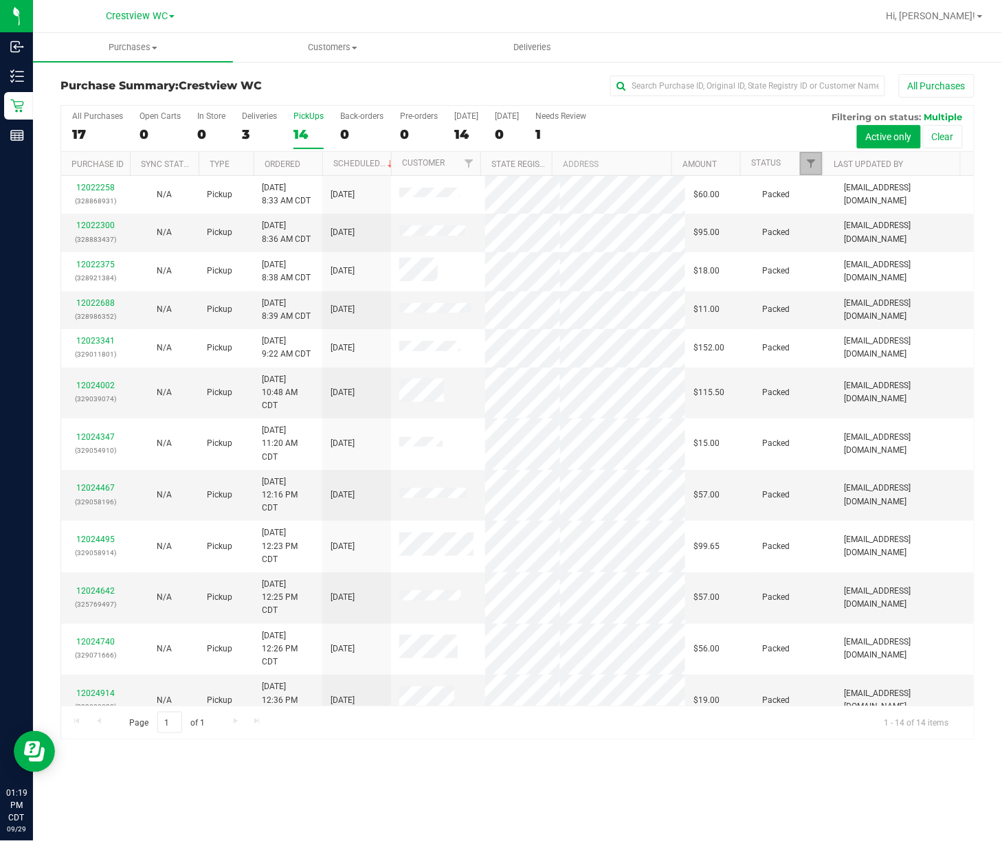
click at [815, 168] on span "Filter" at bounding box center [811, 163] width 11 height 11
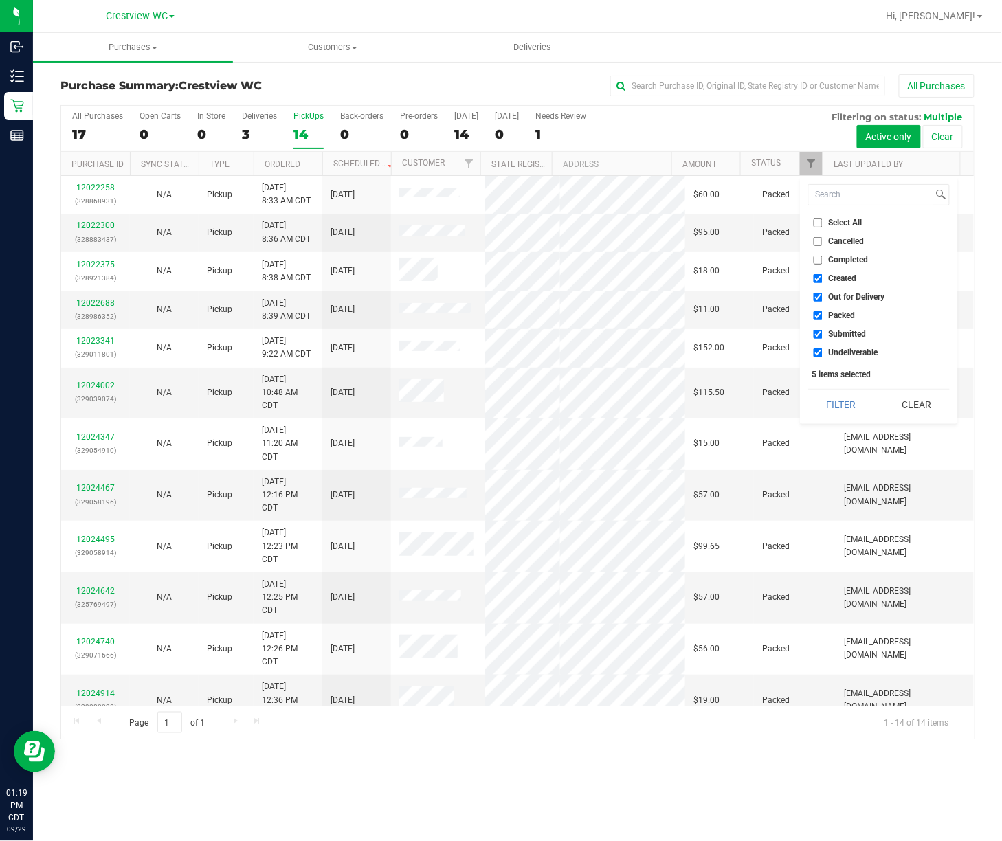
click at [834, 272] on li "Created" at bounding box center [879, 279] width 142 height 14
click at [839, 284] on li "Created" at bounding box center [879, 279] width 142 height 14
click at [845, 280] on span "Created" at bounding box center [843, 278] width 28 height 8
click at [823, 280] on input "Created" at bounding box center [818, 278] width 9 height 9
checkbox input "false"
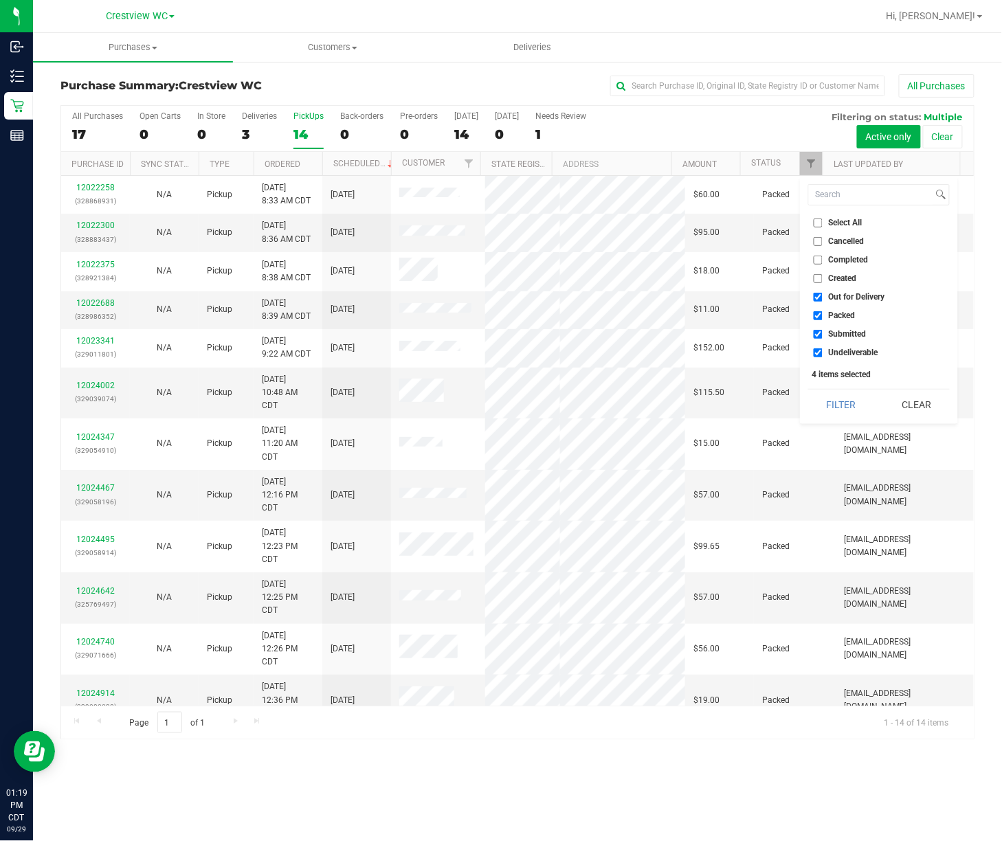
click at [847, 289] on ul "Select All Cancelled Completed Created Out for Delivery Packed Submitted Undeli…" at bounding box center [879, 288] width 142 height 144
click at [847, 297] on span "Out for Delivery" at bounding box center [857, 297] width 56 height 8
click at [823, 297] on input "Out for Delivery" at bounding box center [818, 297] width 9 height 9
checkbox input "false"
click at [845, 313] on span "Packed" at bounding box center [842, 315] width 27 height 8
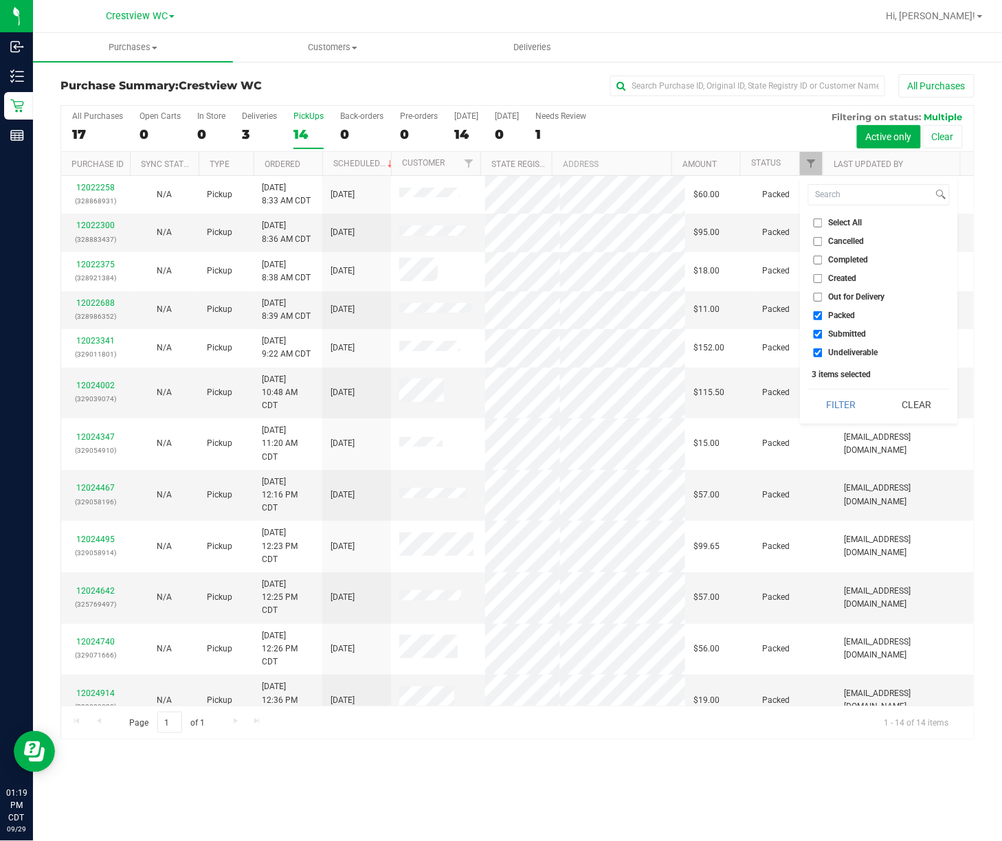
click at [823, 313] on input "Packed" at bounding box center [818, 315] width 9 height 9
checkbox input "false"
click at [839, 342] on ul "Select All Cancelled Completed Created Out for Delivery Packed Submitted Undeli…" at bounding box center [879, 288] width 142 height 144
click at [848, 353] on span "Undeliverable" at bounding box center [853, 353] width 49 height 8
click at [823, 353] on input "Undeliverable" at bounding box center [818, 353] width 9 height 9
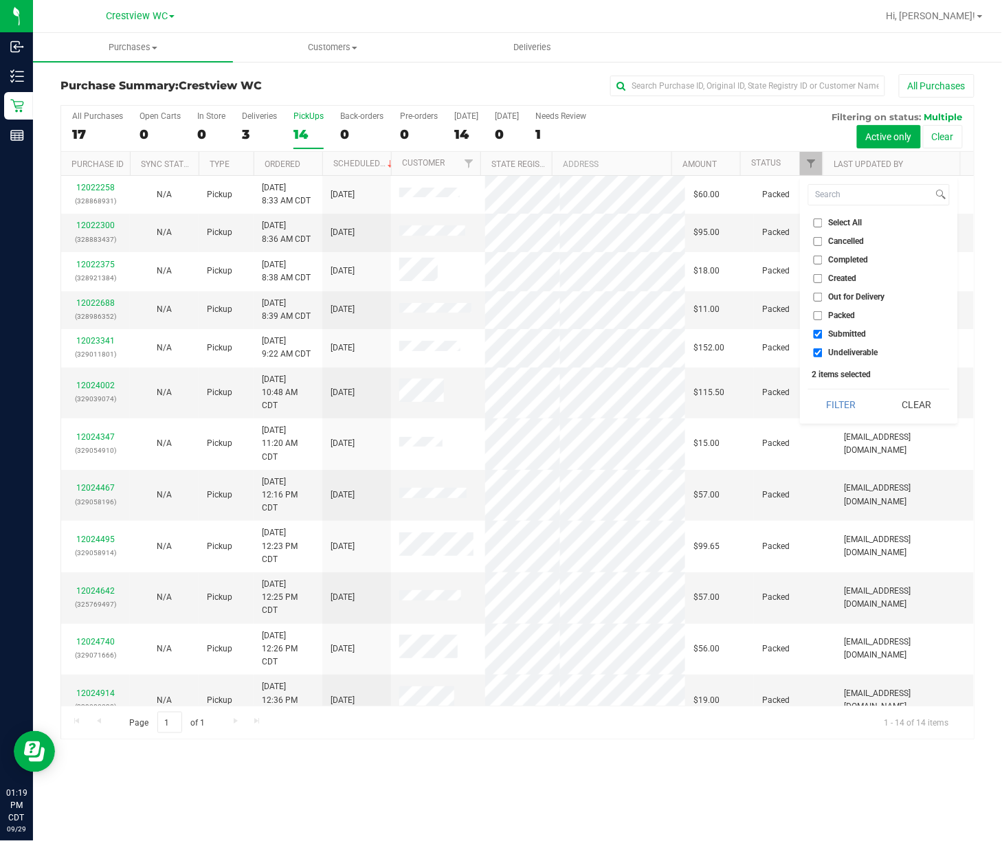
checkbox input "false"
click at [837, 407] on button "Filter" at bounding box center [841, 405] width 66 height 30
